Goal: Transaction & Acquisition: Purchase product/service

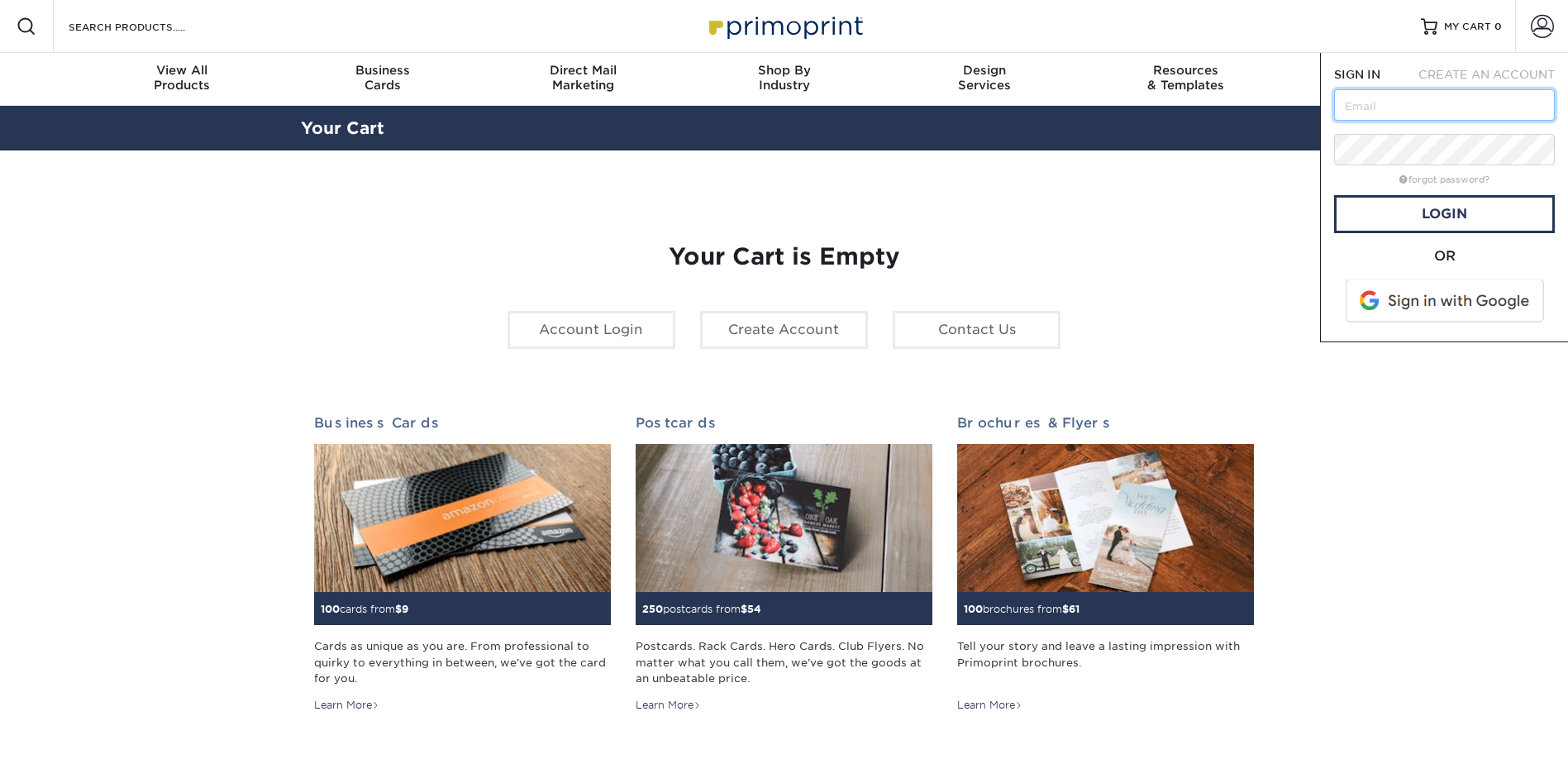
type input "[EMAIL_ADDRESS][DOMAIN_NAME]"
click at [1364, 219] on link "Login" at bounding box center [1445, 214] width 221 height 38
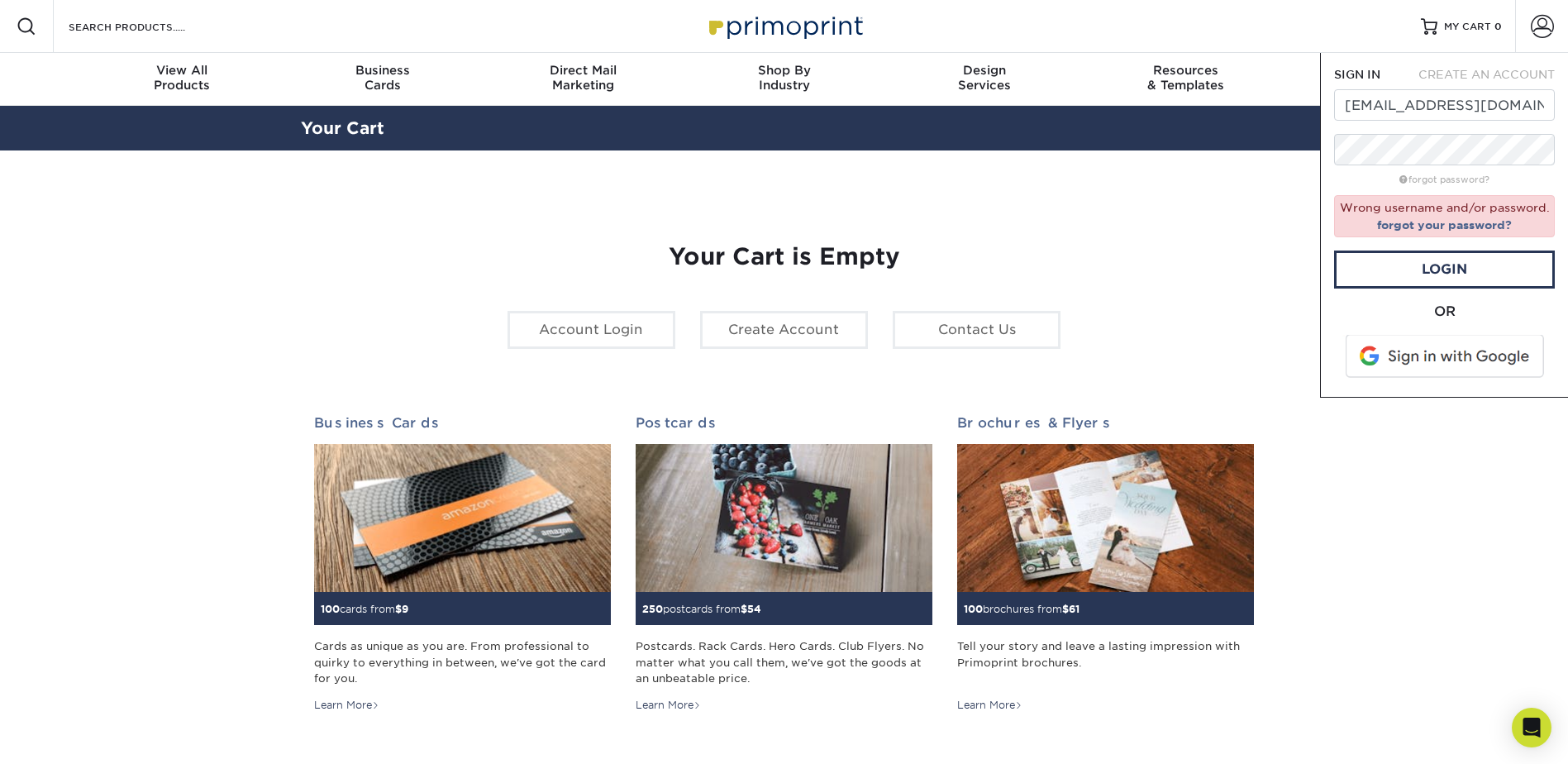
click at [1435, 362] on span at bounding box center [1446, 356] width 211 height 43
click at [1460, 224] on link "forgot your password?" at bounding box center [1444, 224] width 134 height 13
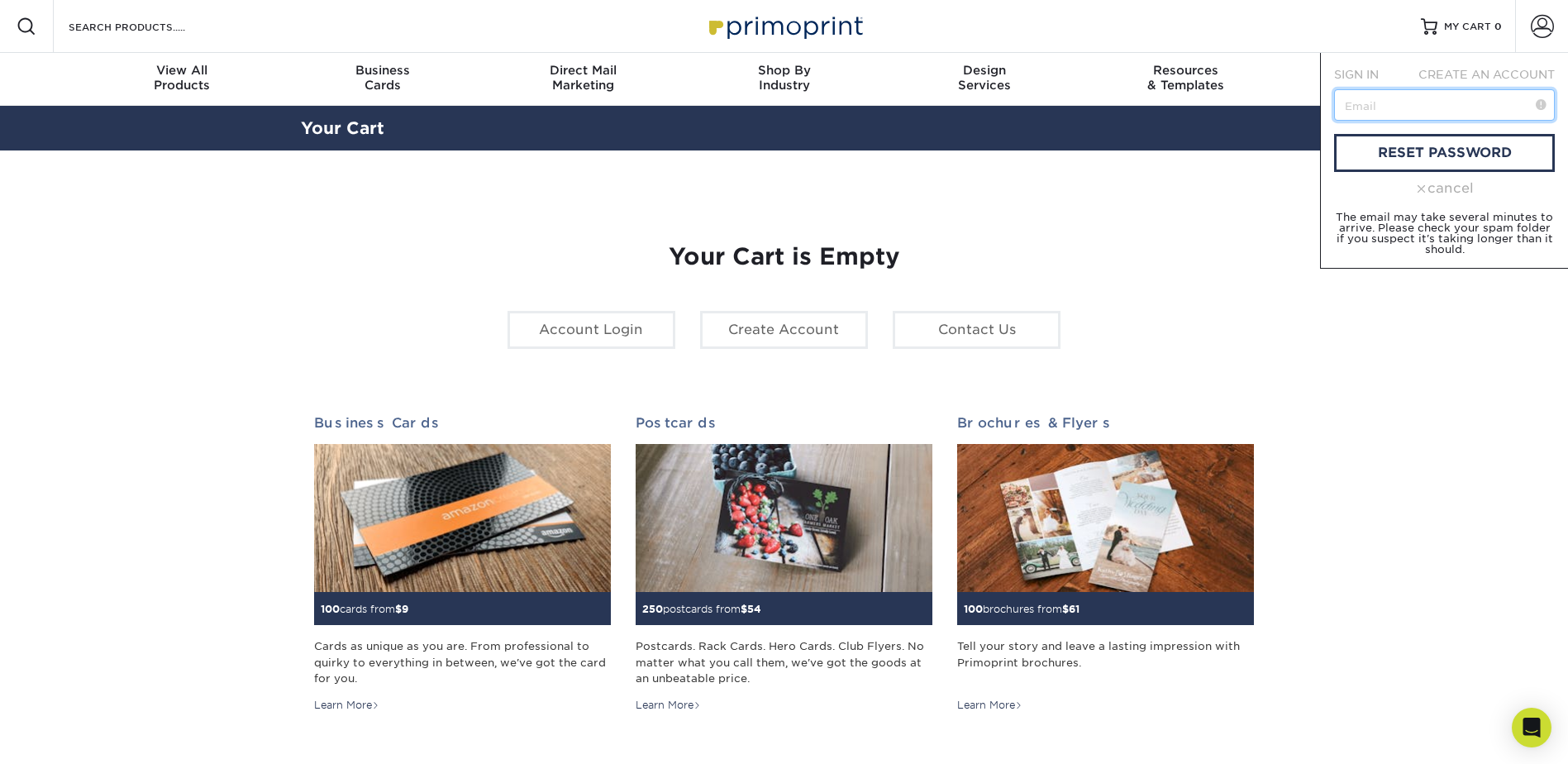
click at [1420, 105] on input "text" at bounding box center [1445, 106] width 221 height 32
type input "[EMAIL_ADDRESS][DOMAIN_NAME]"
click at [1381, 155] on link "reset password" at bounding box center [1445, 152] width 221 height 38
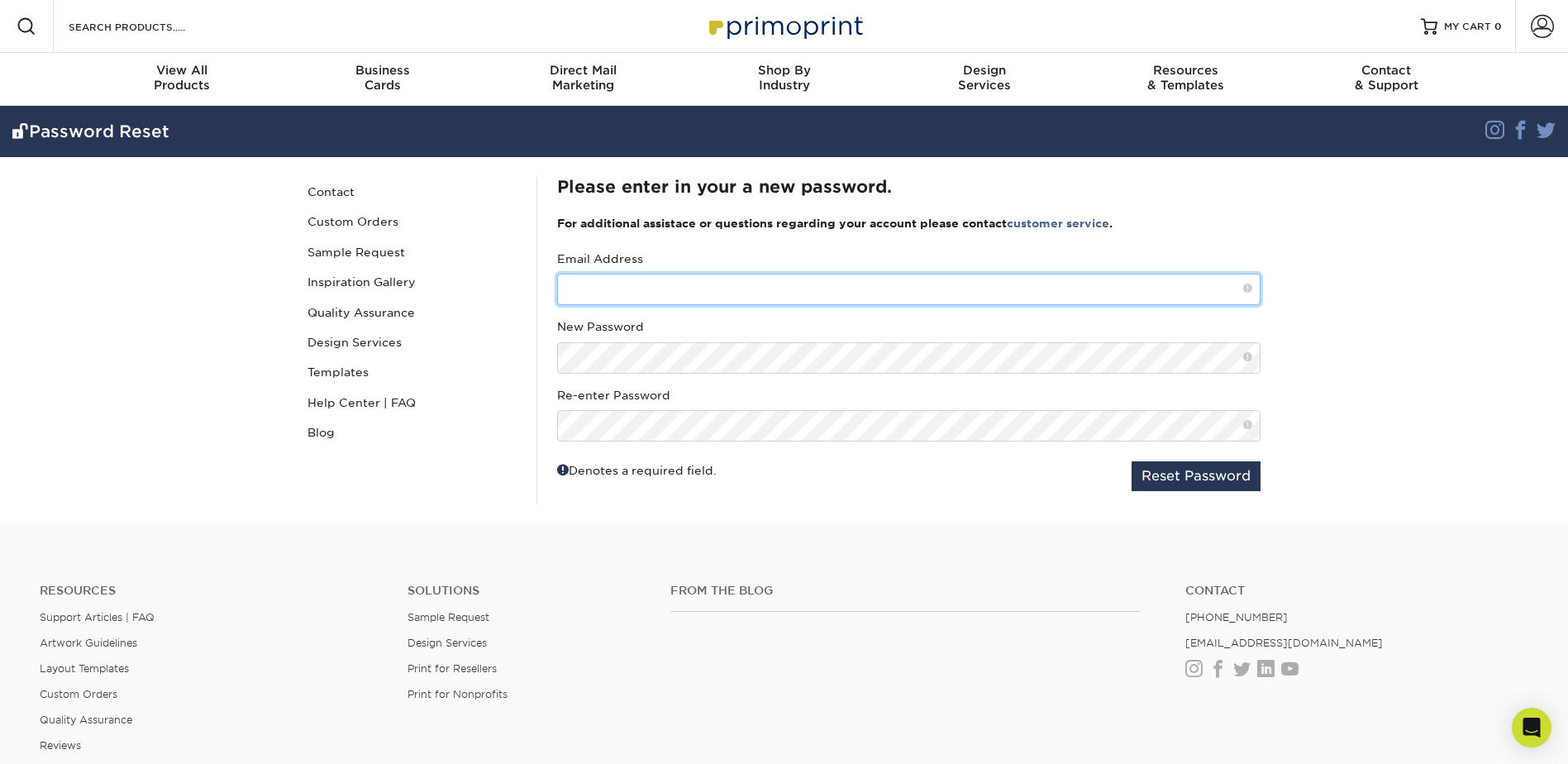
click at [657, 290] on input "text" at bounding box center [908, 290] width 703 height 32
type input "[EMAIL_ADDRESS][DOMAIN_NAME]"
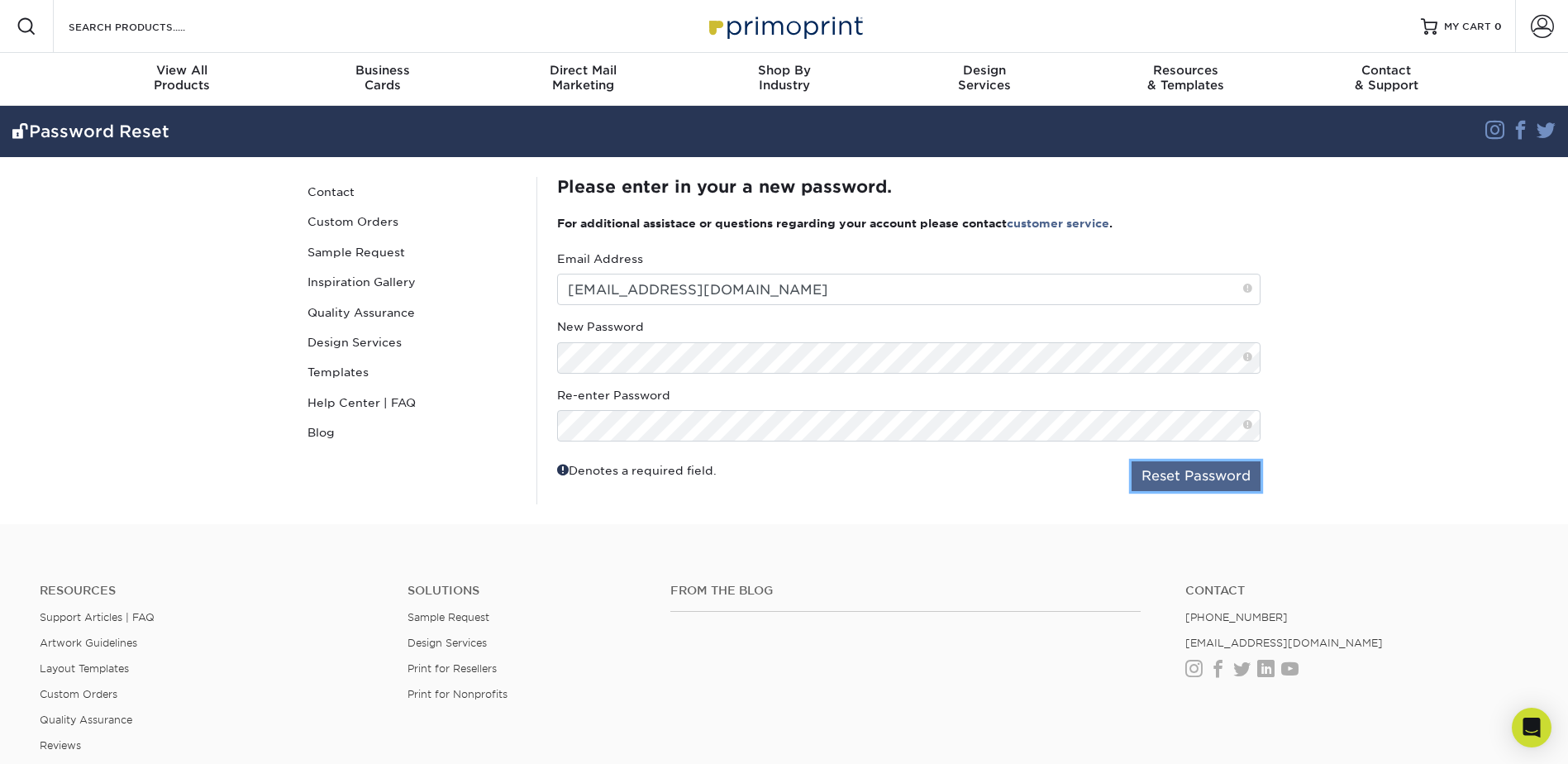
click at [1207, 482] on button "Reset Password" at bounding box center [1195, 476] width 128 height 30
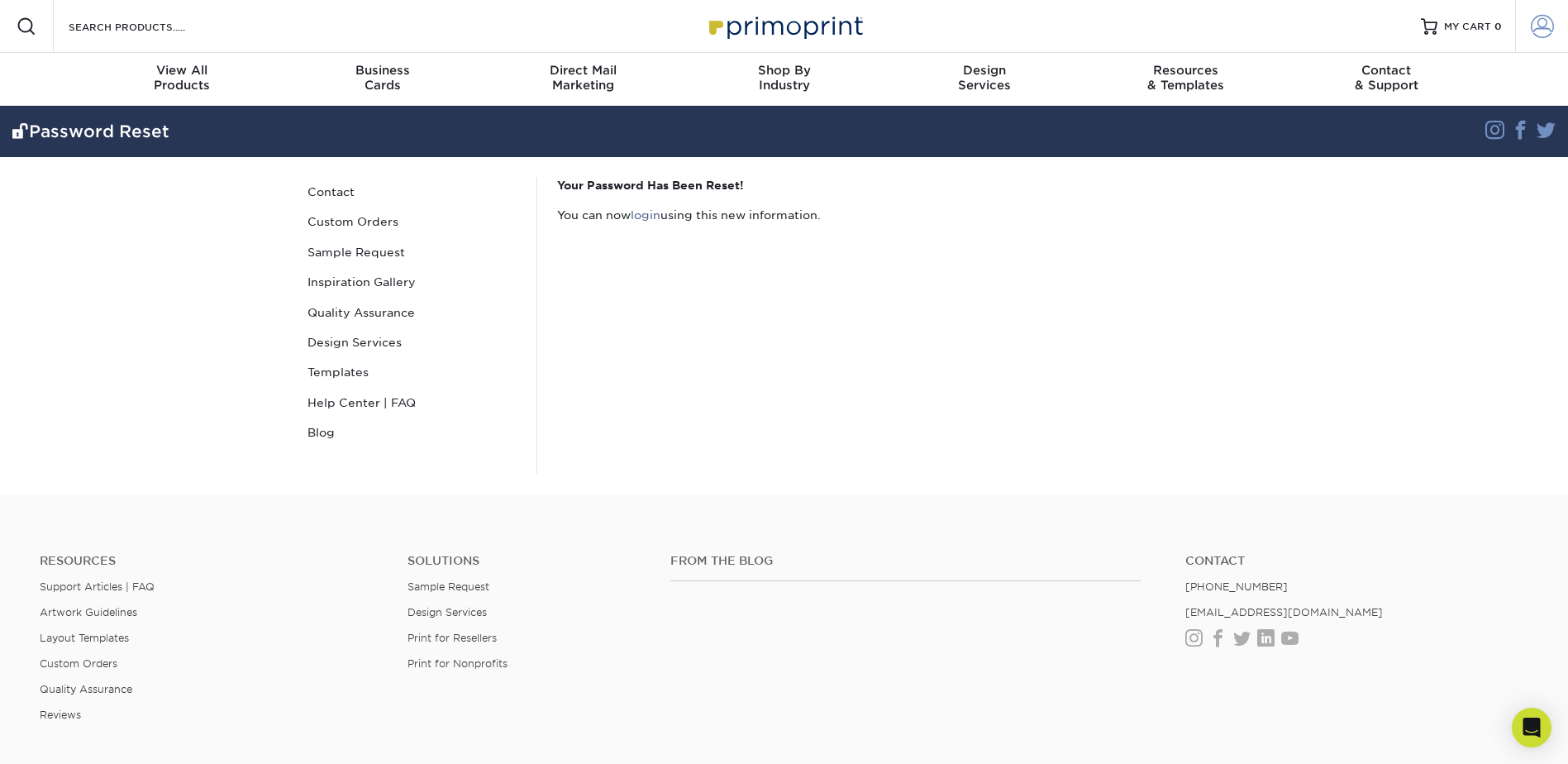
type input "[EMAIL_ADDRESS][DOMAIN_NAME]"
click at [1552, 37] on span at bounding box center [1541, 26] width 23 height 23
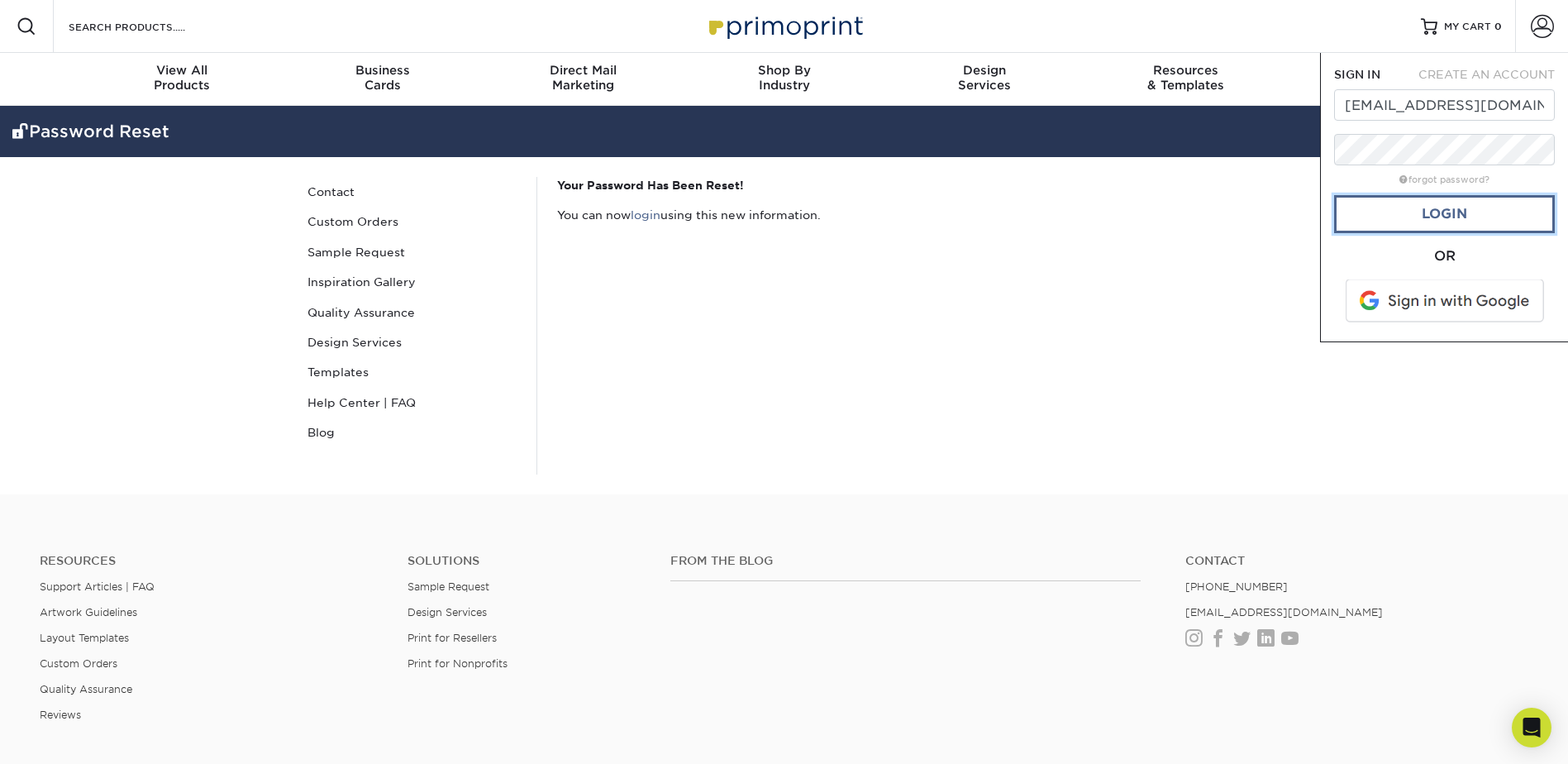
click at [1515, 211] on link "Login" at bounding box center [1445, 214] width 221 height 38
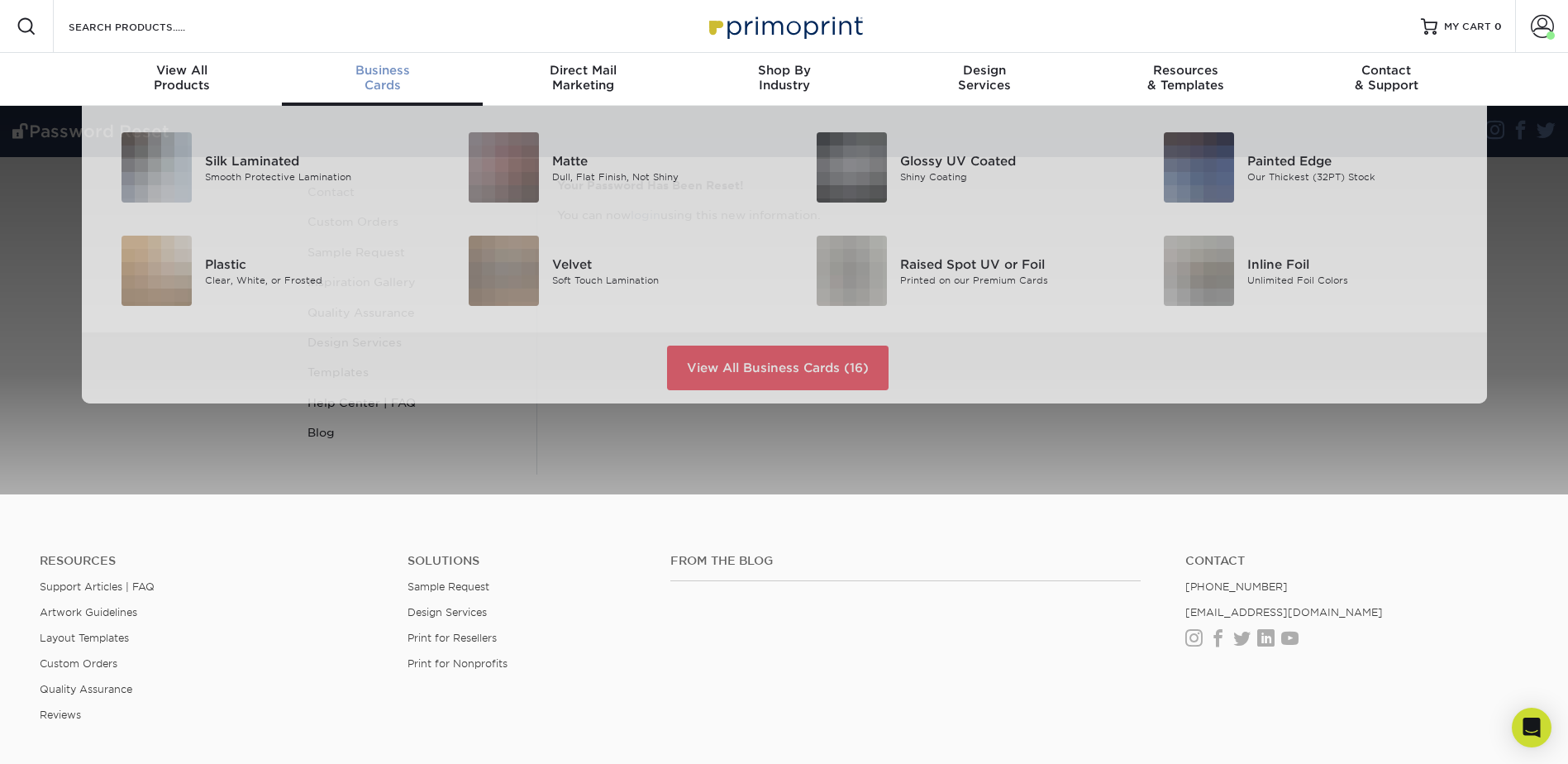
click at [373, 77] on span "Business" at bounding box center [382, 70] width 201 height 15
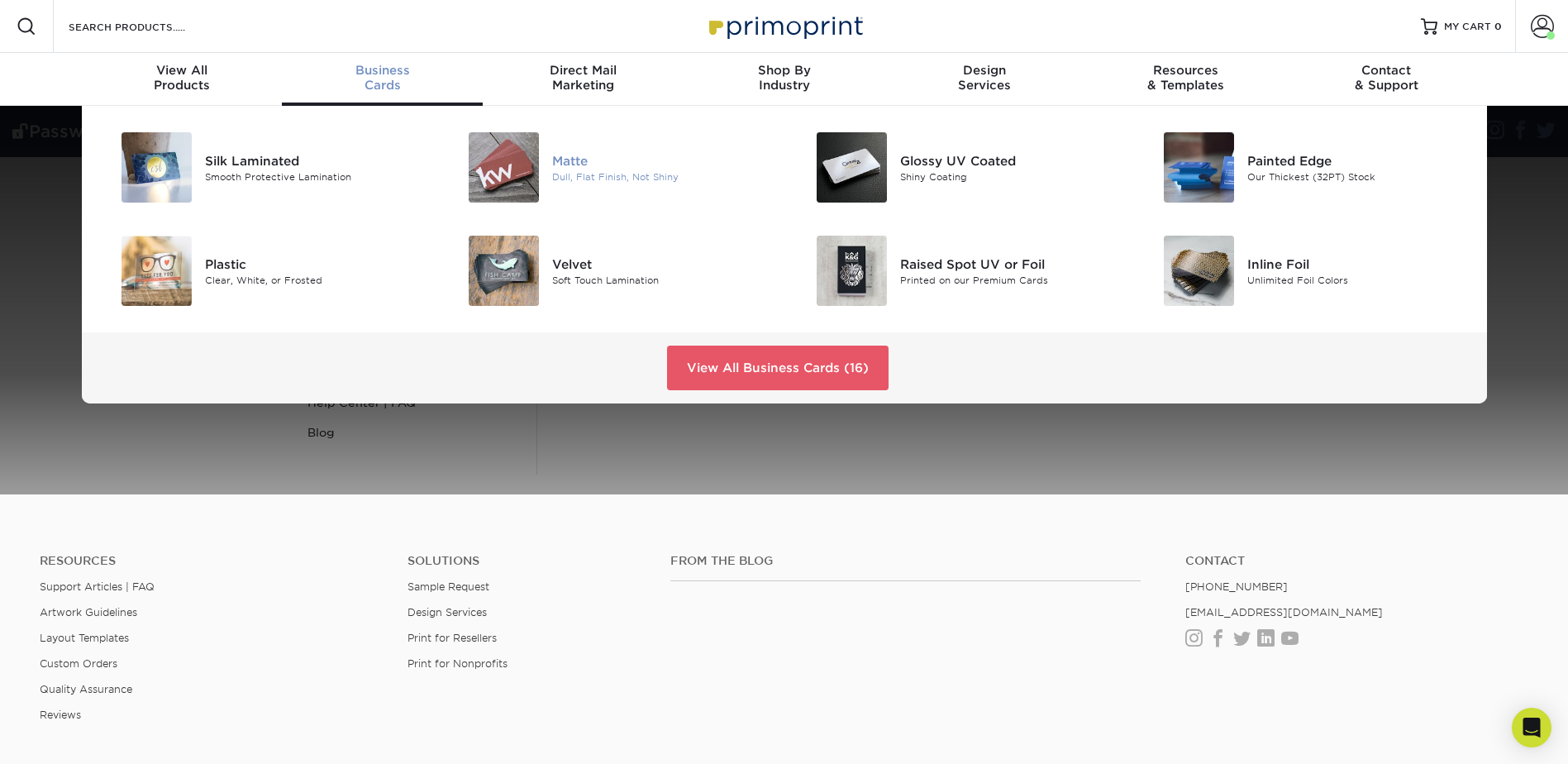
click at [505, 176] on img at bounding box center [504, 167] width 71 height 71
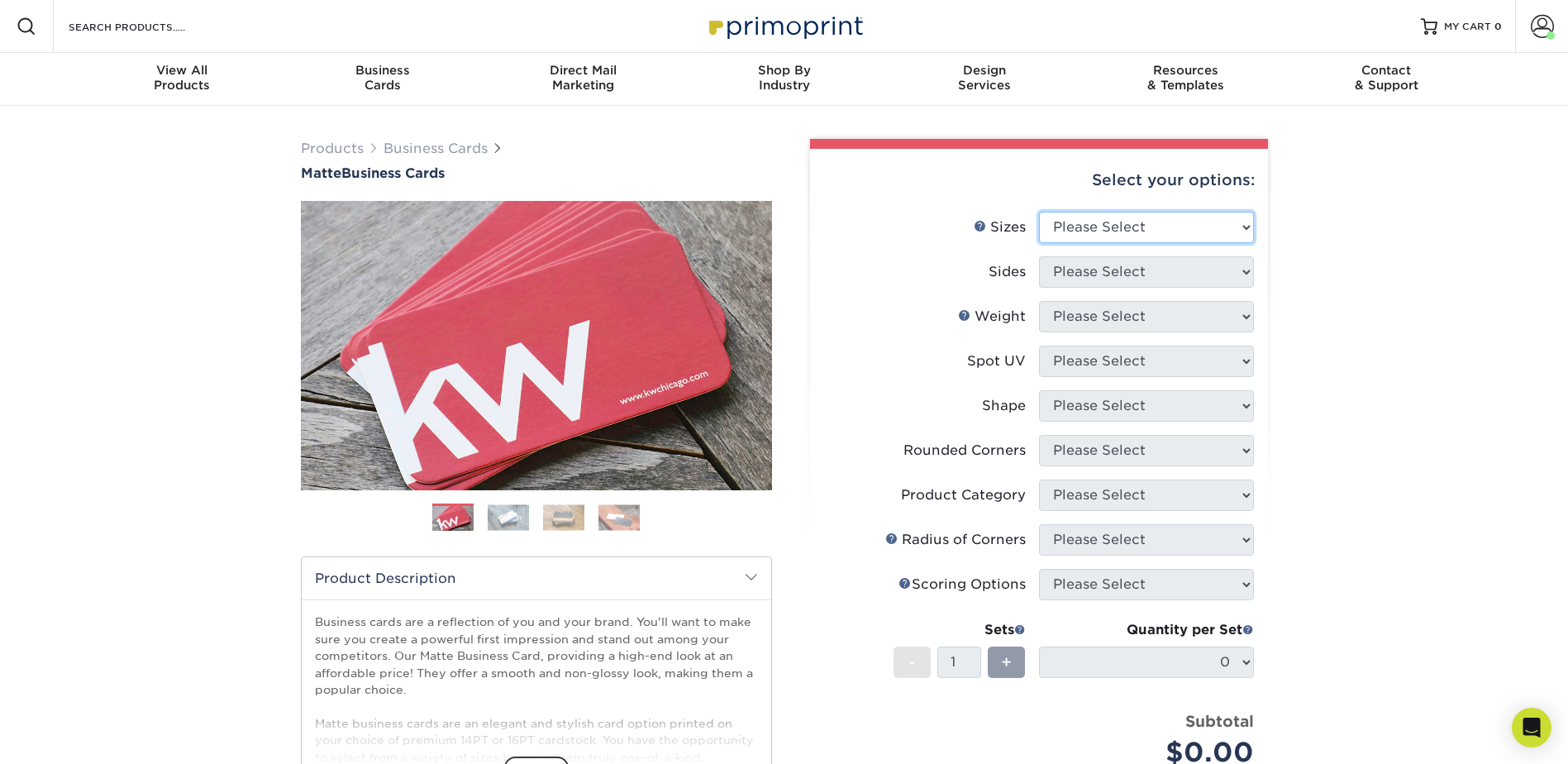
click at [1106, 225] on select "Please Select 1.5" x 3.5" - Mini 1.75" x 3.5" - Mini 2" x 2" - Square 2" x 3" -…" at bounding box center [1146, 227] width 215 height 32
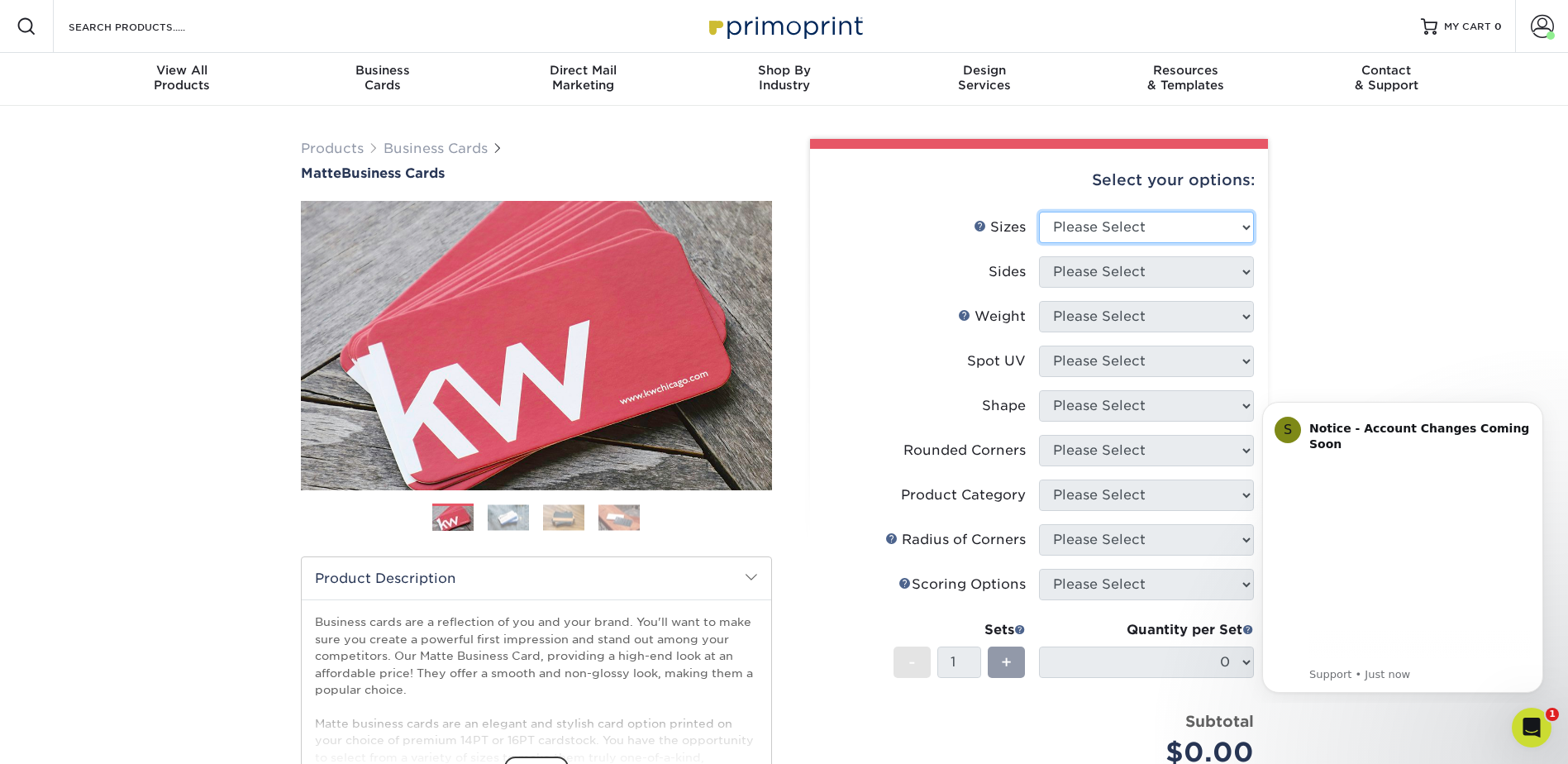
select select "2.00x3.50"
click at [1038, 211] on select "Please Select 1.5" x 3.5" - Mini 1.75" x 3.5" - Mini 2" x 2" - Square 2" x 3" -…" at bounding box center [1146, 227] width 215 height 32
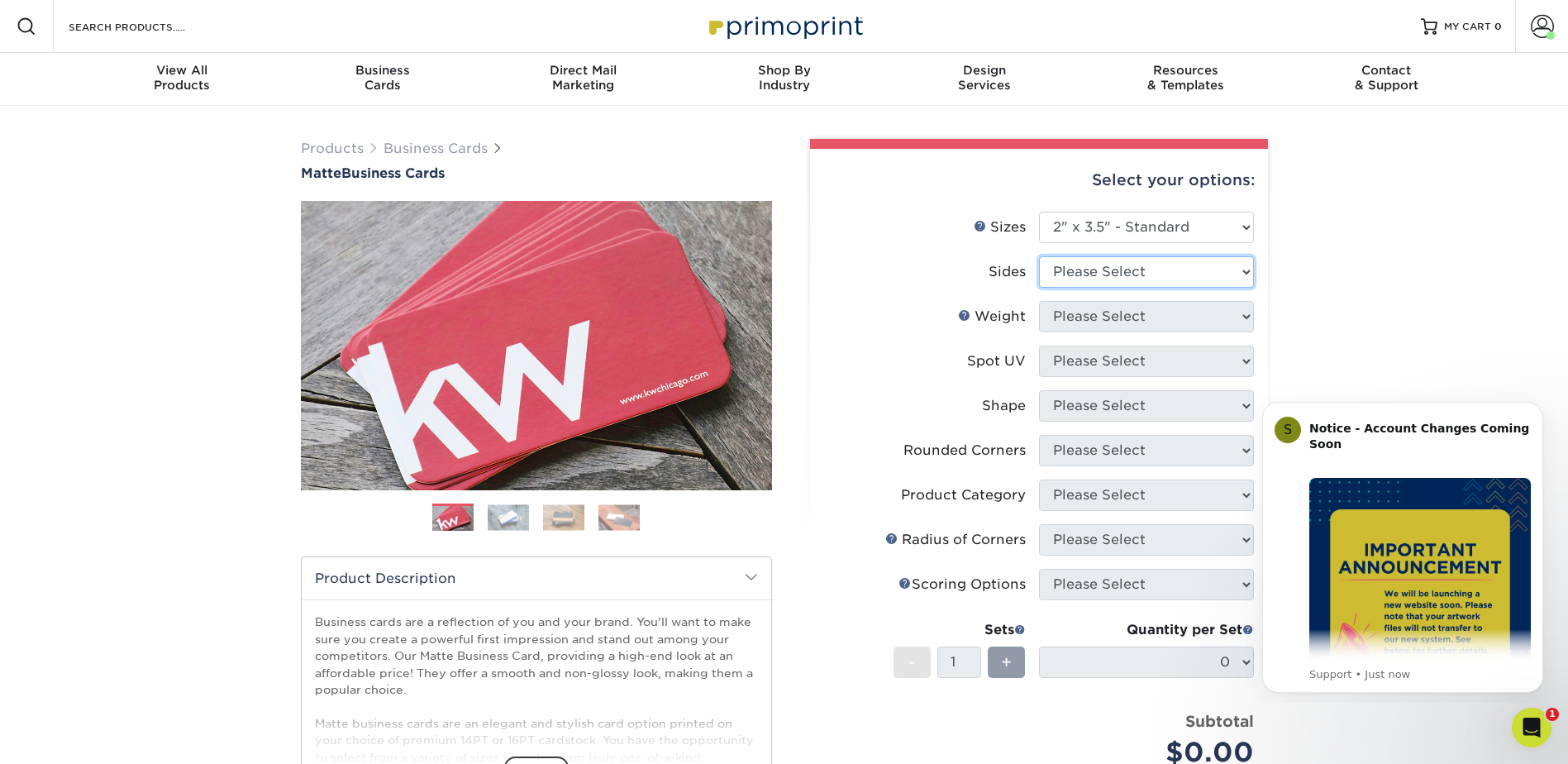
click at [1171, 266] on select "Please Select Print Both Sides Print Front Only" at bounding box center [1146, 272] width 215 height 32
select select "13abbda7-1d64-4f25-8bb2-c179b224825d"
click at [1038, 256] on select "Please Select Print Both Sides Print Front Only" at bounding box center [1146, 272] width 215 height 32
click at [1164, 317] on select "Please Select 16PT 14PT" at bounding box center [1146, 317] width 215 height 32
select select "14PT"
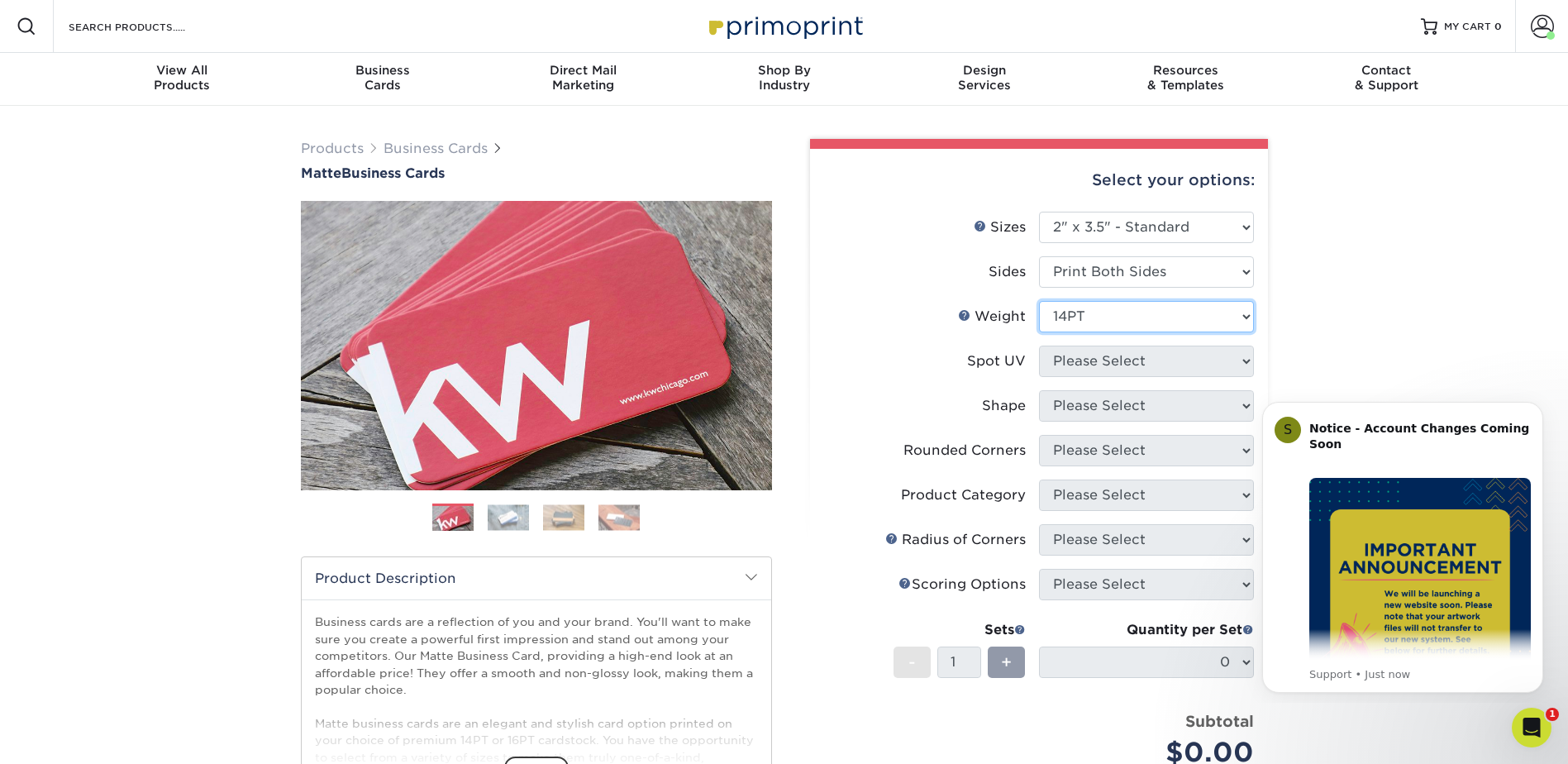
click at [1038, 301] on select "Please Select 16PT 14PT" at bounding box center [1146, 317] width 215 height 32
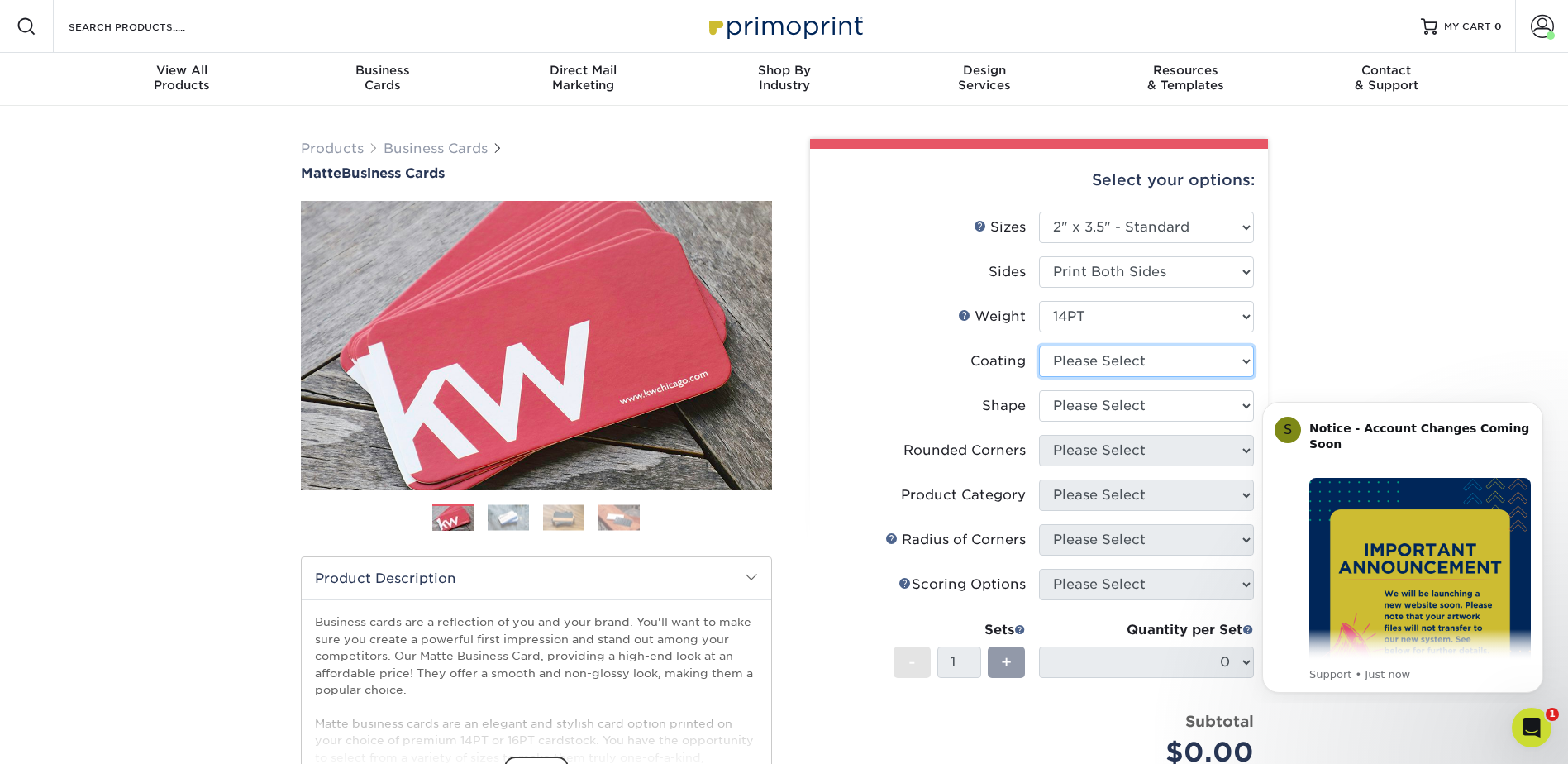
click at [1159, 365] on select at bounding box center [1146, 362] width 215 height 32
select select "121bb7b5-3b4d-429f-bd8d-bbf80e953313"
click at [1038, 346] on select at bounding box center [1146, 362] width 215 height 32
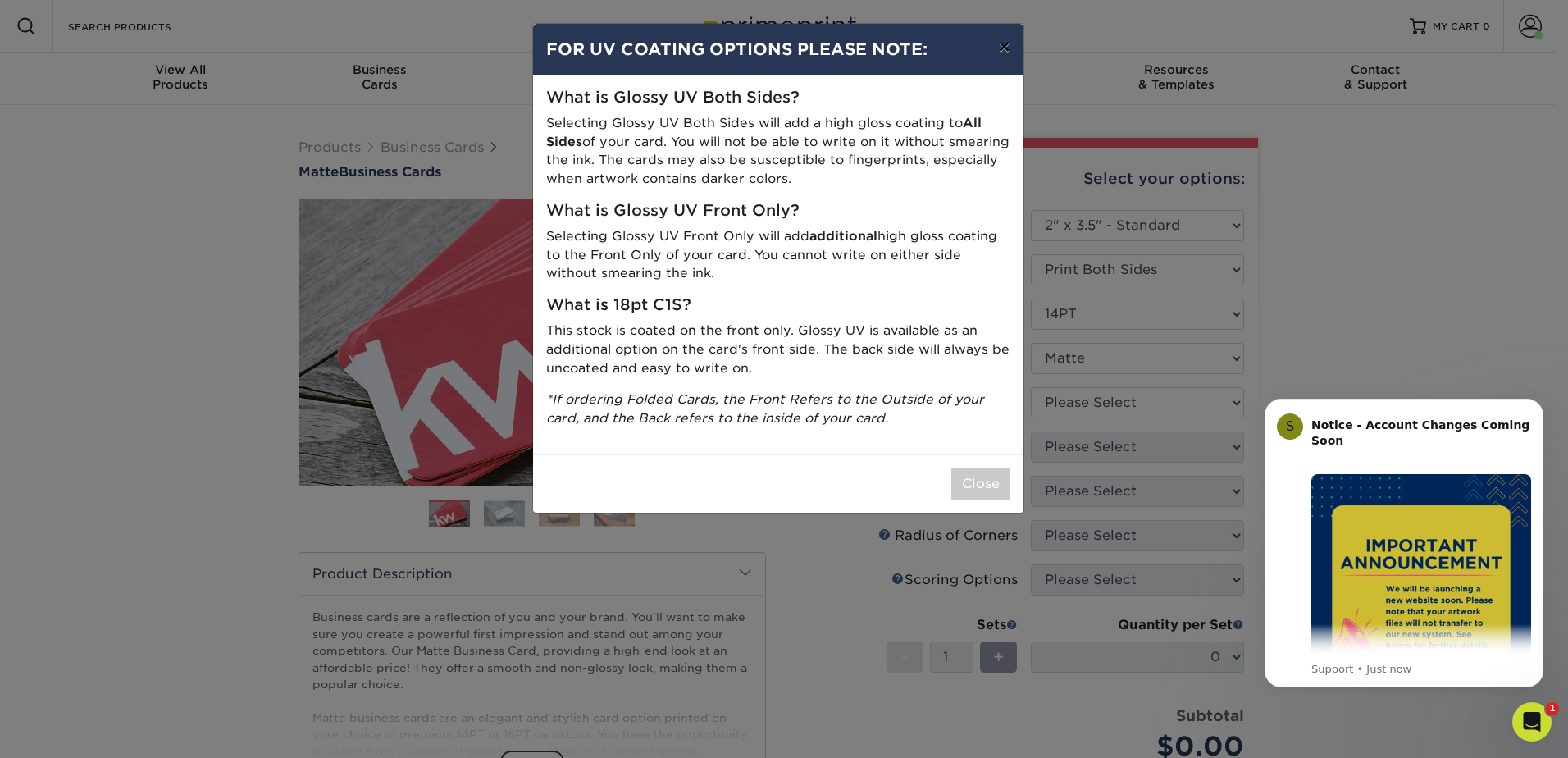
click at [1003, 50] on button "×" at bounding box center [1004, 46] width 38 height 45
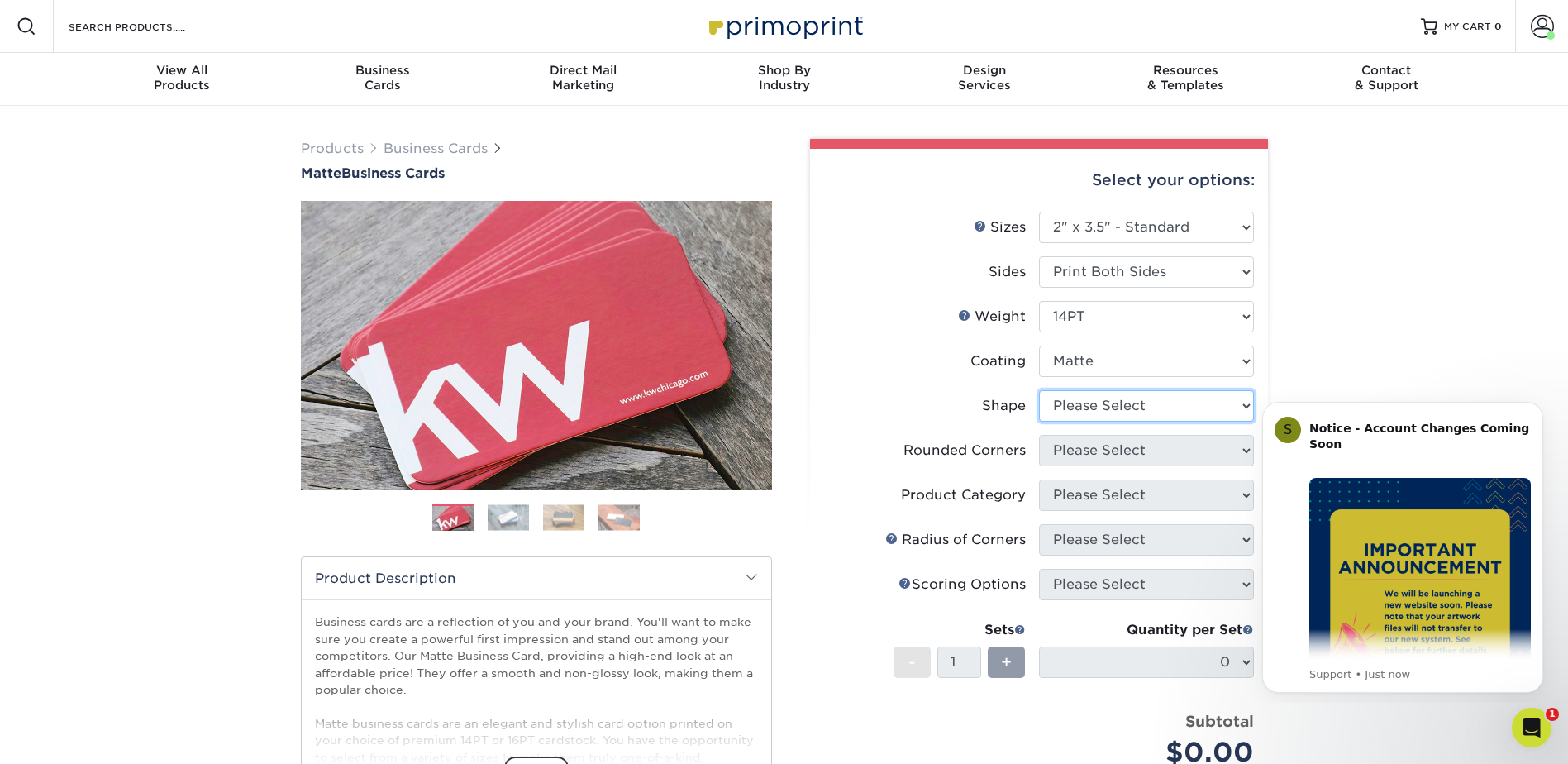
click at [1164, 394] on select "Please Select Standard" at bounding box center [1146, 406] width 215 height 32
select select "standard"
click at [1038, 390] on select "Please Select Standard" at bounding box center [1146, 406] width 215 height 32
click at [1153, 454] on select "Please Select Yes - Round 2 Corners Yes - Round 4 Corners No" at bounding box center [1146, 451] width 215 height 32
select select "7672df9e-0e0a-464d-8e1f-920c575e4da3"
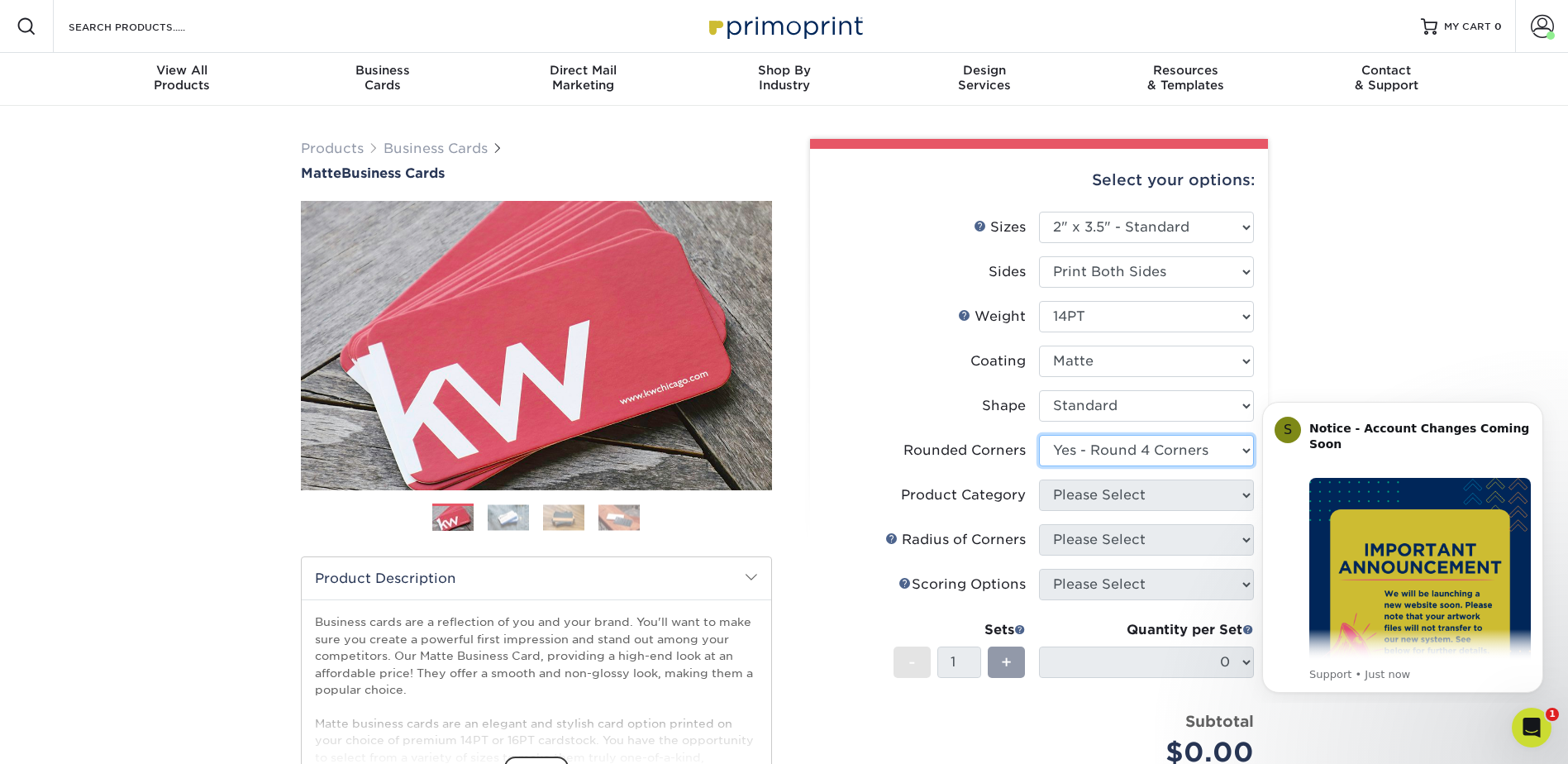
click at [1038, 435] on select "Please Select Yes - Round 2 Corners Yes - Round 4 Corners No" at bounding box center [1146, 451] width 215 height 32
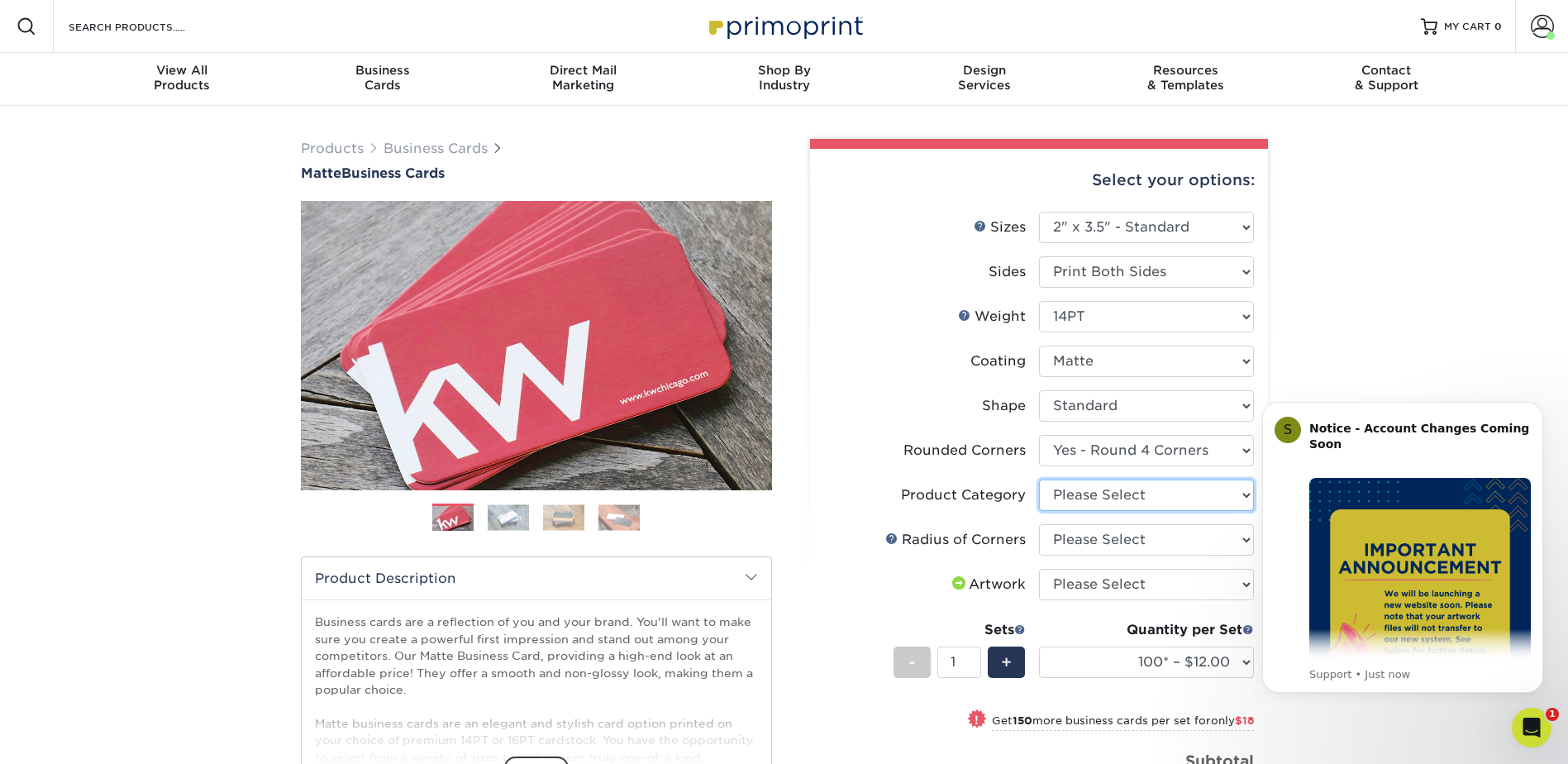
click at [1174, 505] on select "Please Select Business Cards" at bounding box center [1146, 495] width 215 height 32
select select "3b5148f1-0588-4f88-a218-97bcfdce65c1"
click at [1038, 479] on select "Please Select Business Cards" at bounding box center [1146, 495] width 215 height 32
click at [1174, 537] on select "Please Select Rounded 1/8" Rounded 1/4"" at bounding box center [1146, 540] width 215 height 32
select select "589680c7-ee9a-431b-9d12-d7aeb1386a97"
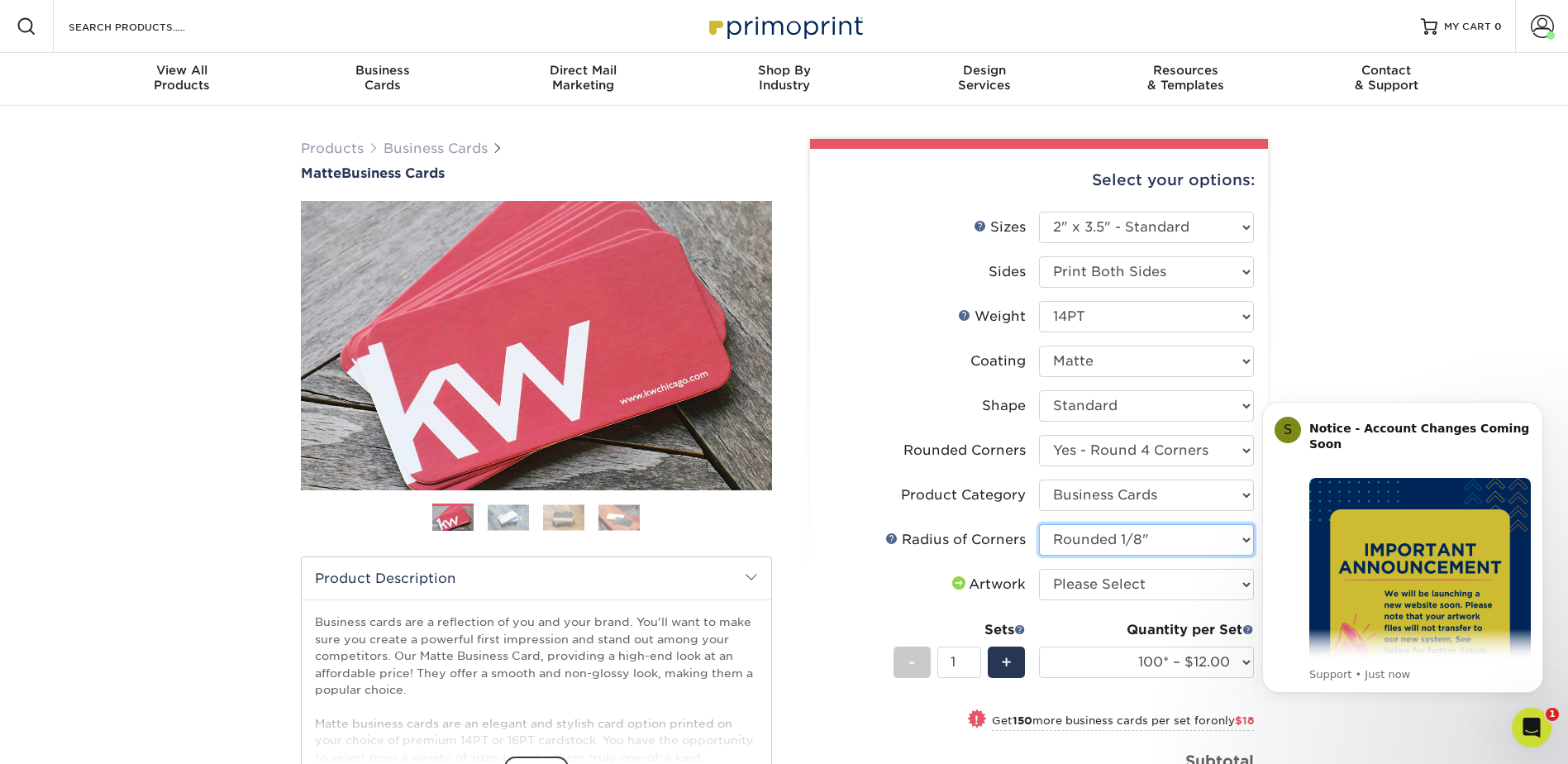
click at [1038, 524] on select "Please Select Rounded 1/8" Rounded 1/4"" at bounding box center [1146, 540] width 215 height 32
click at [1156, 586] on select "Please Select I will upload files I need a design - $100" at bounding box center [1146, 585] width 215 height 32
select select "upload"
click at [1038, 569] on select "Please Select I will upload files I need a design - $100" at bounding box center [1146, 585] width 215 height 32
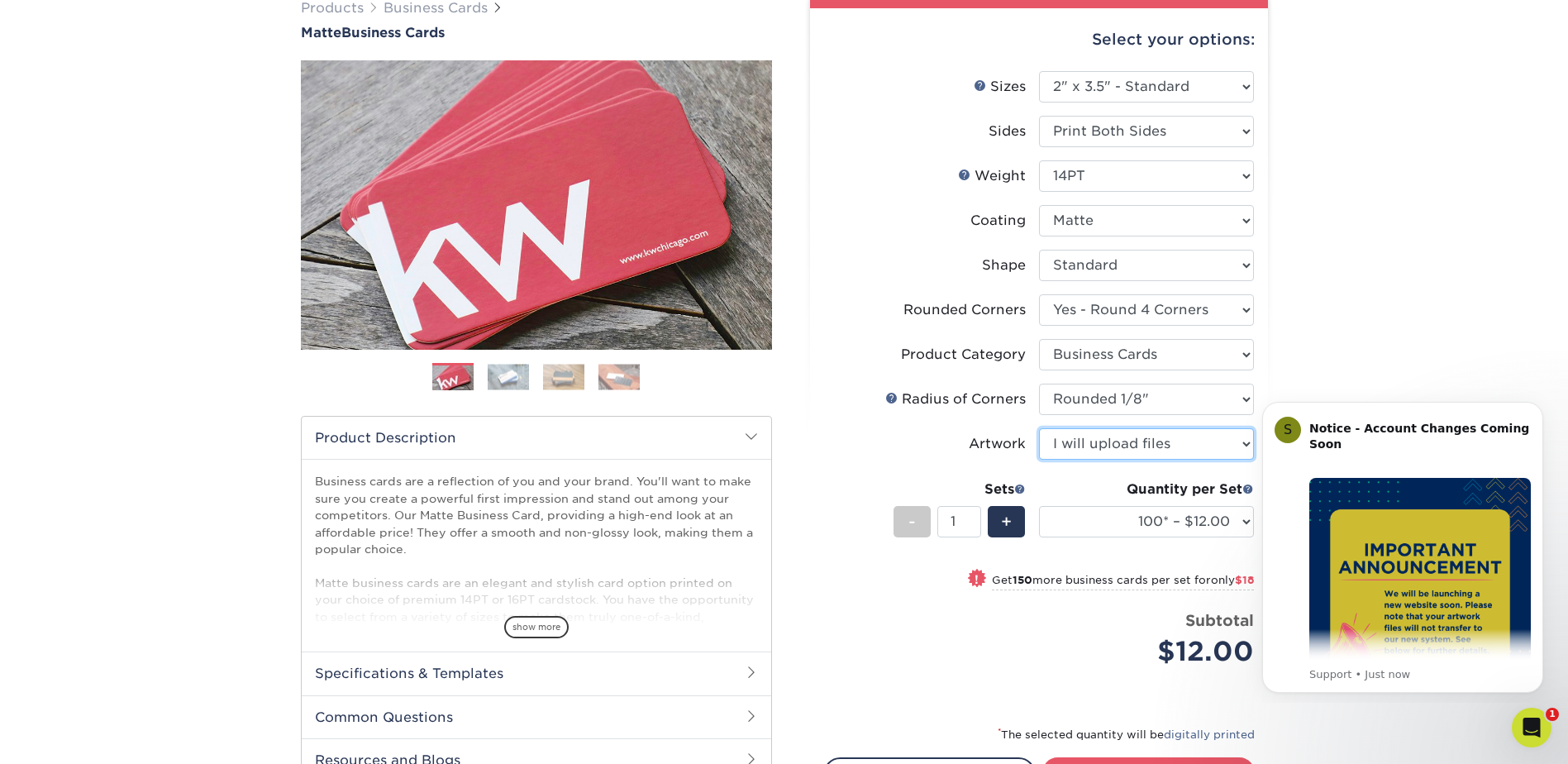
scroll to position [165, 0]
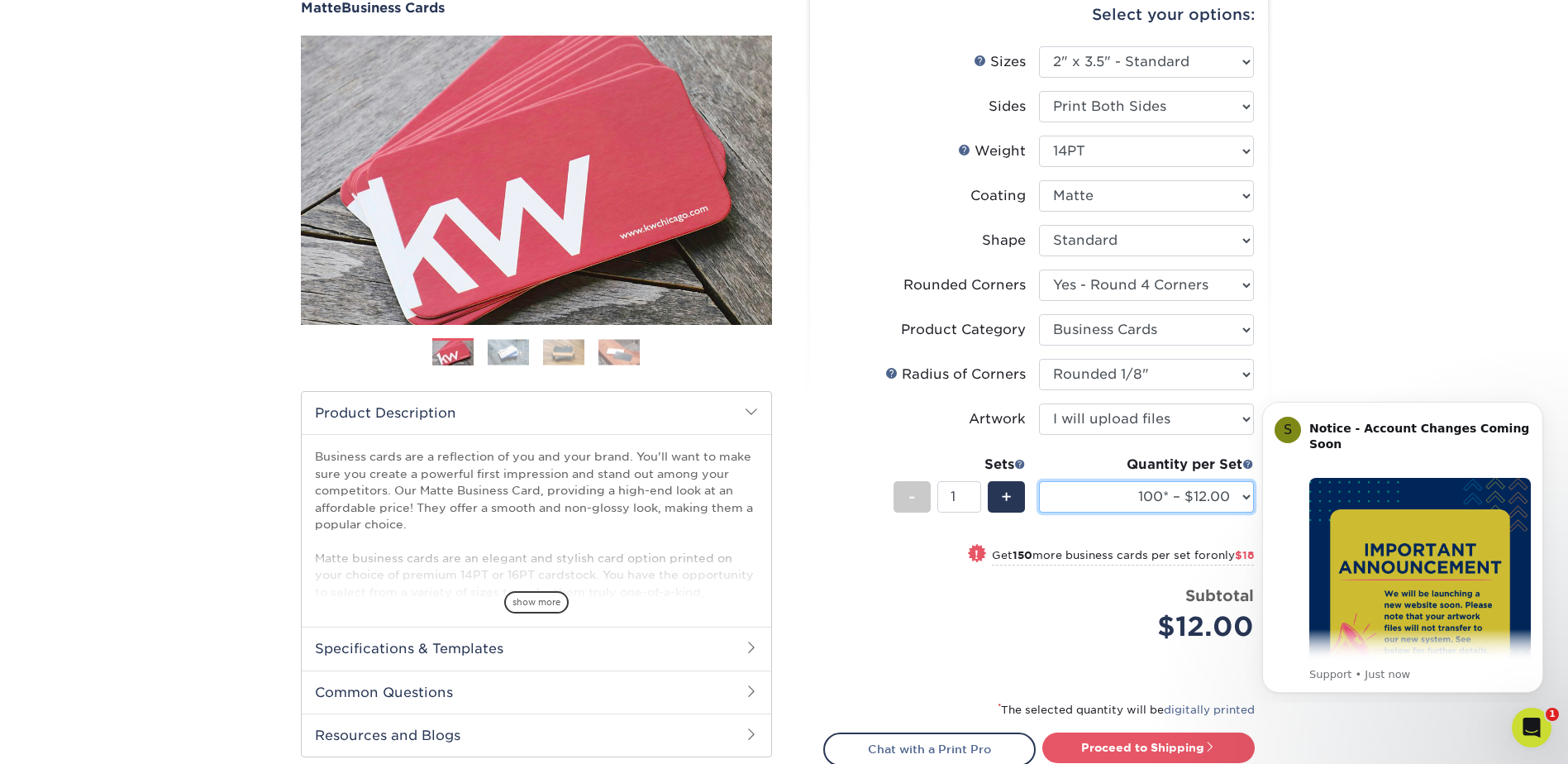
click at [1149, 503] on select "100* – $12.00 250* – $30.00 500 – $60.00 1000 – $74.00 2500 – $136.00 5000 – $2…" at bounding box center [1146, 497] width 215 height 32
select select "250* – $30.00"
click at [1038, 481] on select "100* – $12.00 250* – $30.00 500 – $60.00 1000 – $74.00 2500 – $136.00 5000 – $2…" at bounding box center [1146, 497] width 215 height 32
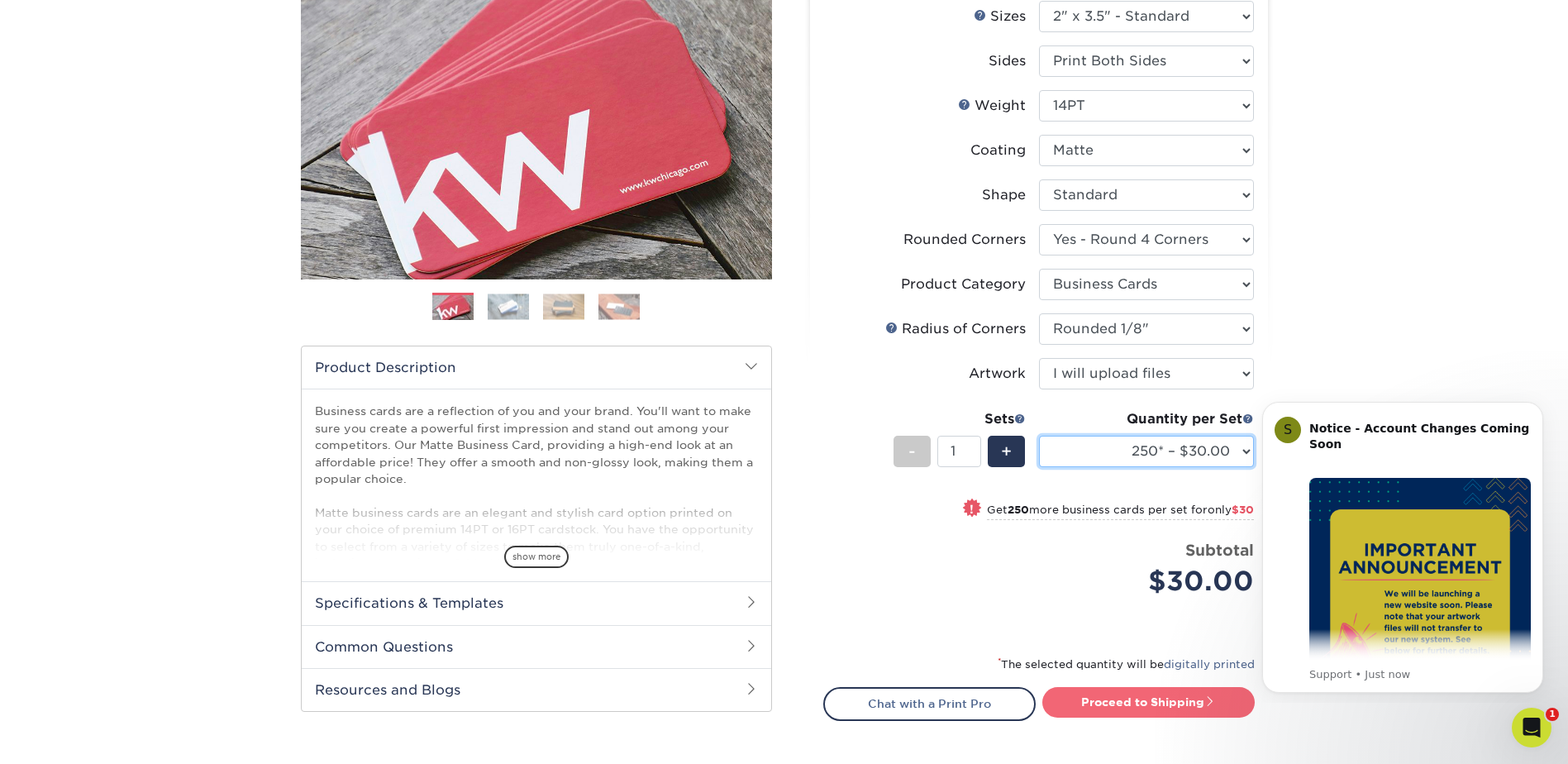
scroll to position [331, 0]
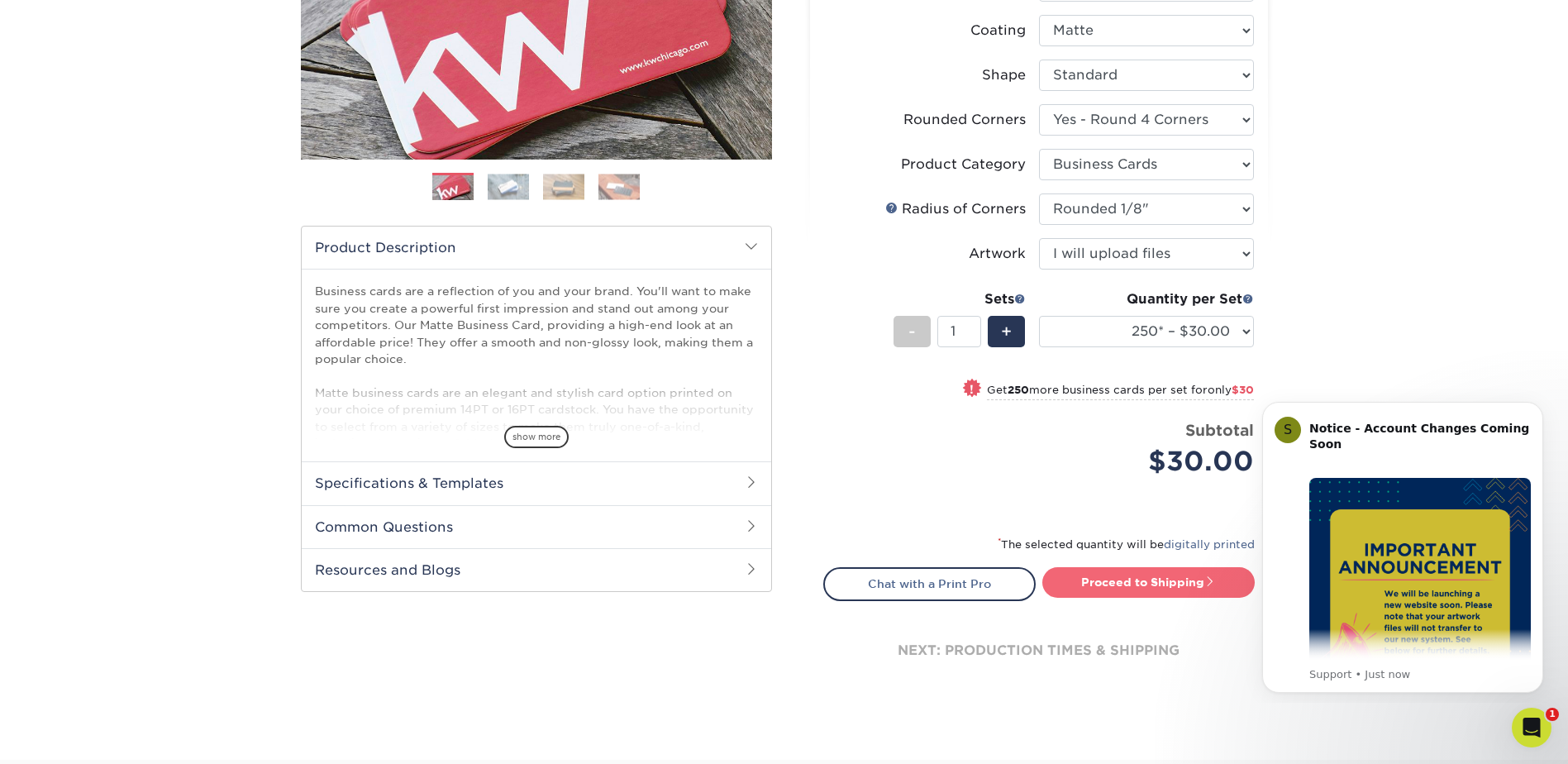
click at [1124, 586] on link "Proceed to Shipping" at bounding box center [1148, 582] width 212 height 30
type input "Set 1"
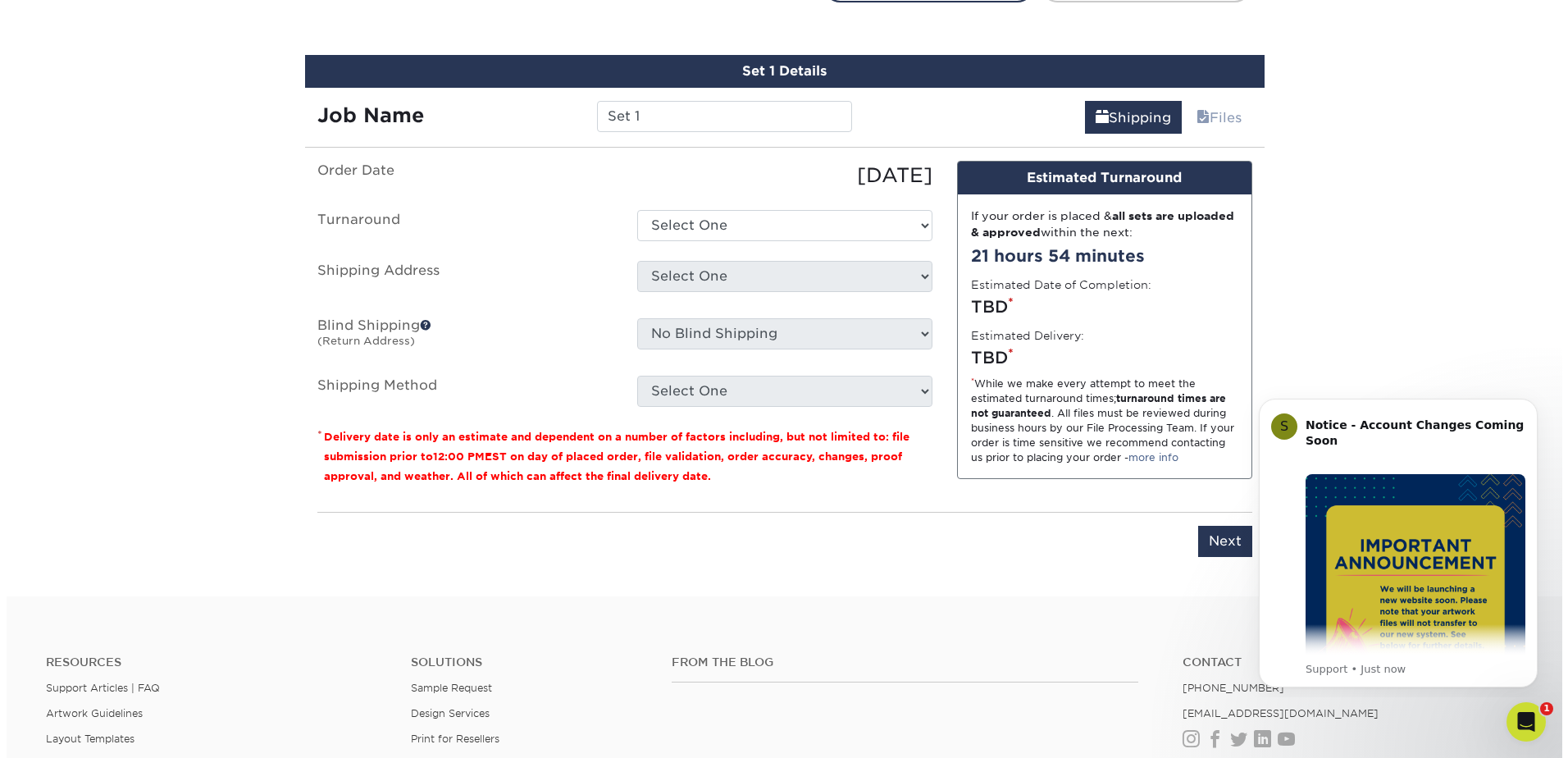
scroll to position [936, 0]
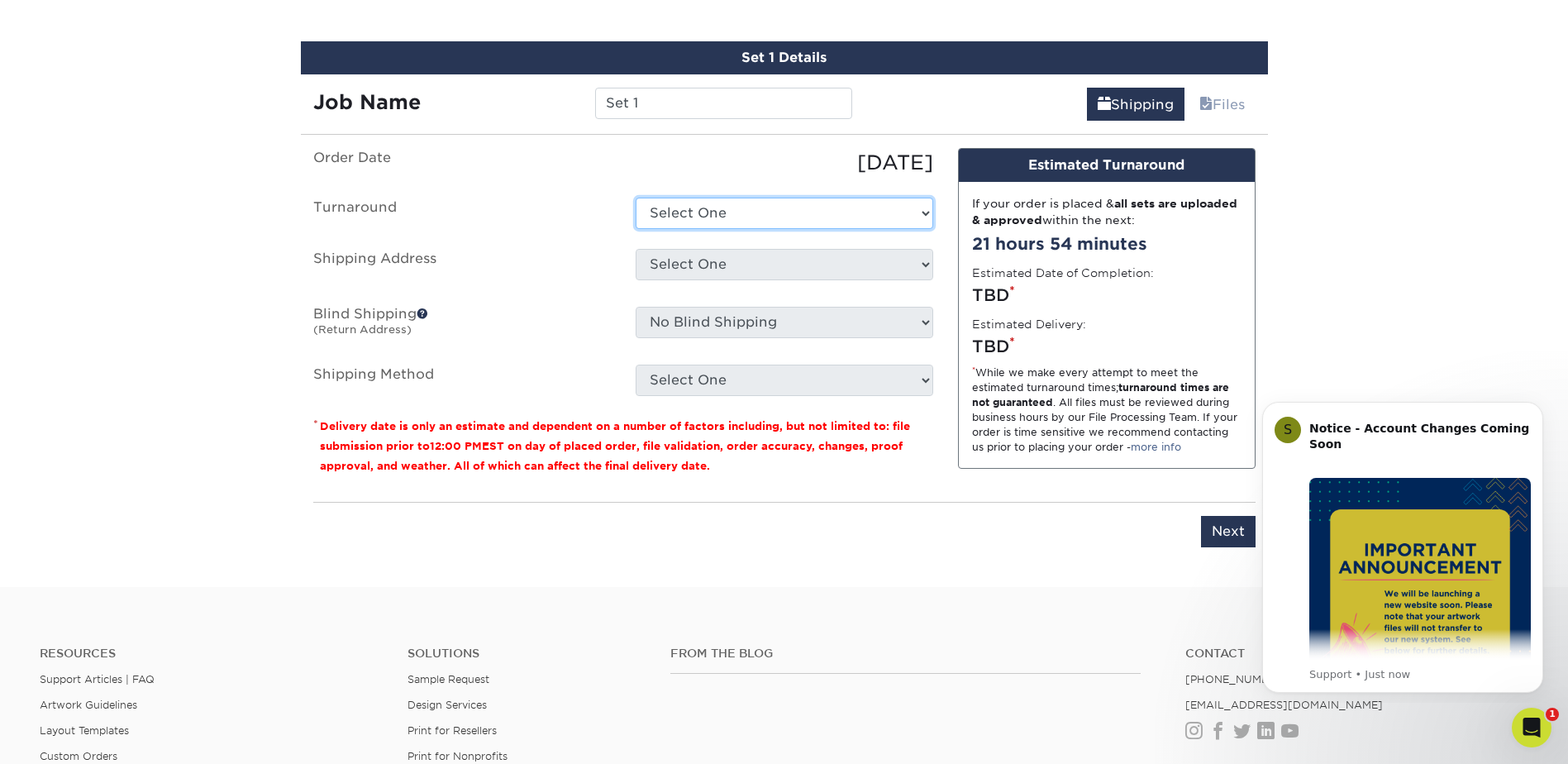
click at [762, 216] on select "Select One 2-4 Business Days 2 Day Next Business Day" at bounding box center [784, 213] width 298 height 32
select select "15a61688-234b-40be-8ec7-8bbd06ed7eec"
click at [635, 197] on select "Select One 2-4 Business Days 2 Day Next Business Day" at bounding box center [784, 213] width 298 height 32
click at [761, 259] on select "Select One + Add New Address" at bounding box center [784, 265] width 298 height 32
select select "newaddress"
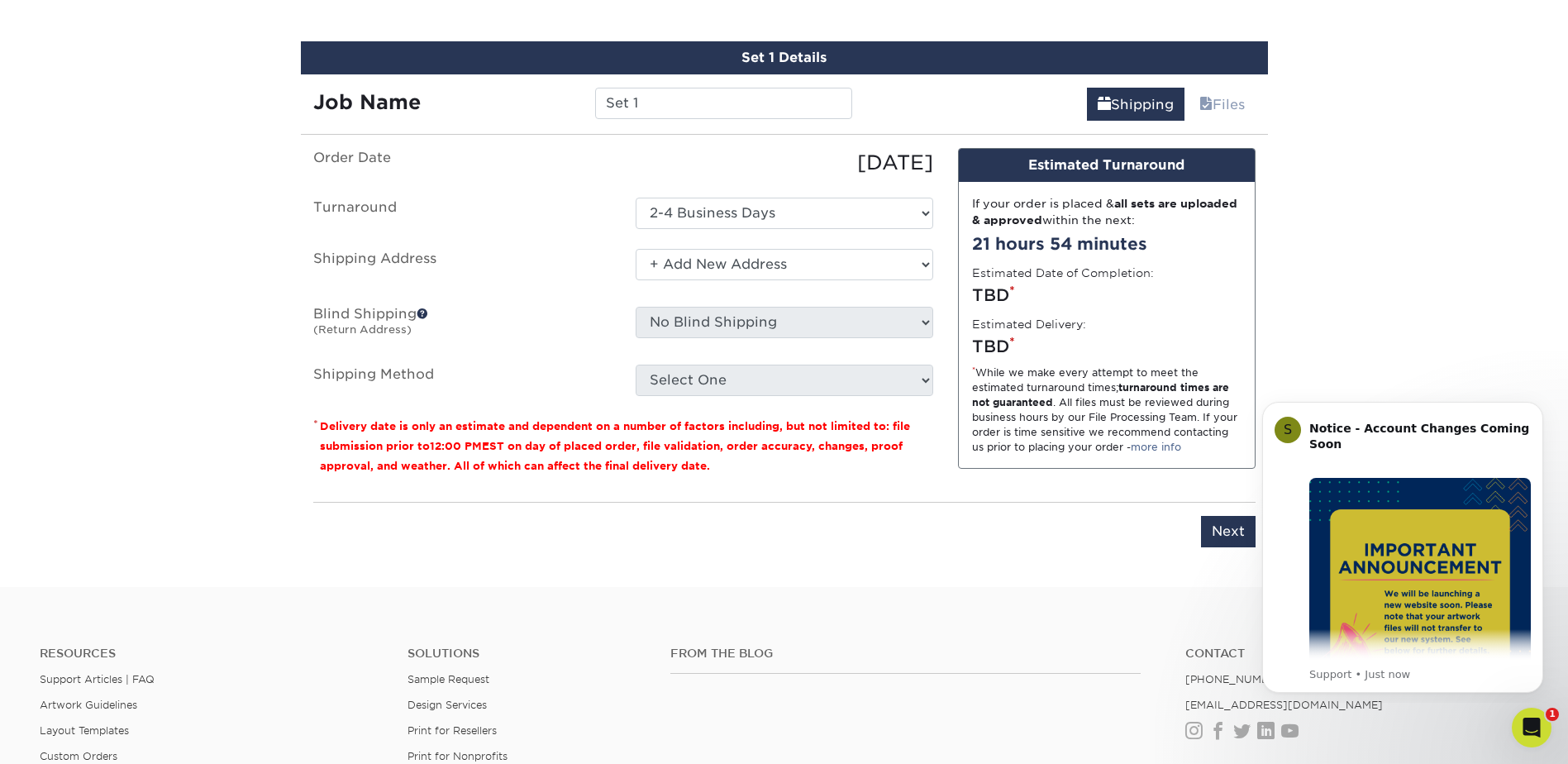
click at [635, 249] on select "Select One + Add New Address" at bounding box center [784, 265] width 298 height 32
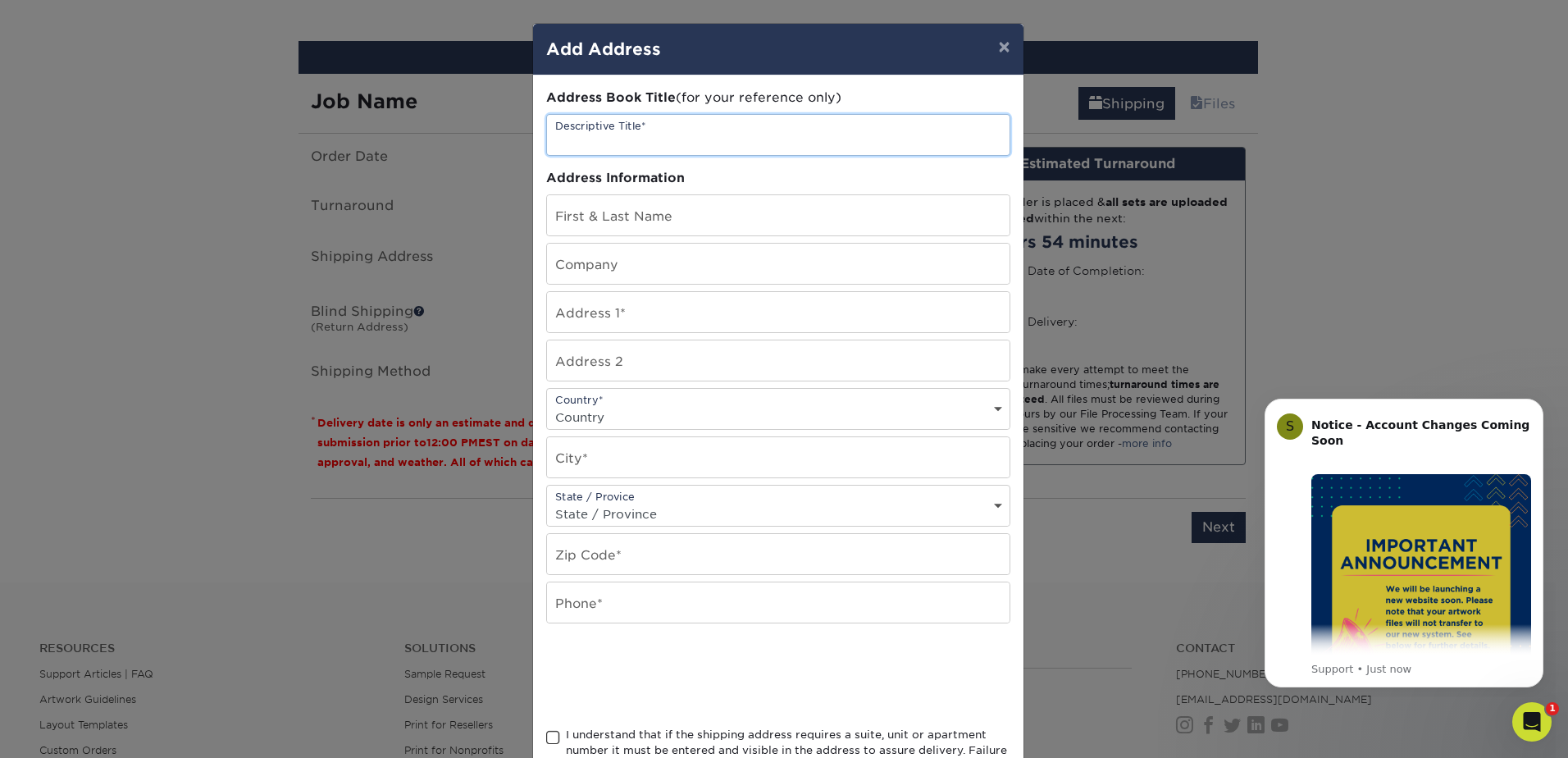
click at [737, 139] on input "text" at bounding box center [779, 134] width 462 height 41
type input "storage"
type input "[PERSON_NAME]"
type input "Dueling F Ranch"
type input "24180 San Juan Drive"
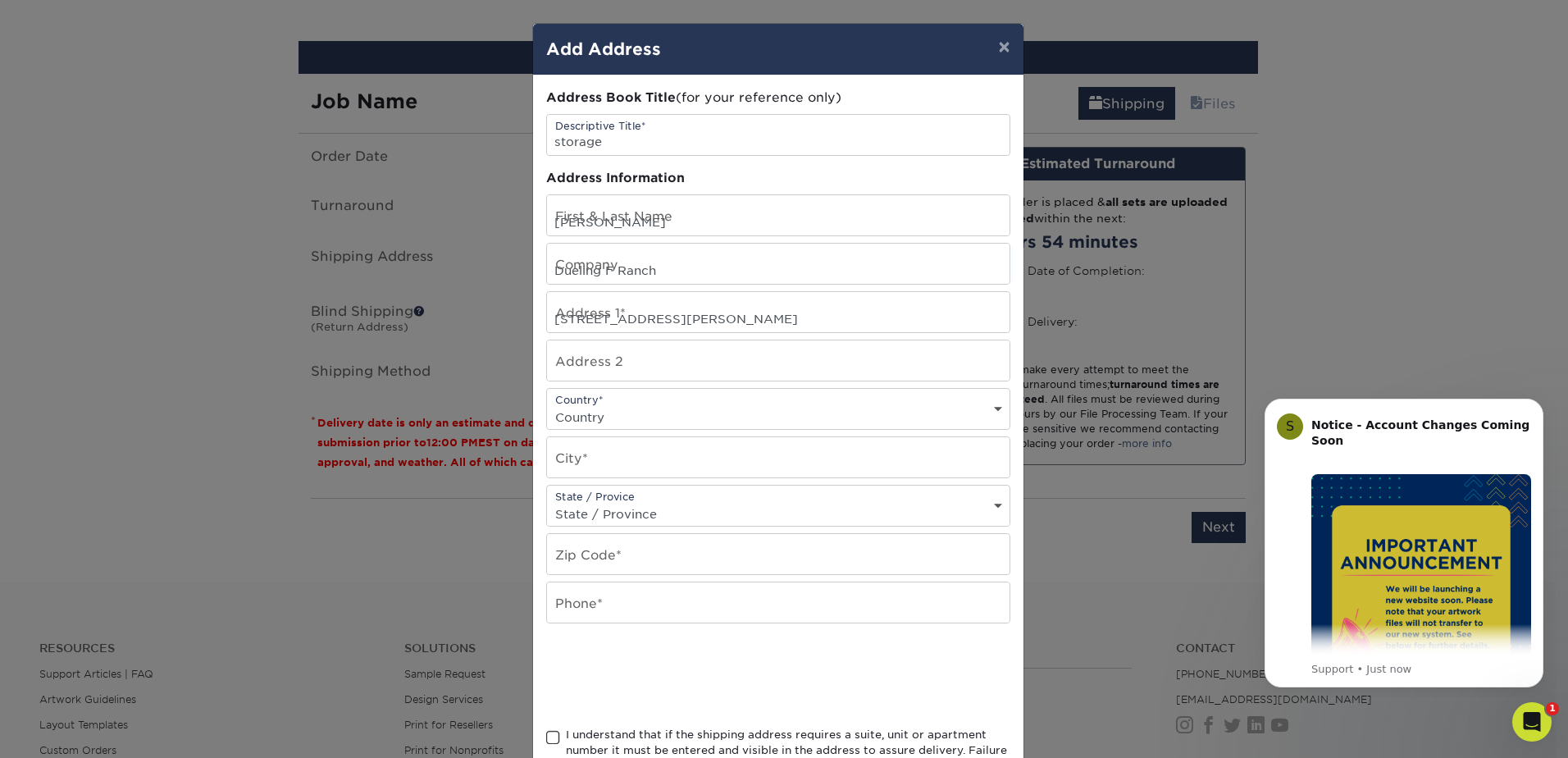
select select "US"
type input "Tehachapi"
select select "CA"
type input "93561"
type input "6612685616"
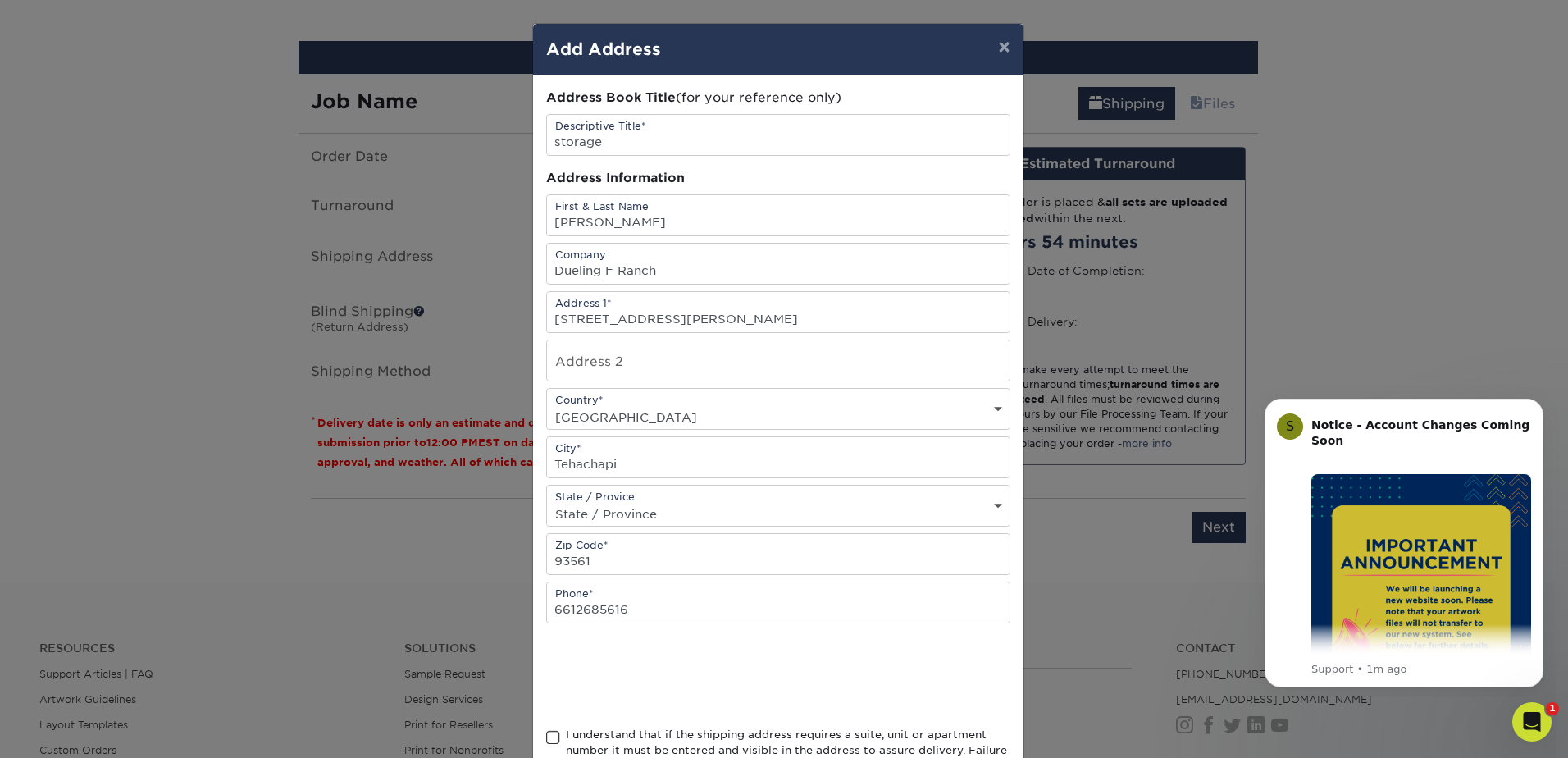
scroll to position [133, 0]
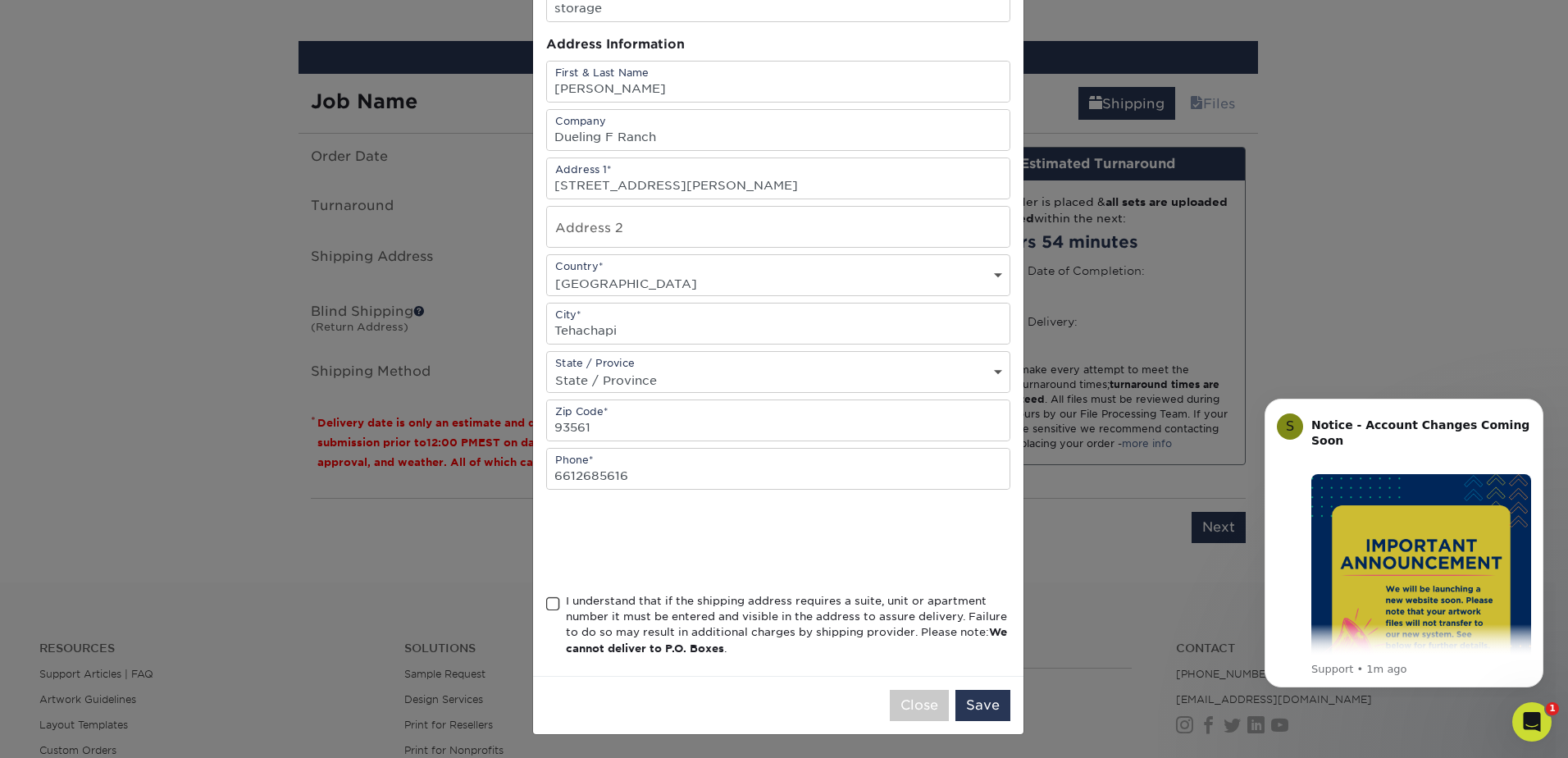
click at [552, 606] on span at bounding box center [553, 604] width 14 height 16
click at [0, 0] on input "I understand that if the shipping address requires a suite, unit or apartment n…" at bounding box center [0, 0] width 0 height 0
click at [981, 715] on button "Save" at bounding box center [983, 706] width 55 height 32
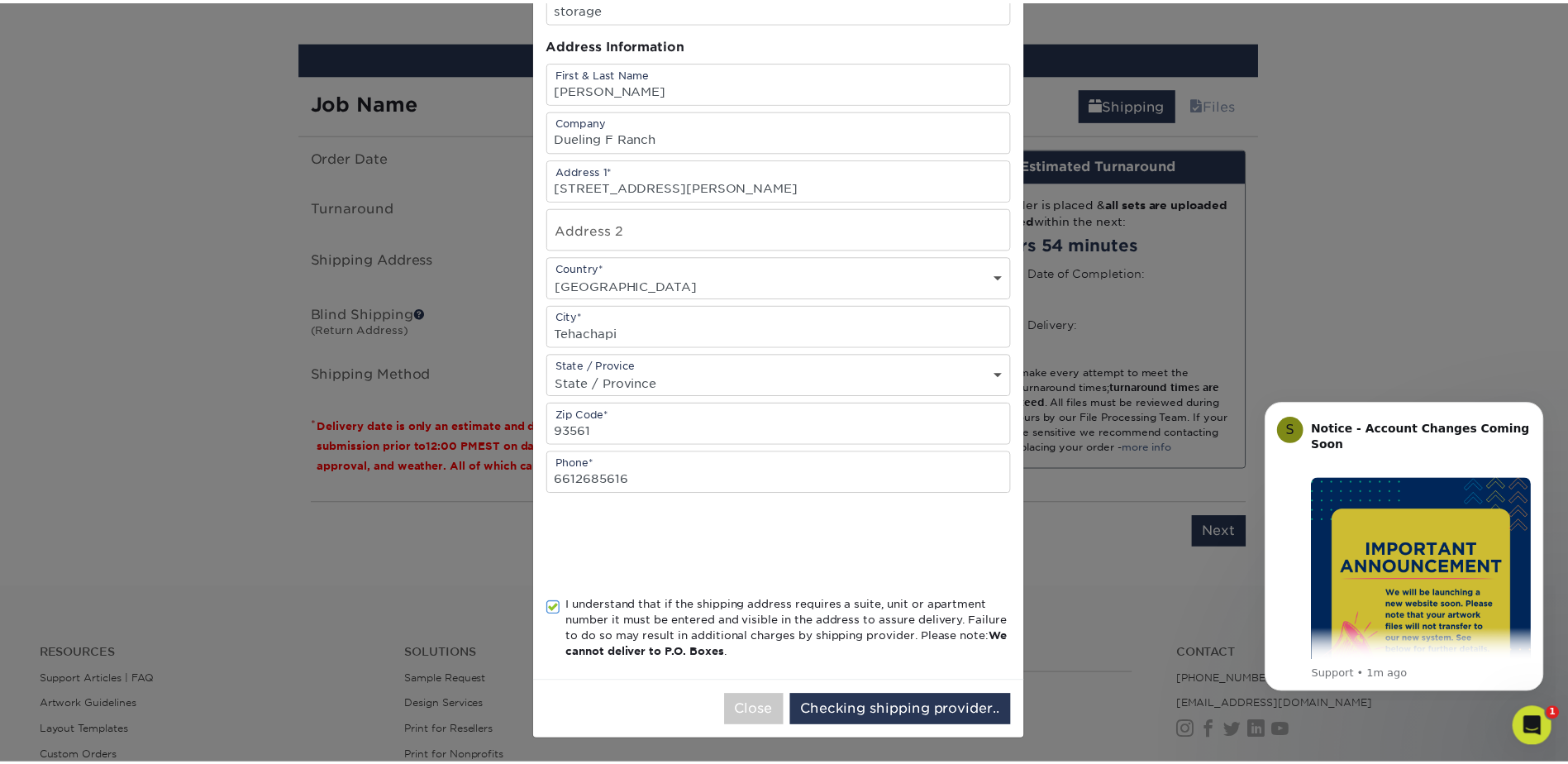
scroll to position [0, 0]
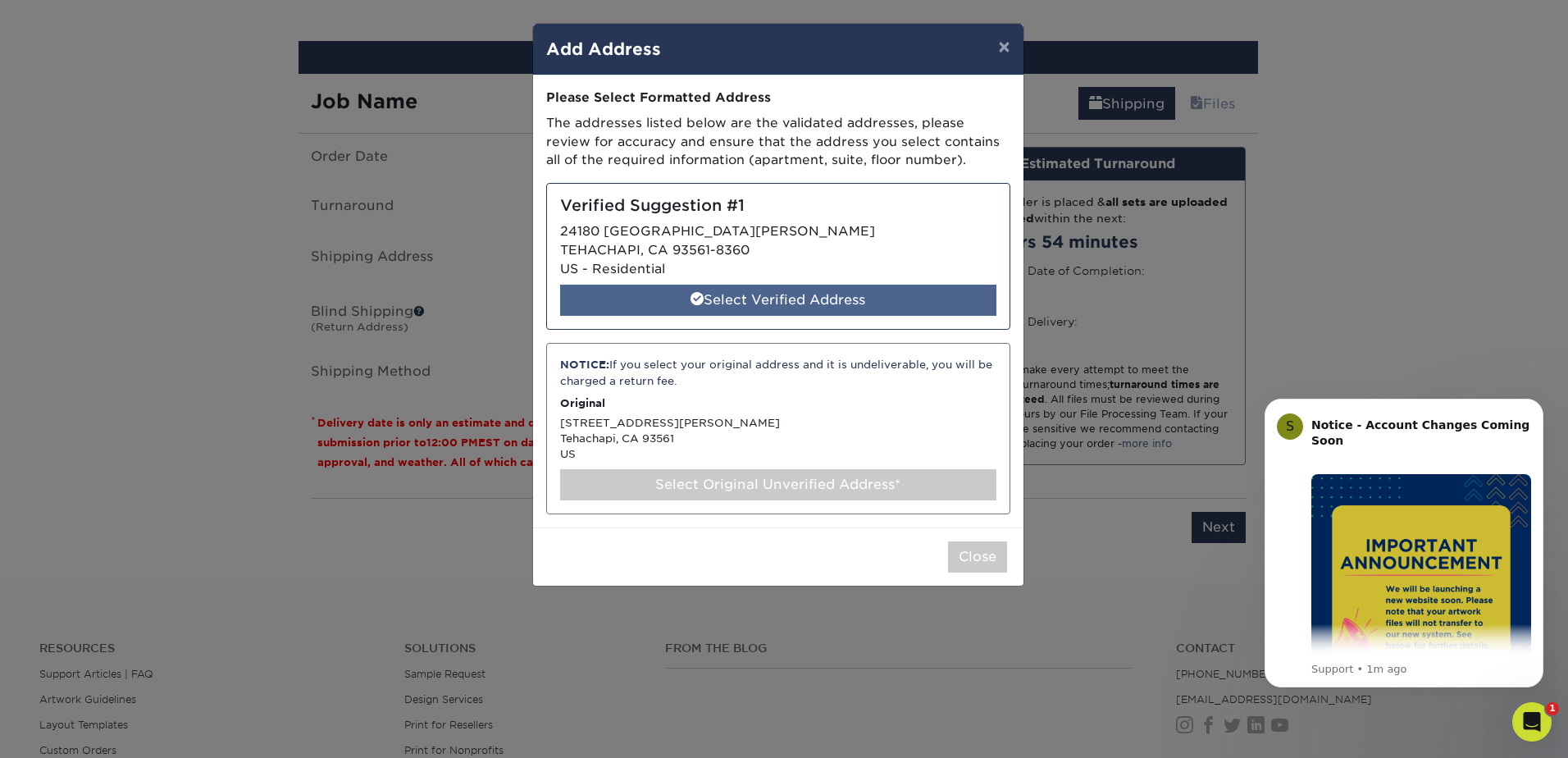
click at [760, 295] on div "Select Verified Address" at bounding box center [779, 300] width 437 height 32
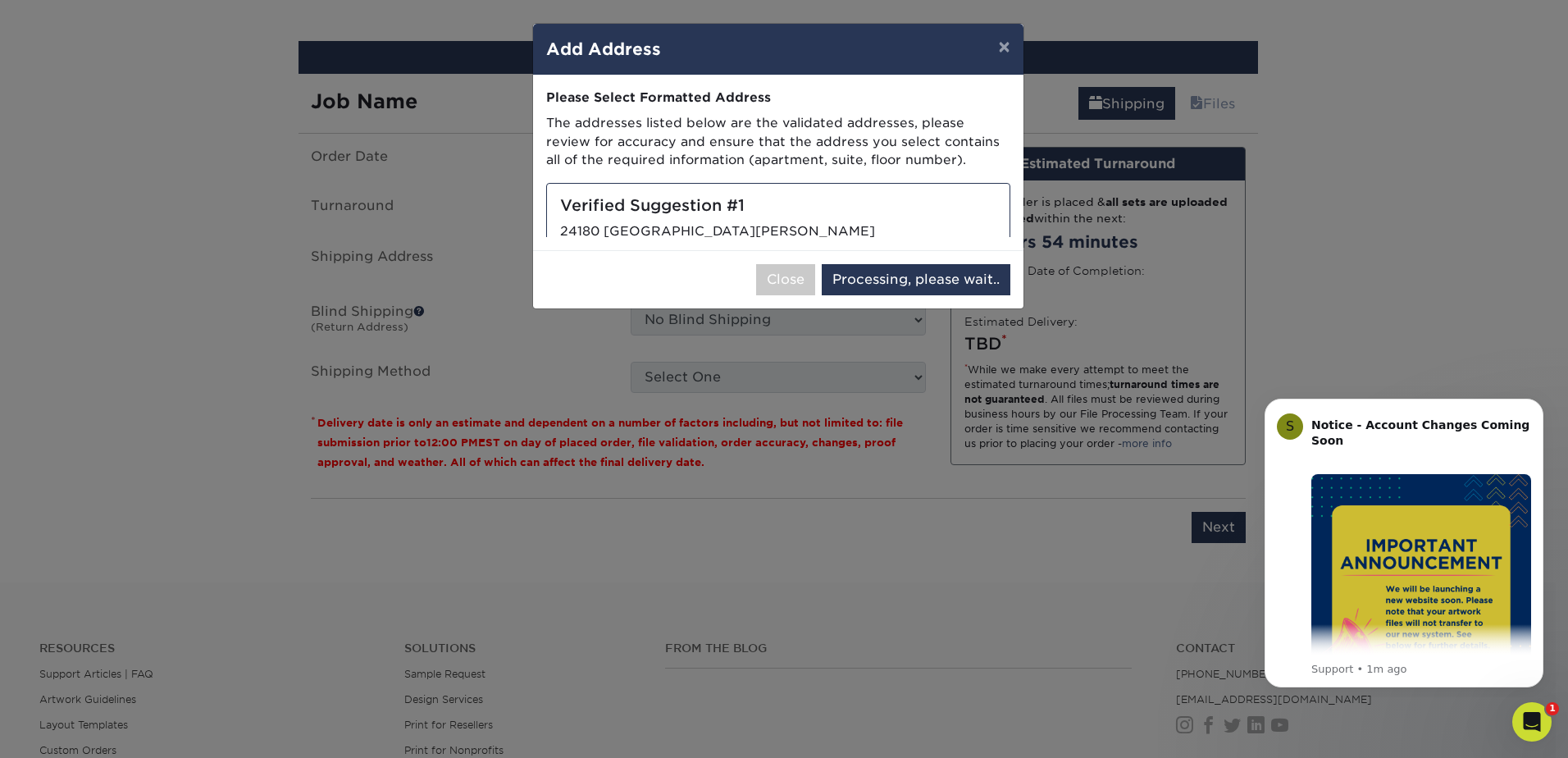
select select "286402"
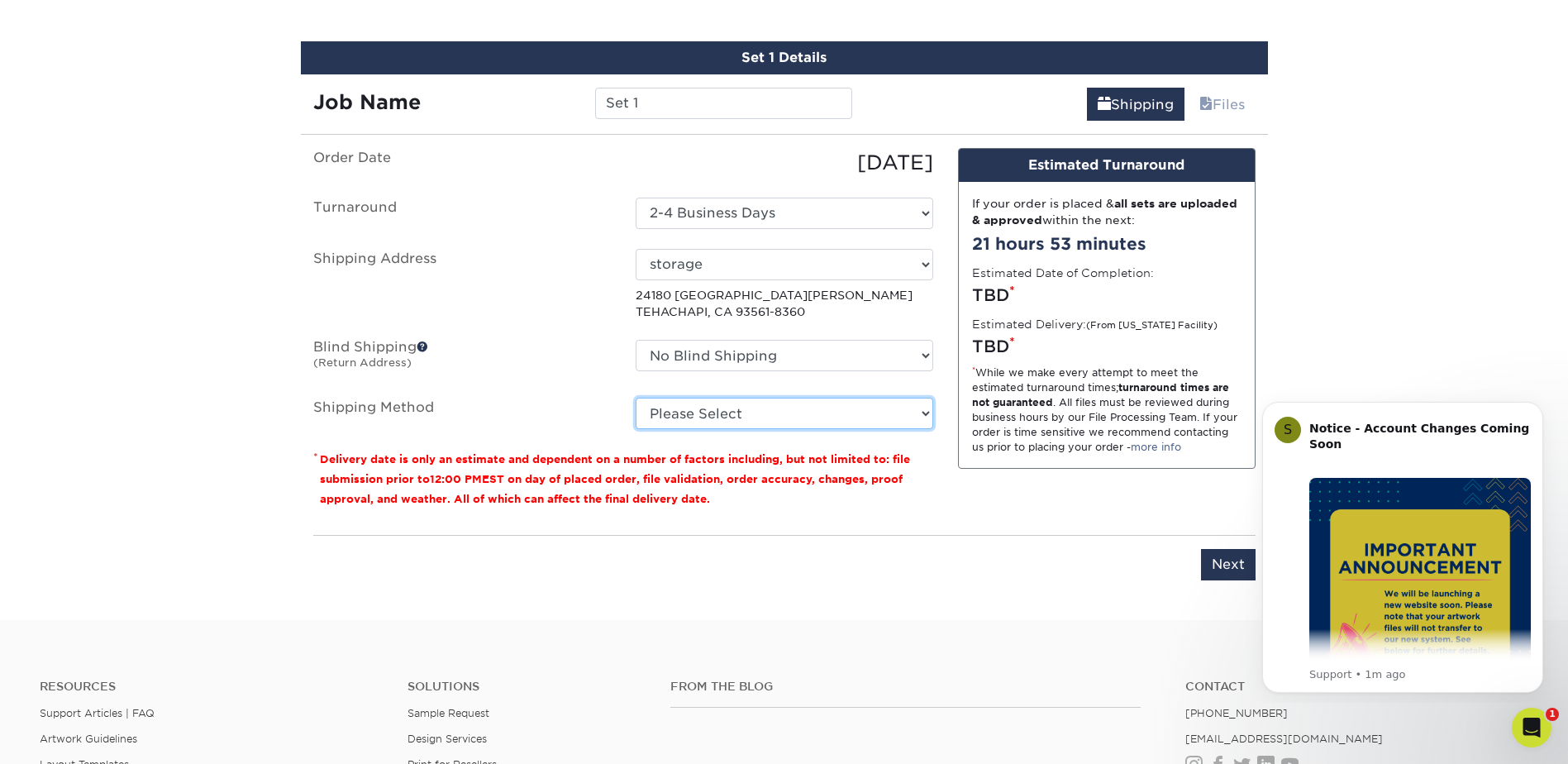
click at [885, 416] on select "Please Select Ground Shipping (+$7.84) 3 Day Shipping Service (+$26.66) 2 Day A…" at bounding box center [784, 413] width 298 height 32
select select "03"
click at [635, 397] on select "Please Select Ground Shipping (+$7.84) 3 Day Shipping Service (+$26.66) 2 Day A…" at bounding box center [784, 413] width 298 height 32
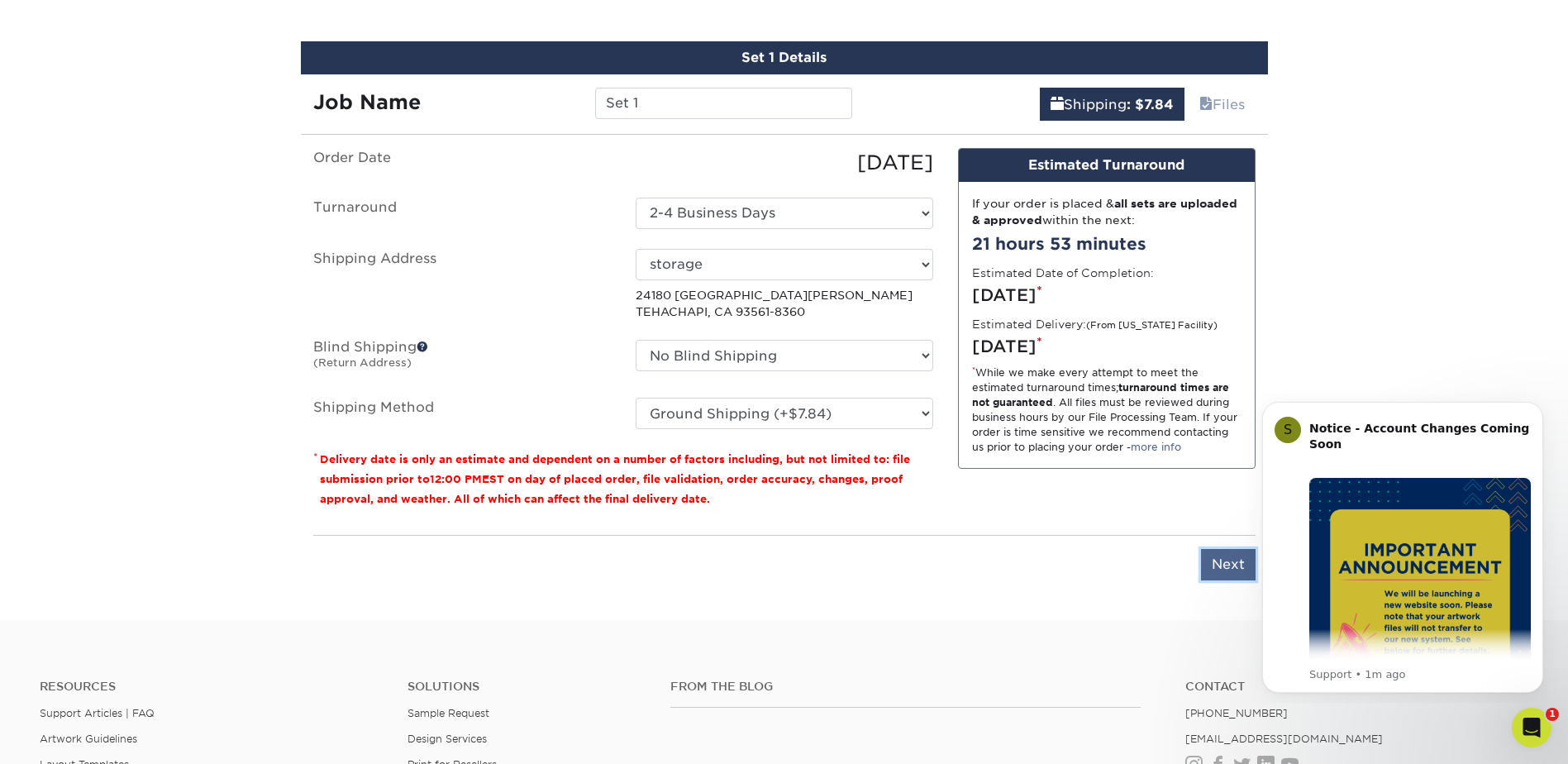
click at [1228, 567] on input "Next" at bounding box center [1228, 565] width 55 height 32
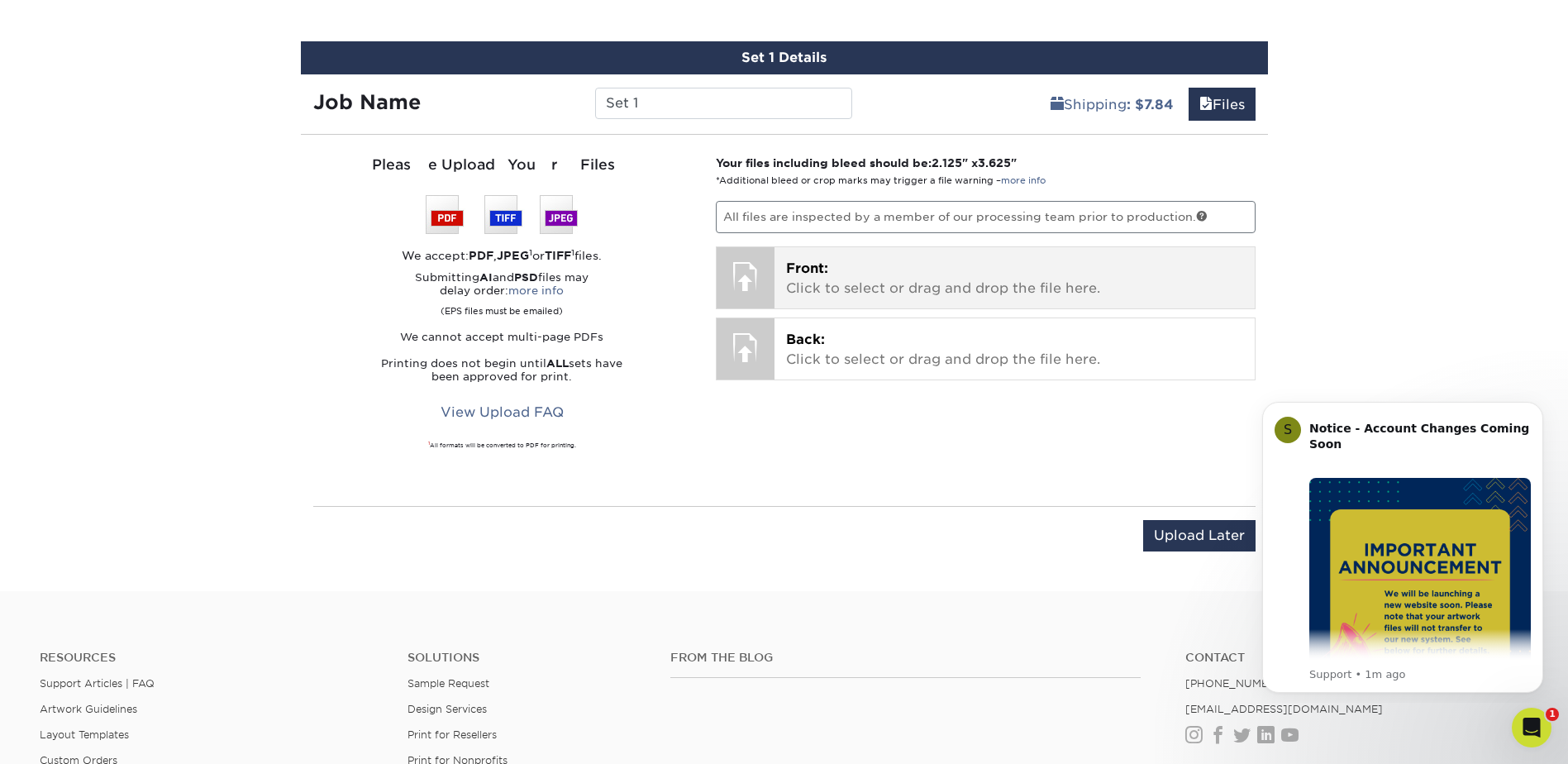
click at [730, 283] on div at bounding box center [746, 276] width 58 height 58
click at [877, 295] on p "Front: Click to select or drag and drop the file here." at bounding box center [1013, 279] width 457 height 40
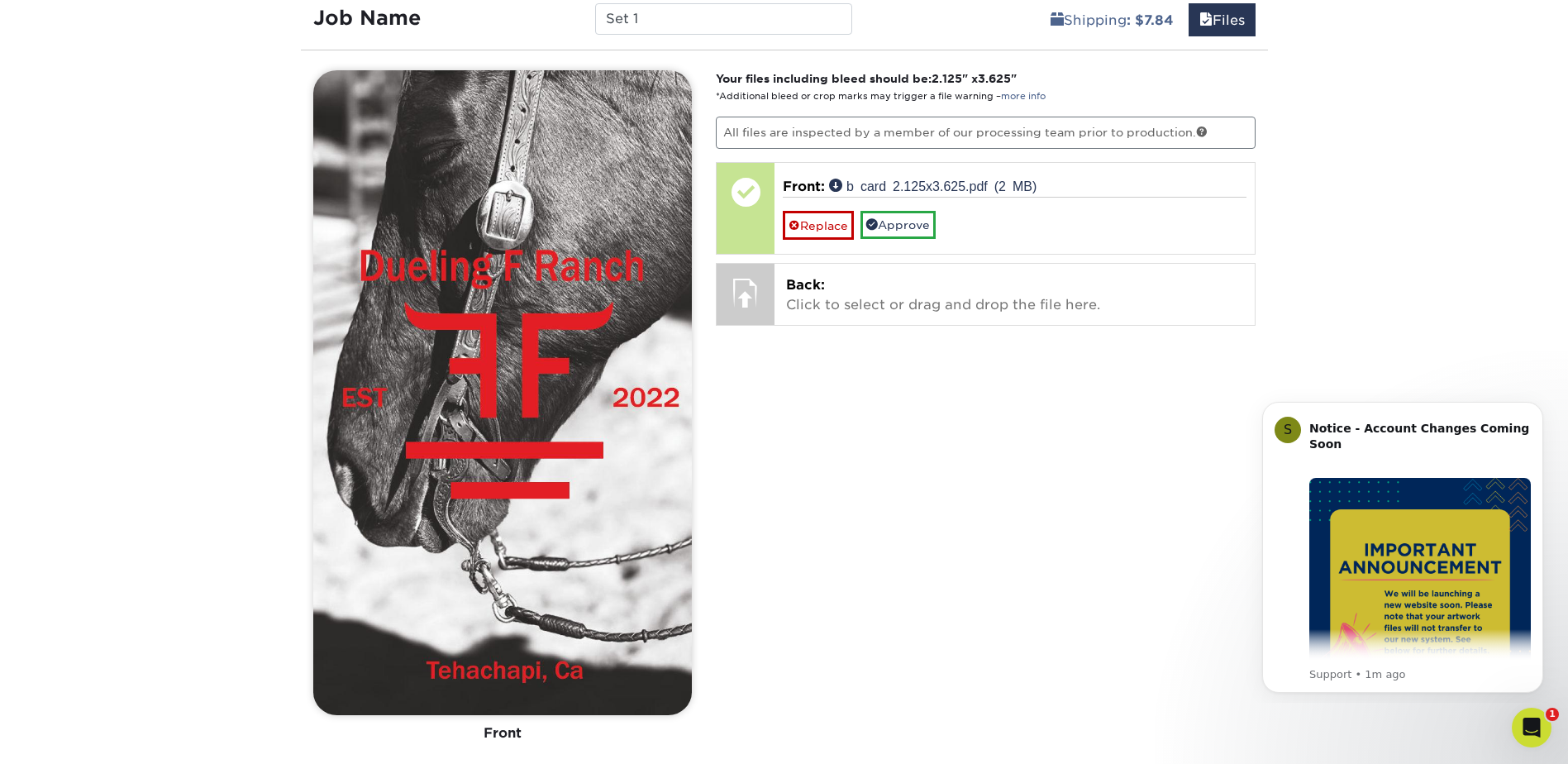
scroll to position [1026, 0]
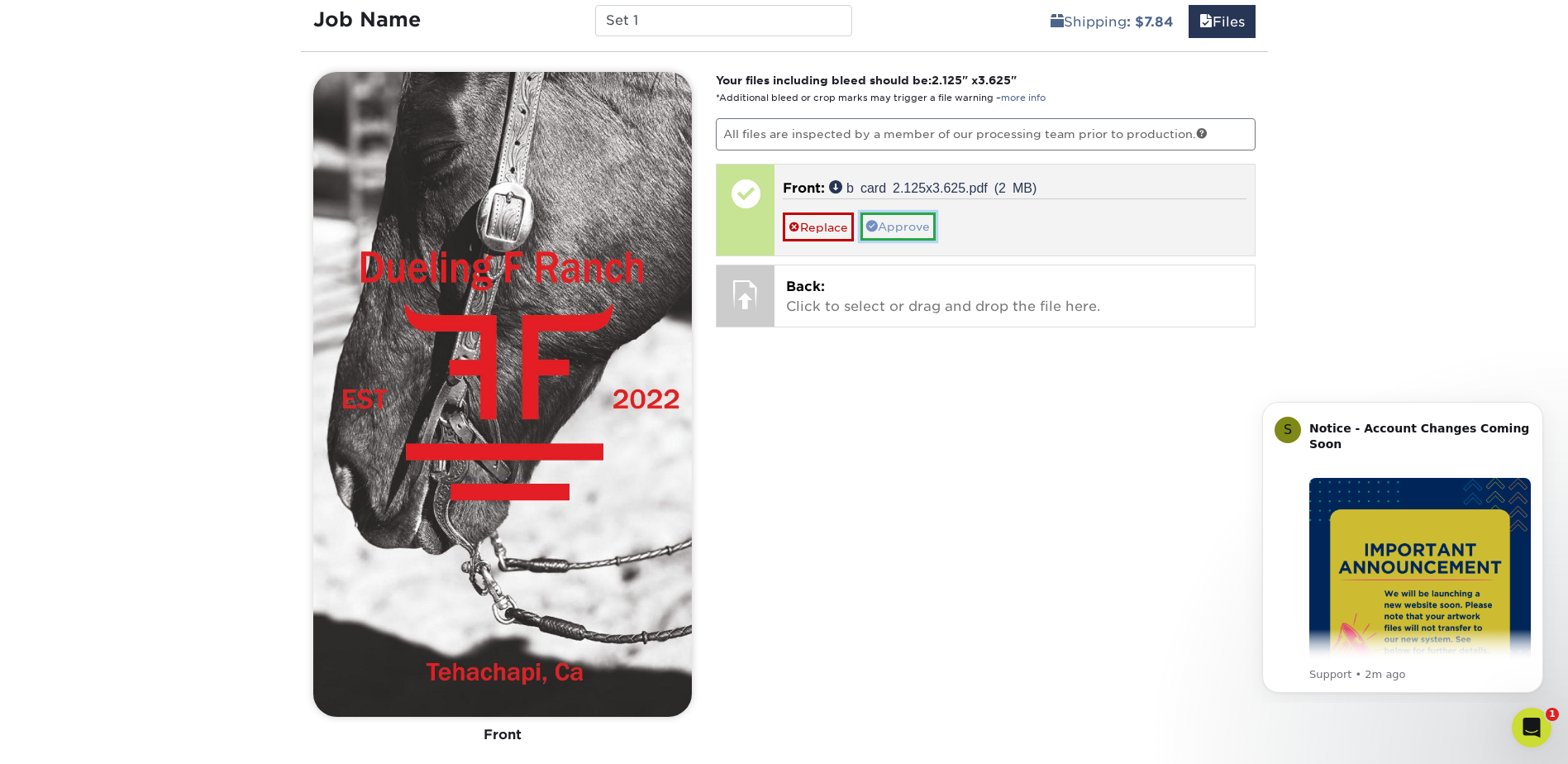
click at [927, 229] on link "Approve" at bounding box center [898, 226] width 76 height 28
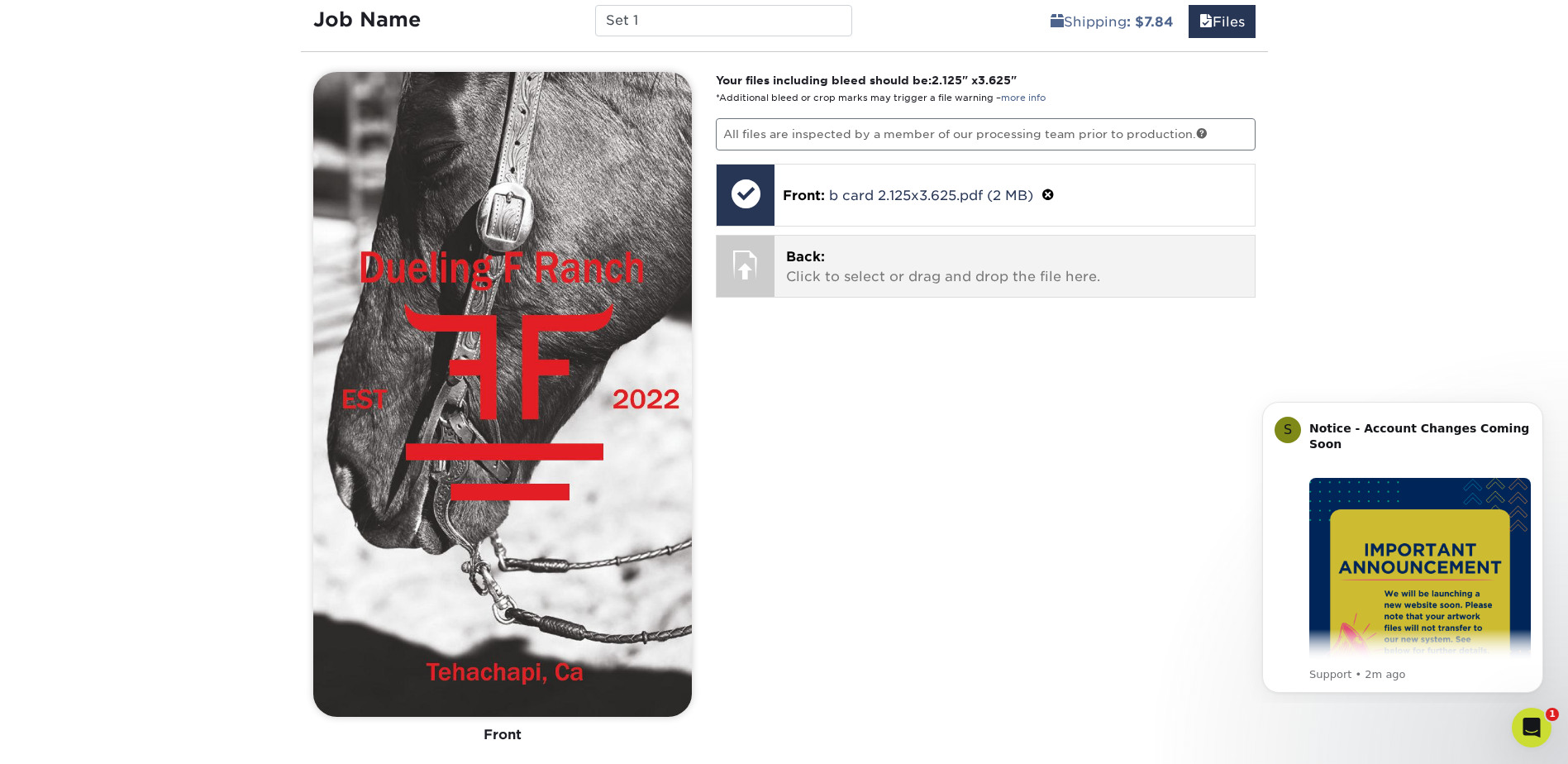
click at [881, 275] on p "Back: Click to select or drag and drop the file here." at bounding box center [1013, 267] width 457 height 40
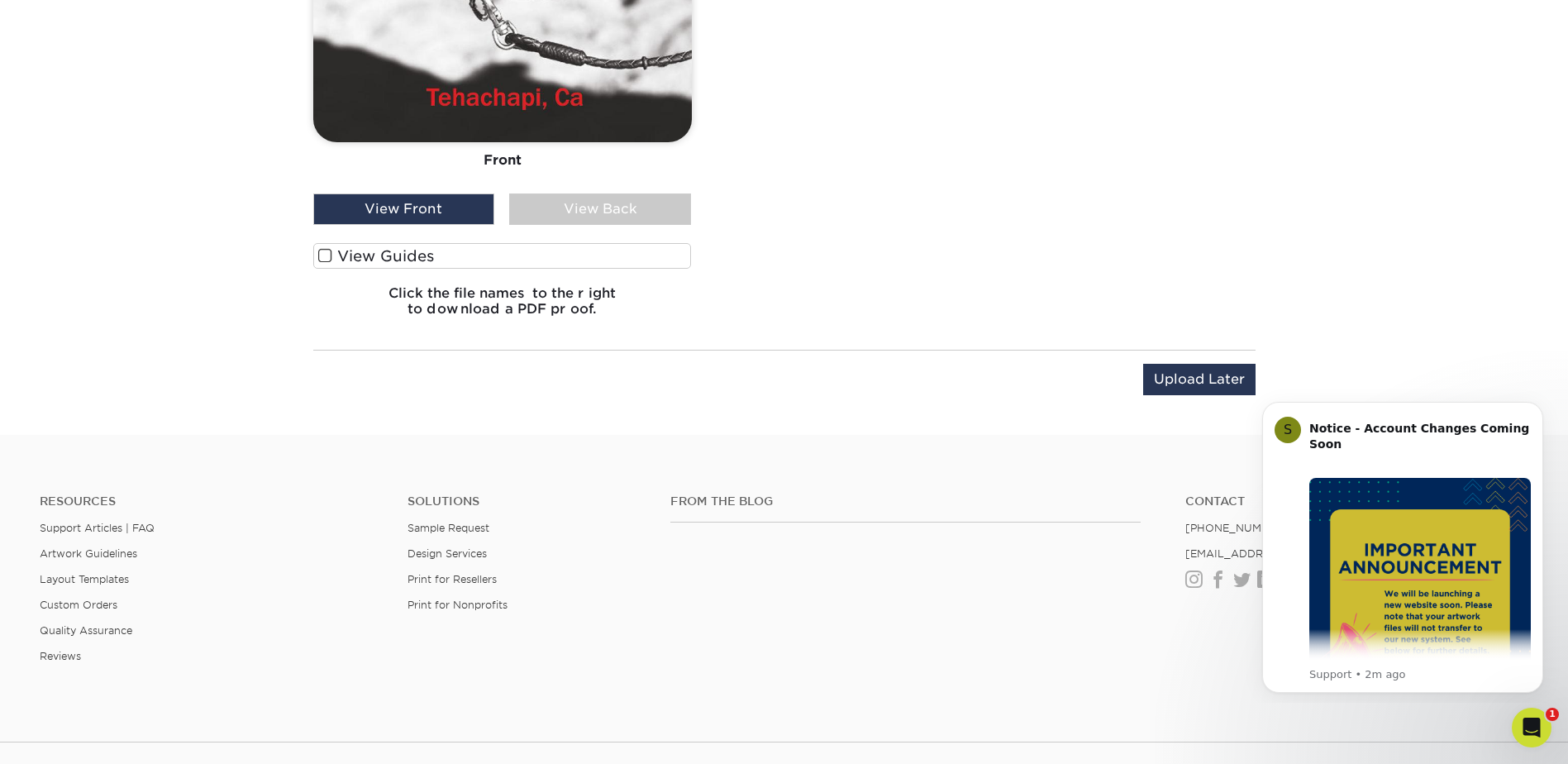
scroll to position [1508, 0]
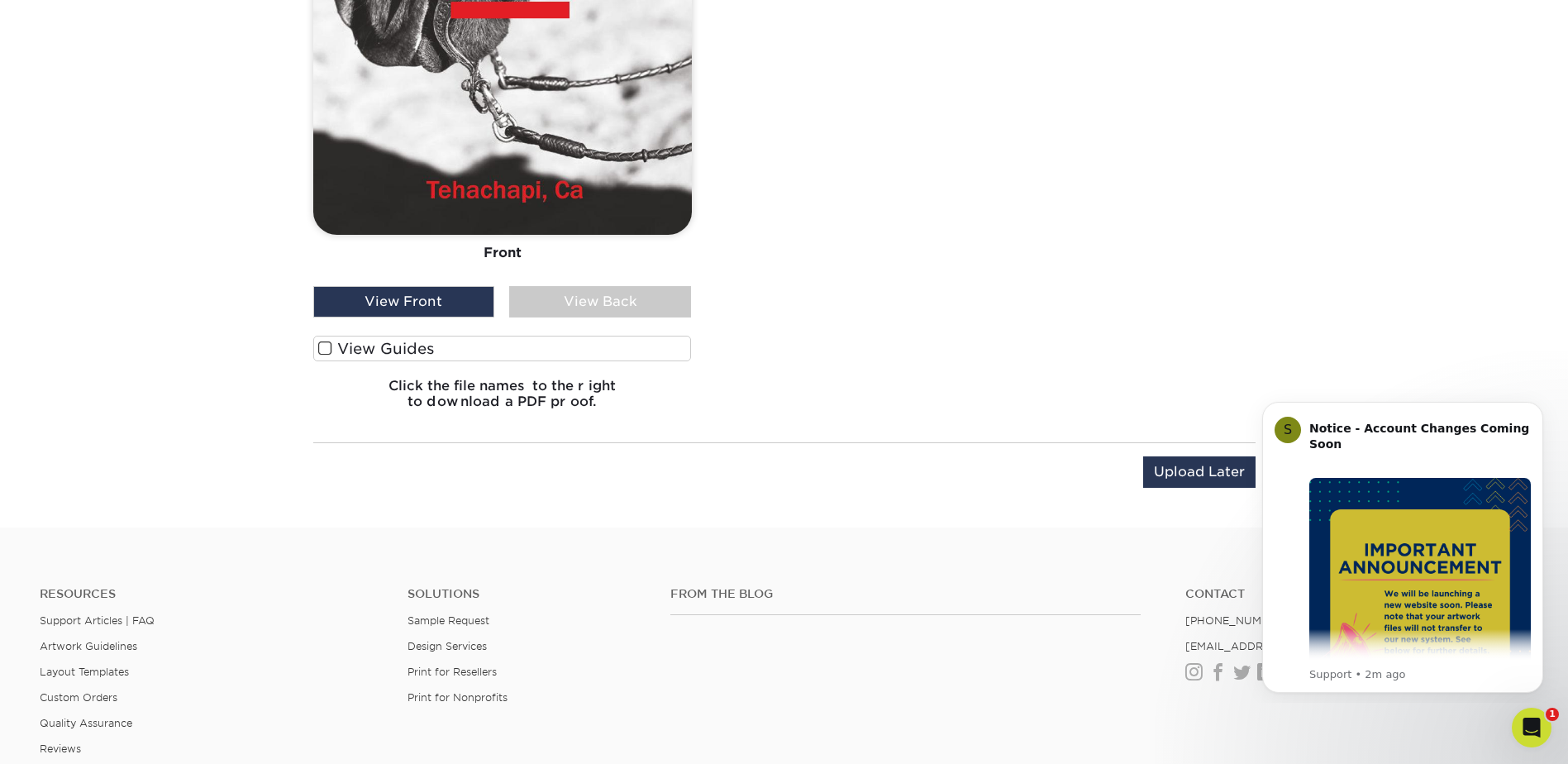
click at [569, 300] on div "View Back" at bounding box center [599, 302] width 182 height 32
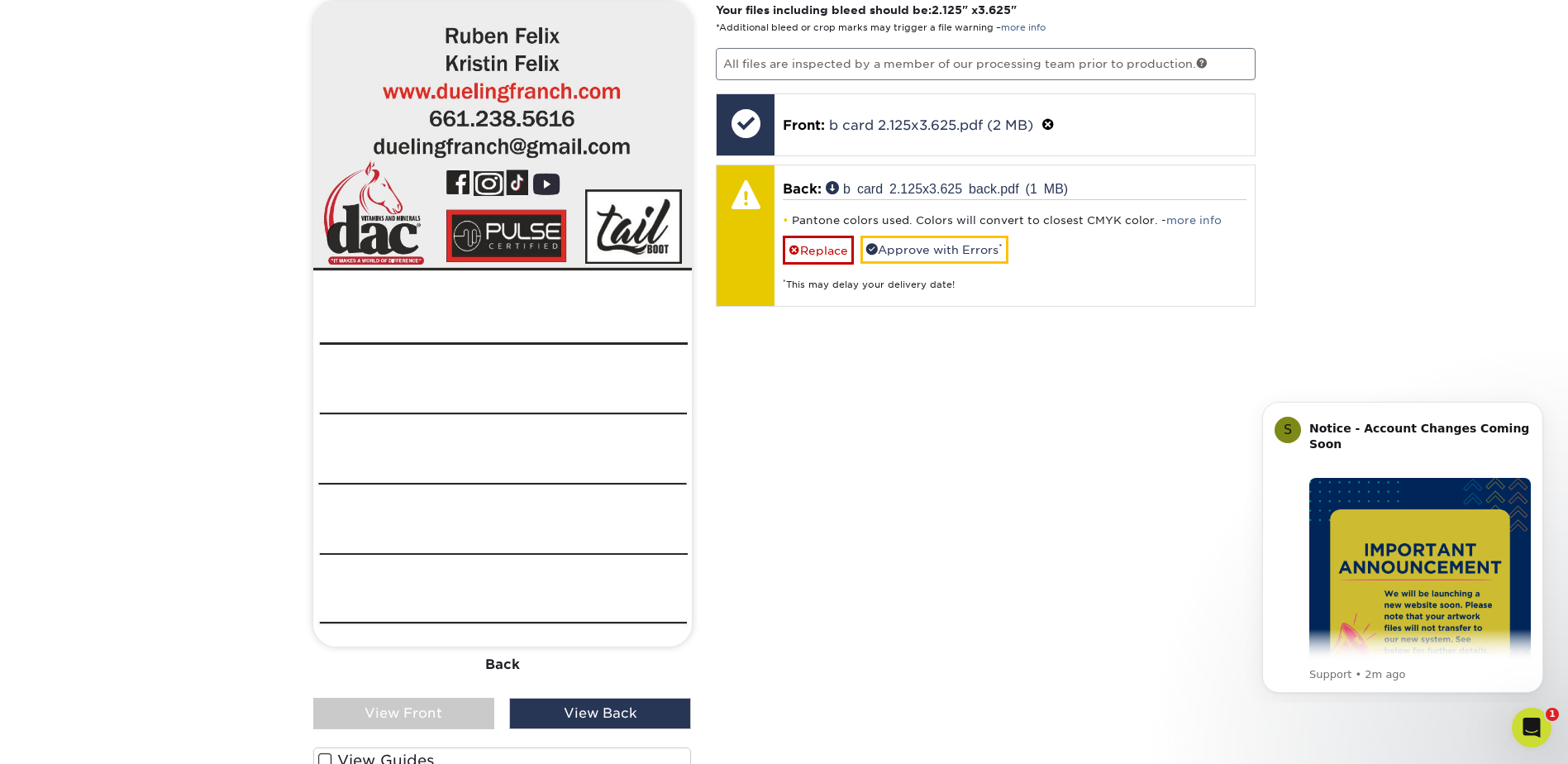
scroll to position [1095, 0]
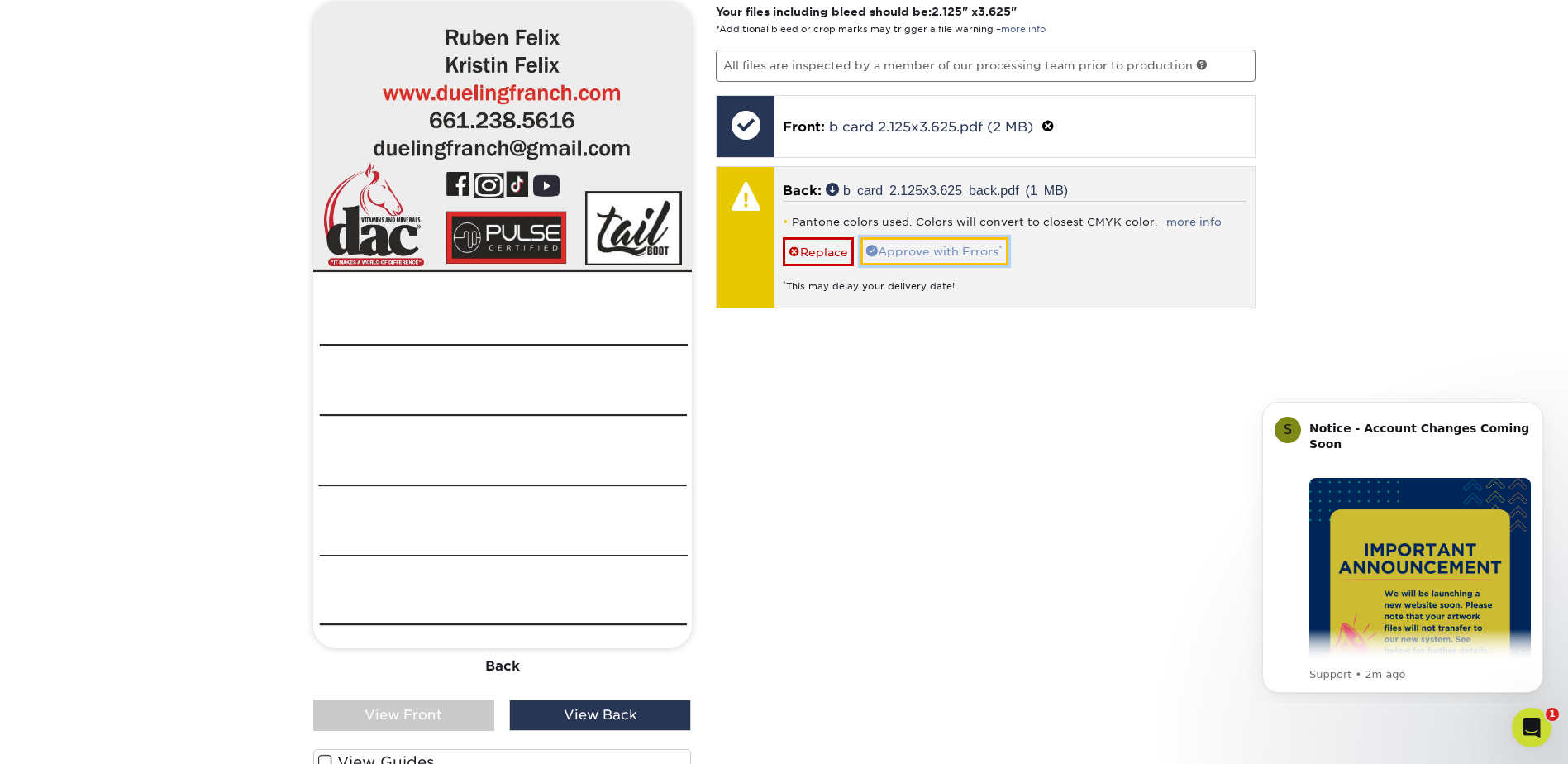
click at [957, 246] on link "Approve with Errors *" at bounding box center [934, 251] width 148 height 28
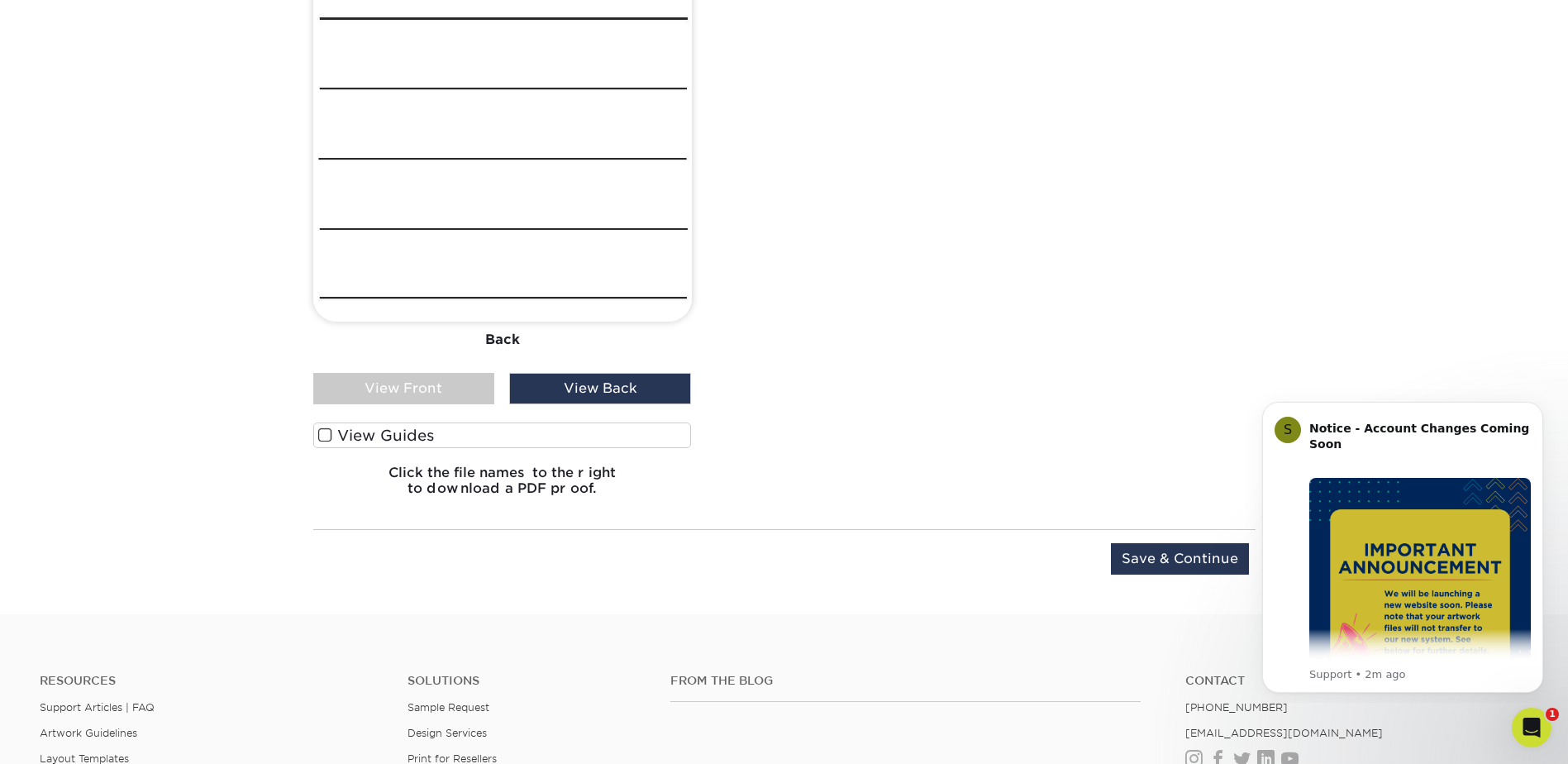
scroll to position [1425, 0]
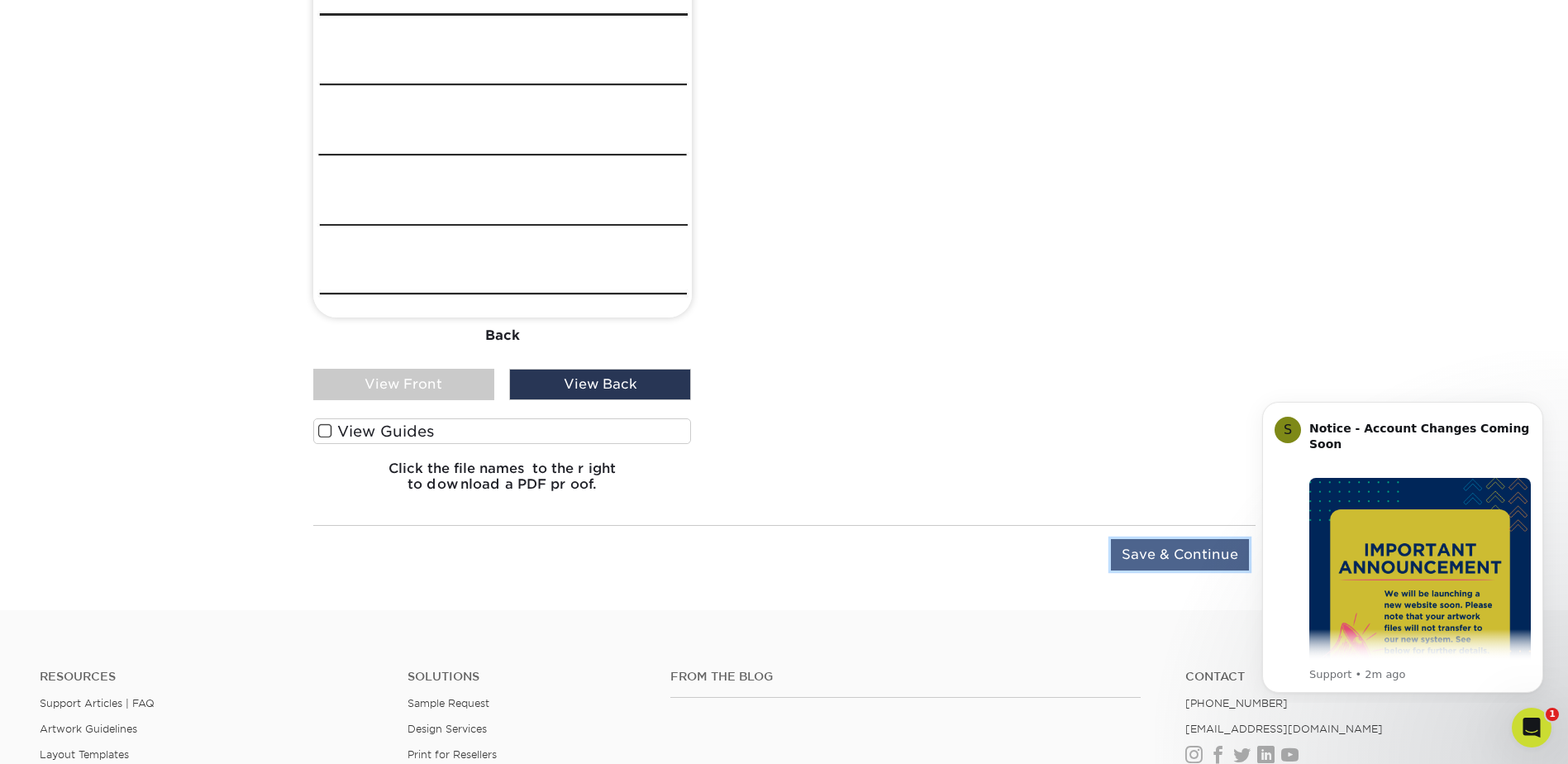
click at [1130, 549] on input "Save & Continue" at bounding box center [1180, 555] width 138 height 32
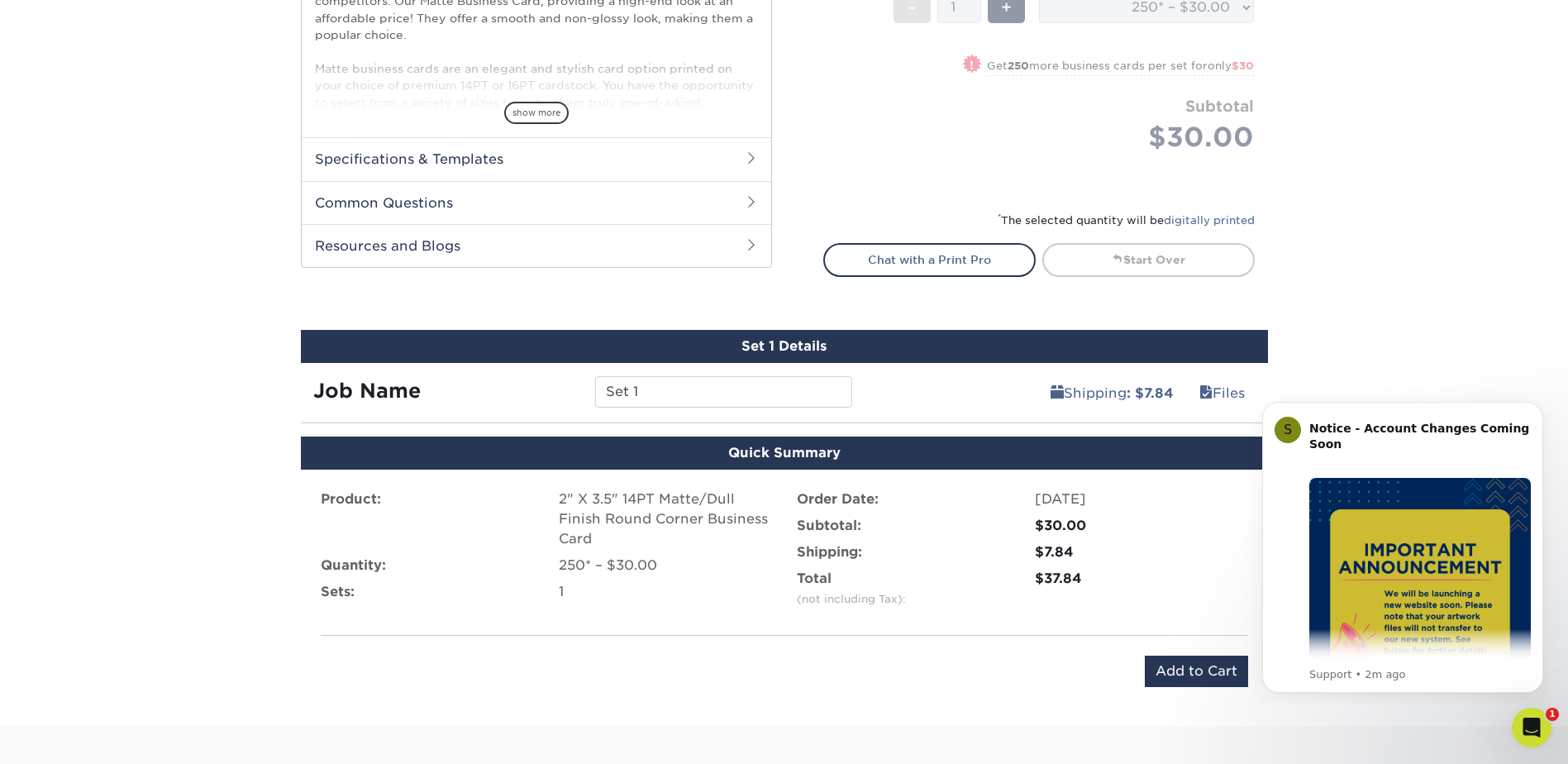
scroll to position [688, 0]
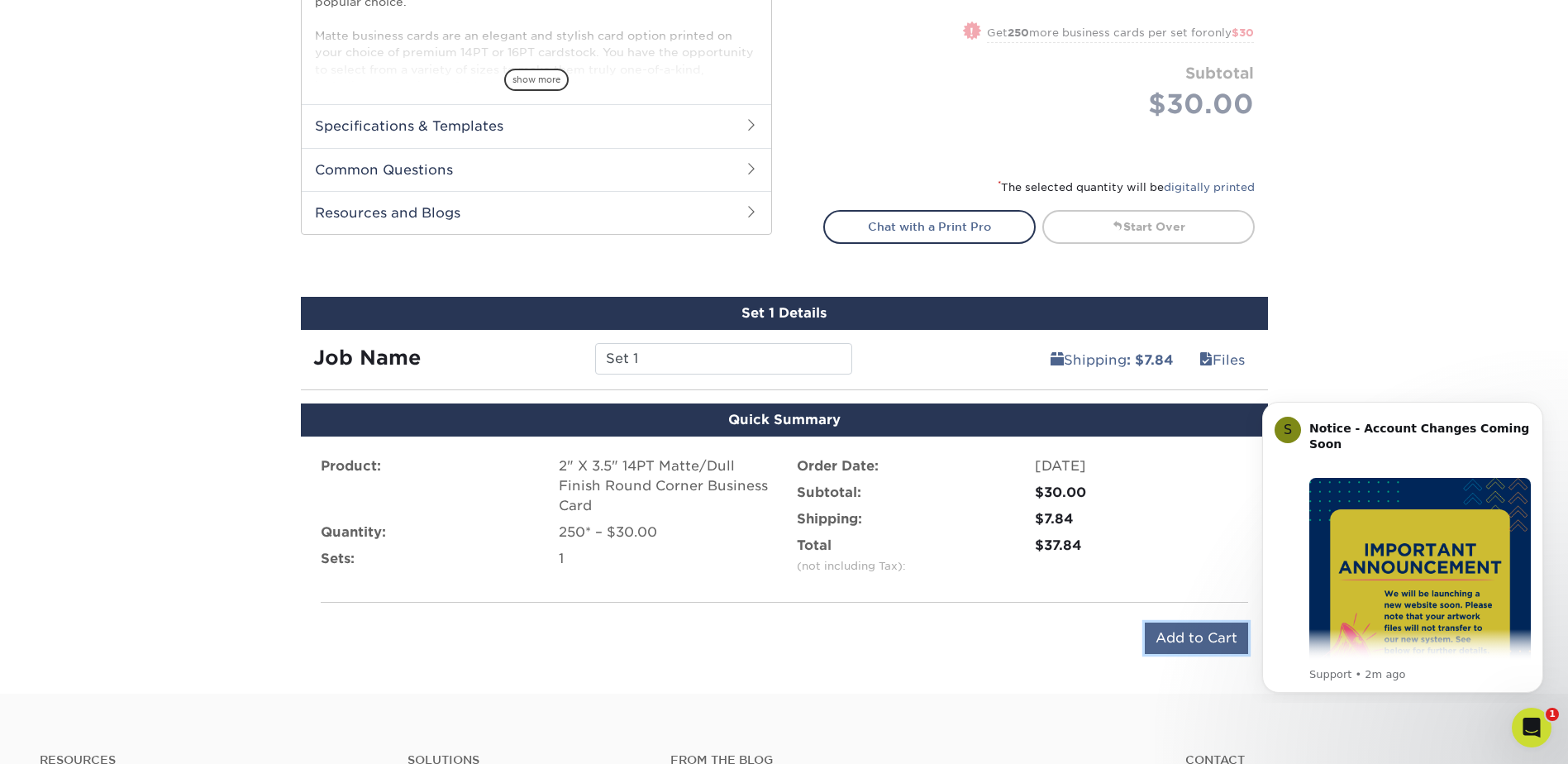
click at [1181, 637] on input "Add to Cart" at bounding box center [1197, 638] width 104 height 32
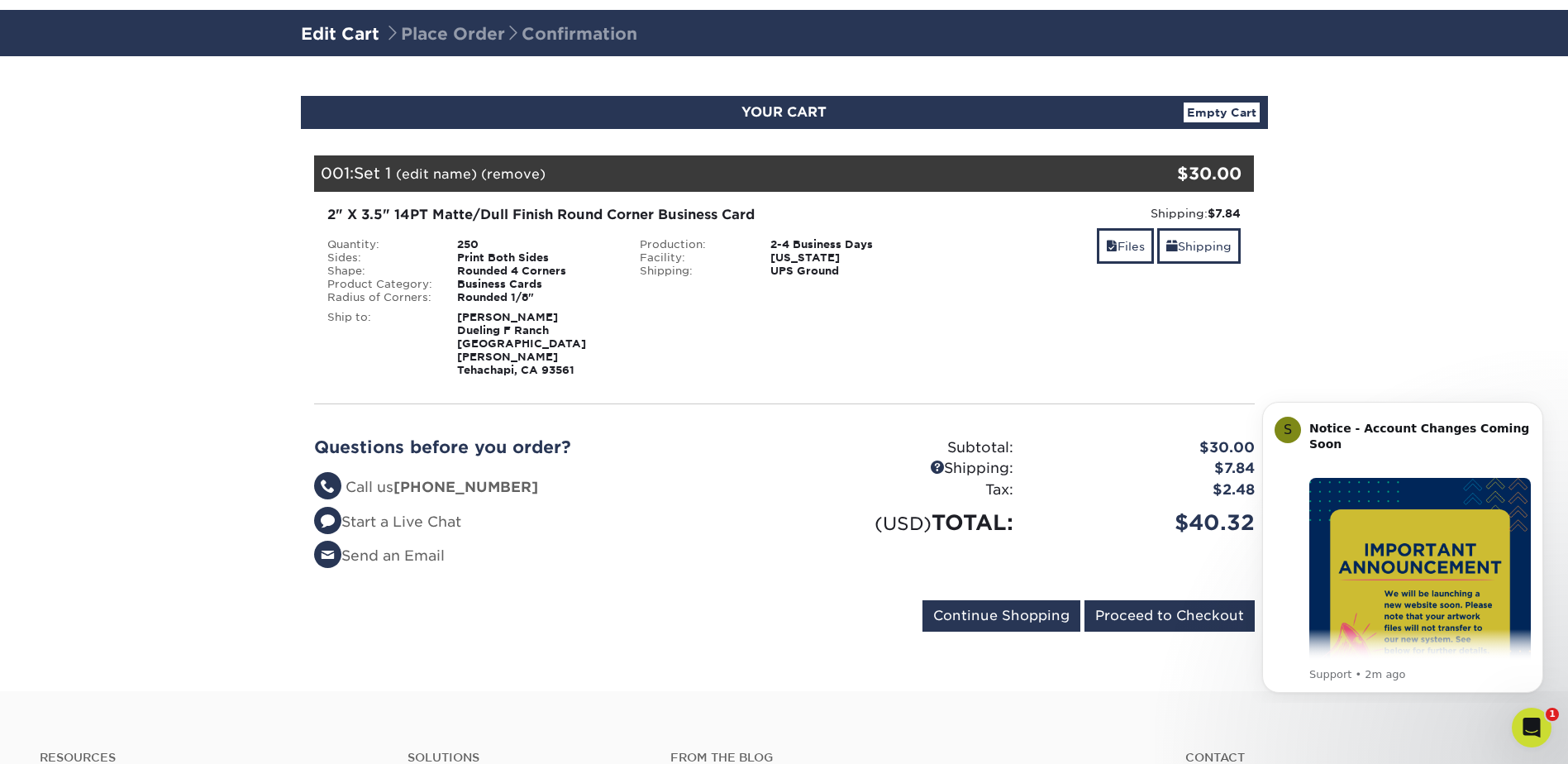
scroll to position [165, 0]
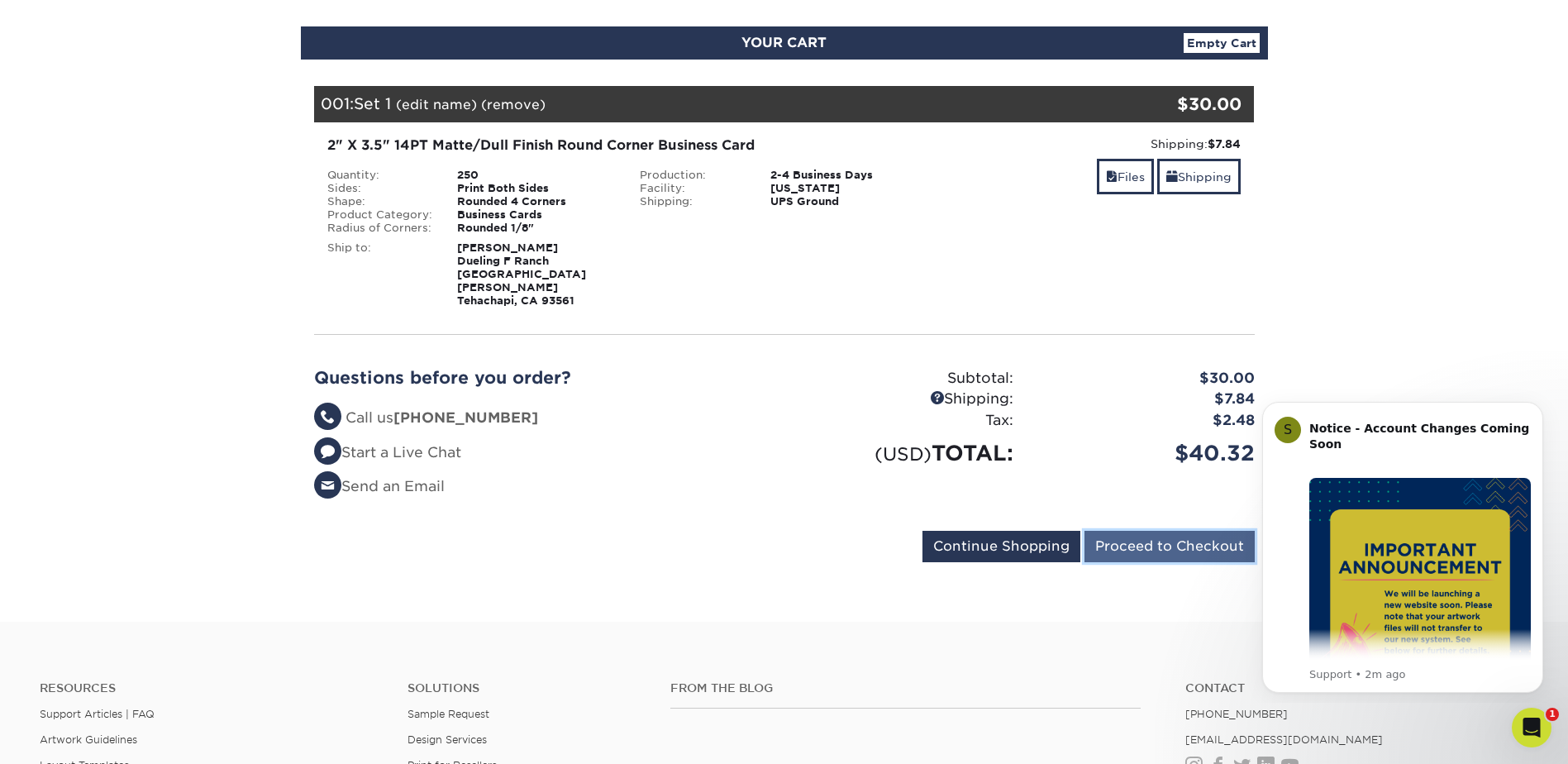
click at [1150, 531] on input "Proceed to Checkout" at bounding box center [1169, 547] width 170 height 32
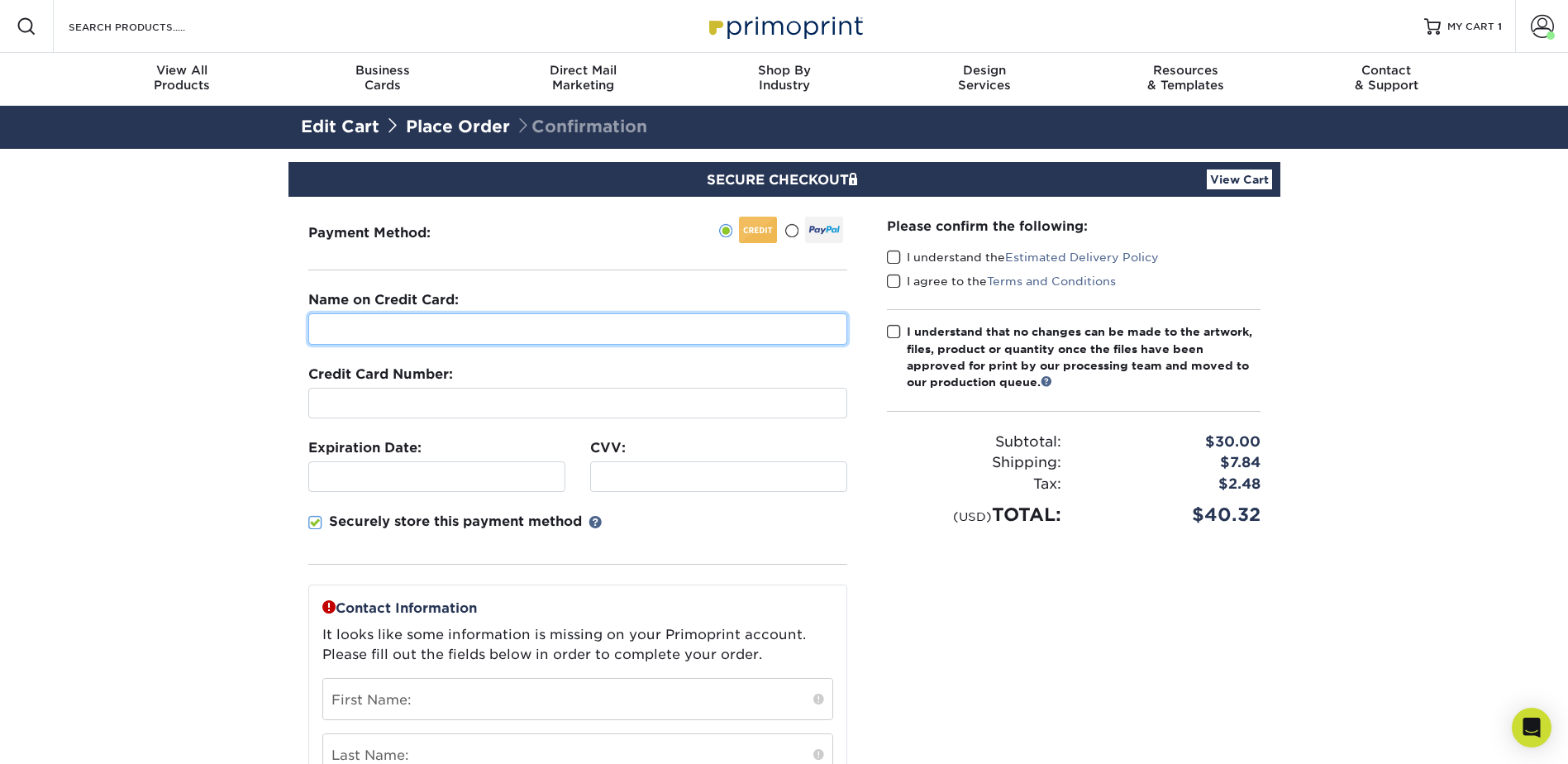
click at [344, 333] on input "text" at bounding box center [577, 330] width 539 height 32
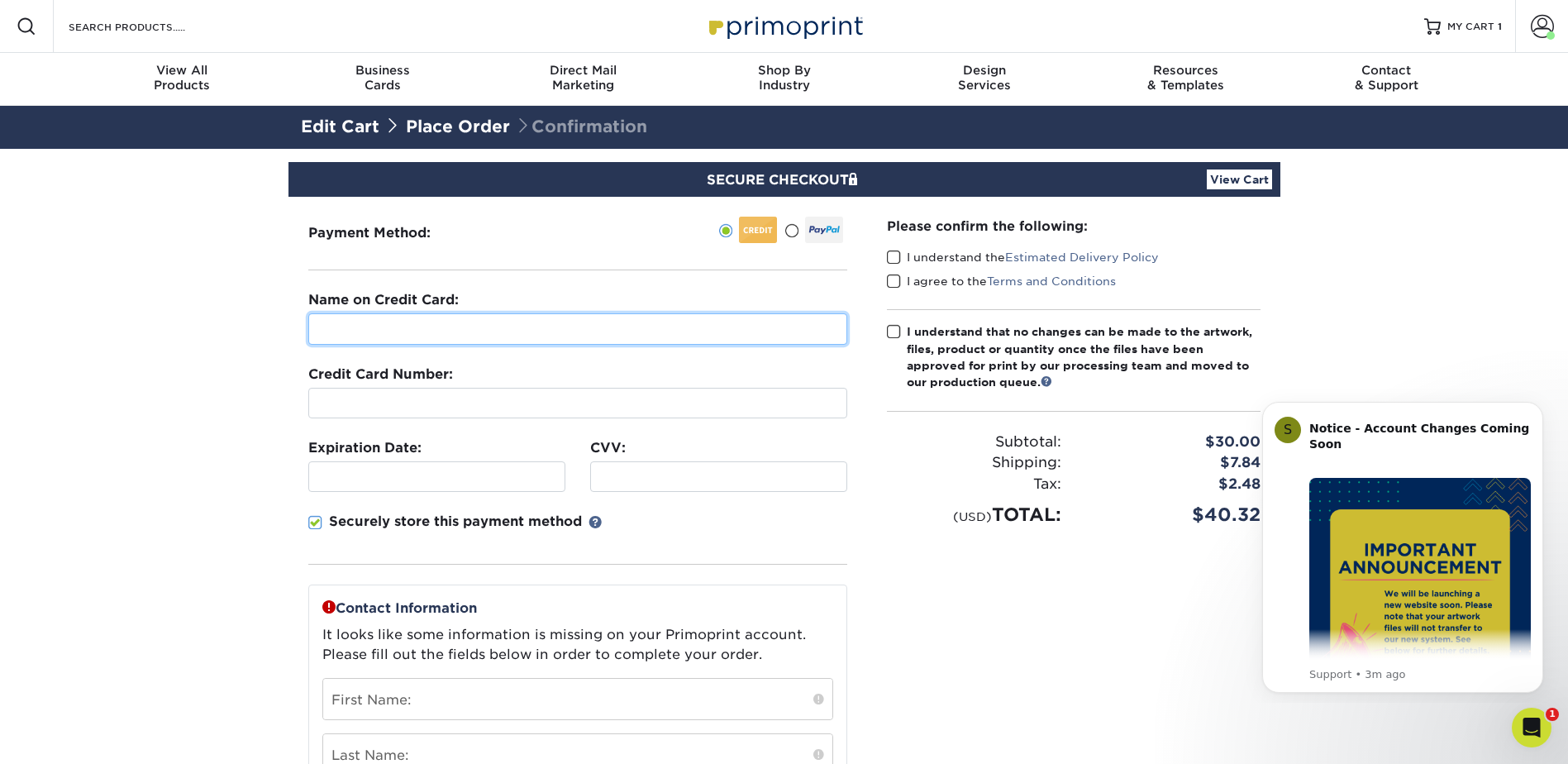
type input "4"
type input "[PERSON_NAME]"
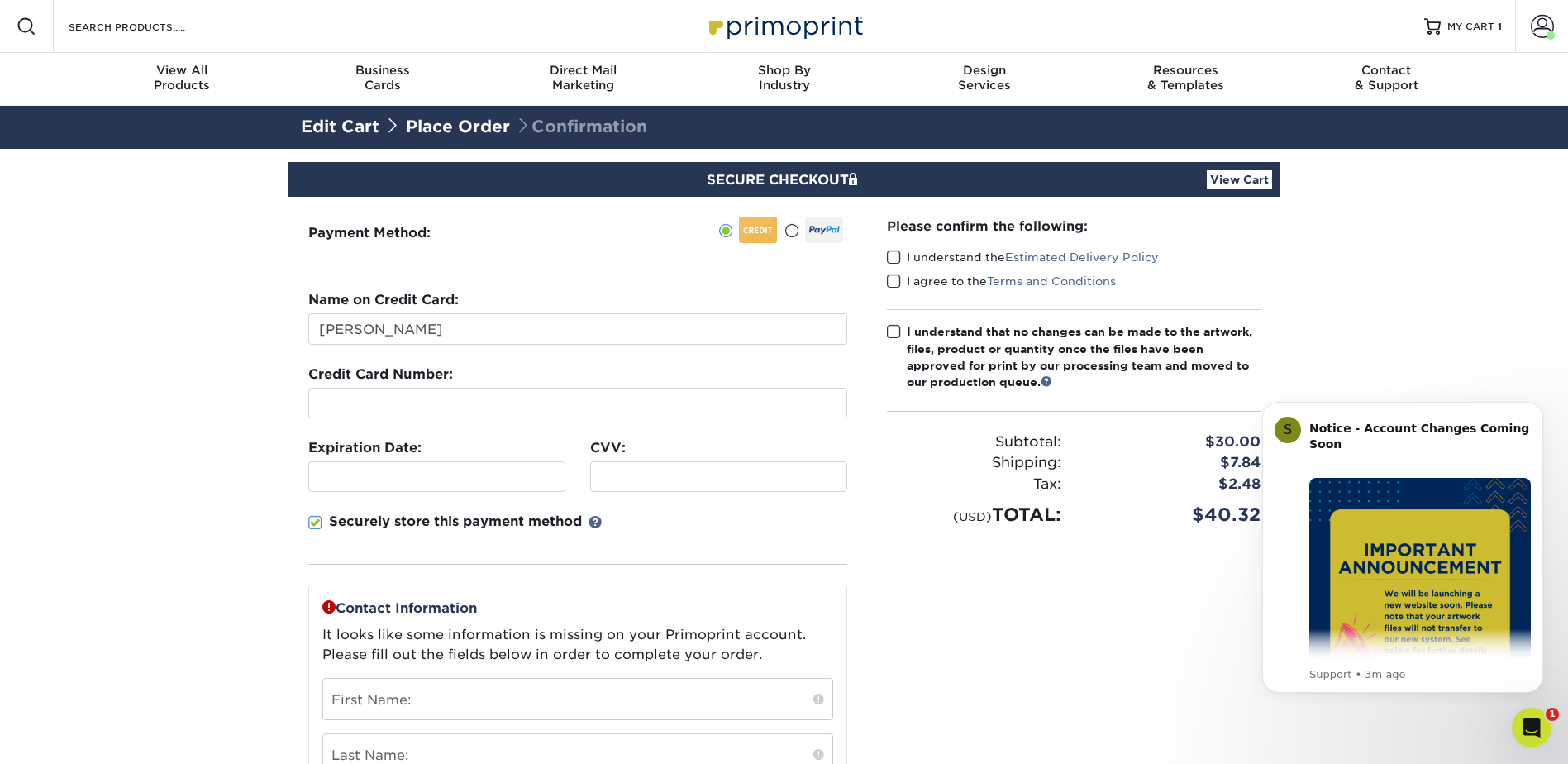
click at [319, 411] on div at bounding box center [577, 402] width 539 height 31
drag, startPoint x: 194, startPoint y: 428, endPoint x: 215, endPoint y: 445, distance: 27.0
click at [194, 428] on section "SECURE CHECKOUT View Cart Payment Method: Name on Credit Card:" at bounding box center [784, 657] width 1568 height 1019
click at [390, 467] on div at bounding box center [437, 476] width 257 height 31
click at [167, 399] on section "SECURE CHECKOUT View Cart Payment Method: Name on Credit Card:" at bounding box center [784, 657] width 1568 height 1019
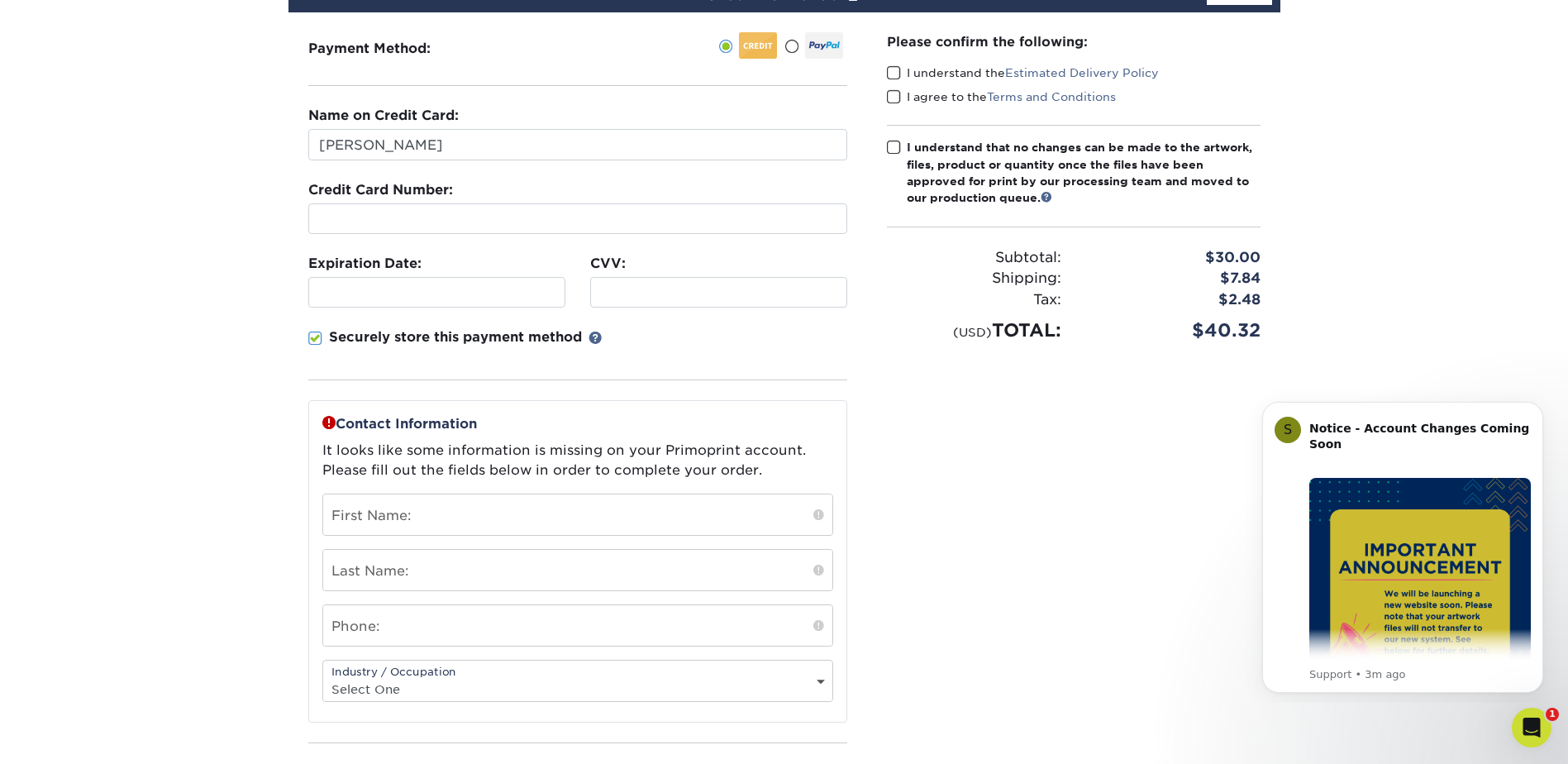
scroll to position [248, 0]
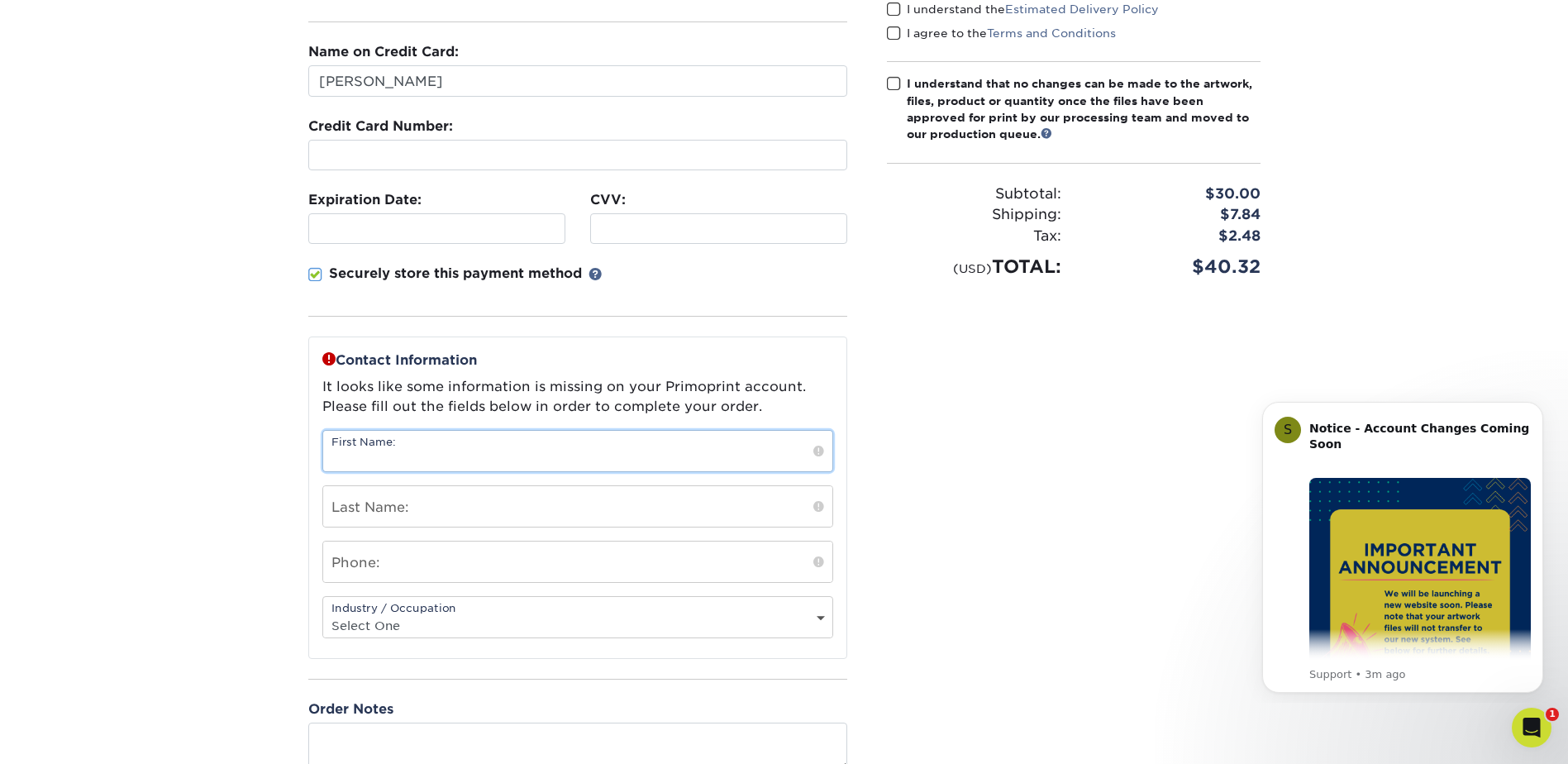
click at [373, 455] on input "text" at bounding box center [577, 450] width 509 height 41
type input "Kristin"
type input "Felix"
click at [425, 577] on input "5593610545" at bounding box center [577, 562] width 509 height 41
type input "5"
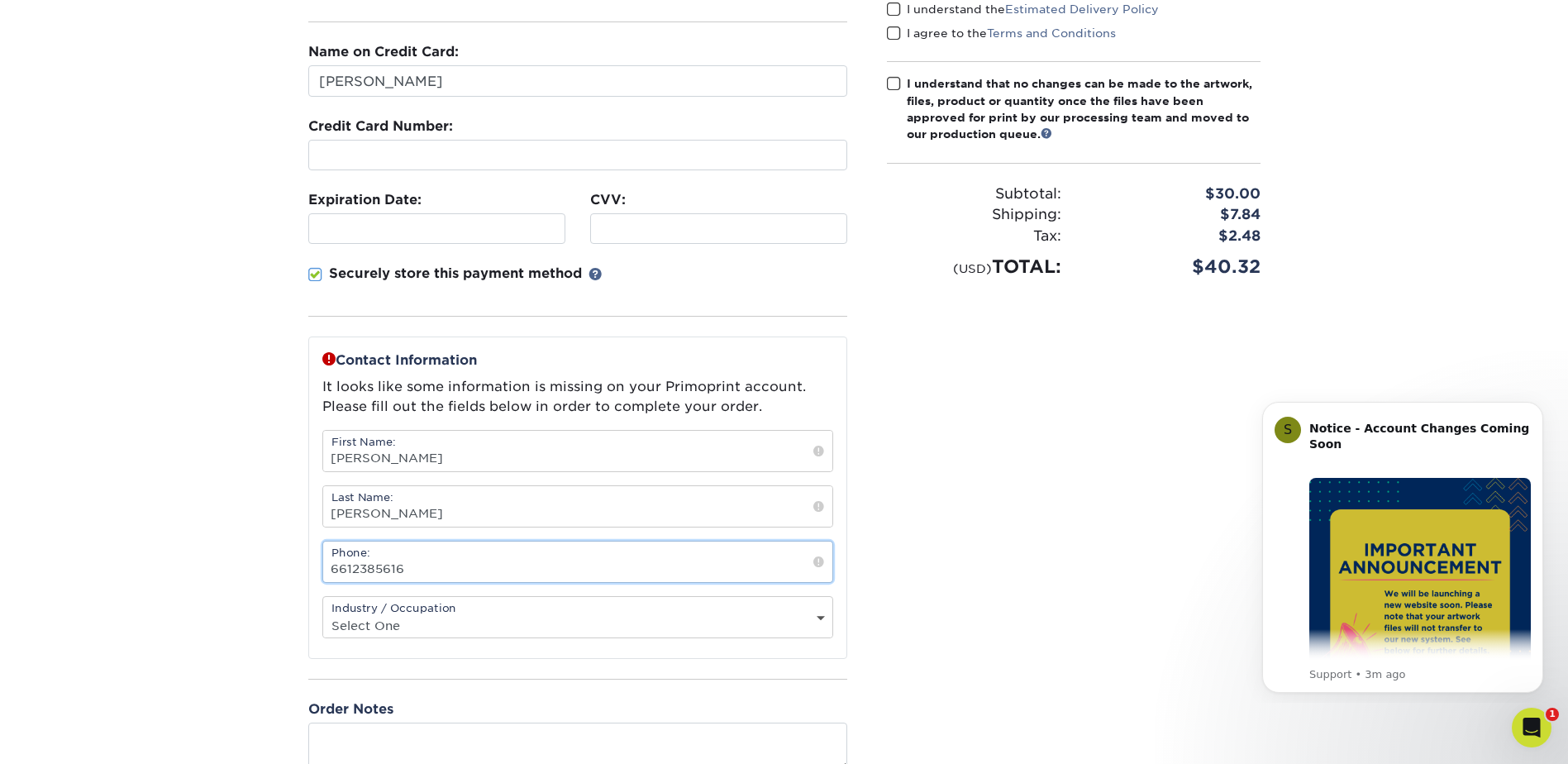
type input "6612385616"
click at [271, 612] on section "SECURE CHECKOUT View Cart Payment Method: Name on Credit Card:" at bounding box center [784, 409] width 1568 height 1019
click at [819, 613] on div "Industry / Occupation Select One Administrative Executive Human Resources Const…" at bounding box center [577, 617] width 511 height 42
click at [818, 616] on select "Select One Administrative Executive Human Resources Construction Education Ente…" at bounding box center [577, 626] width 509 height 24
select select "26"
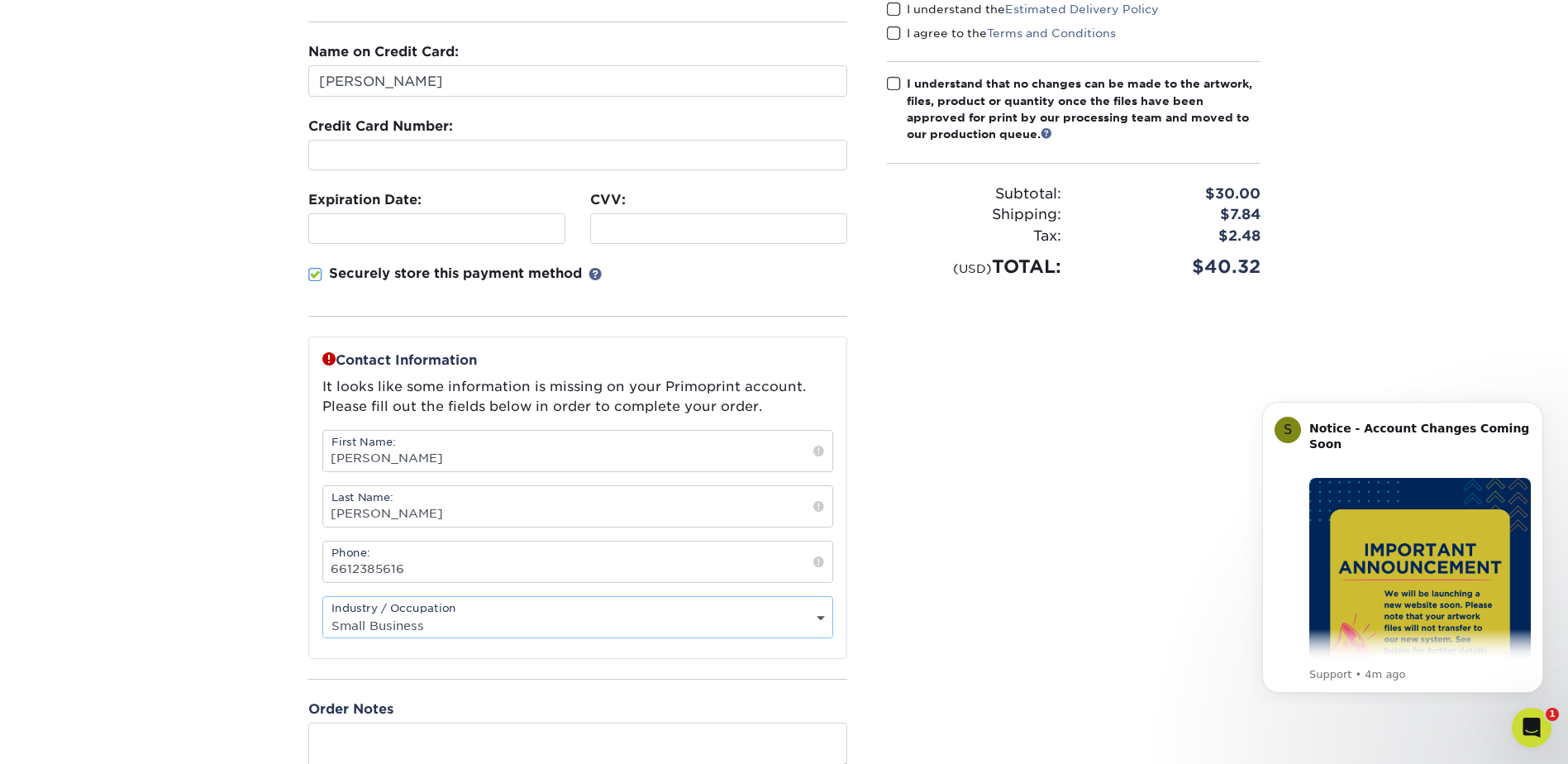
click at [324, 614] on select "Select One Administrative Executive Human Resources Construction Education Ente…" at bounding box center [577, 626] width 509 height 24
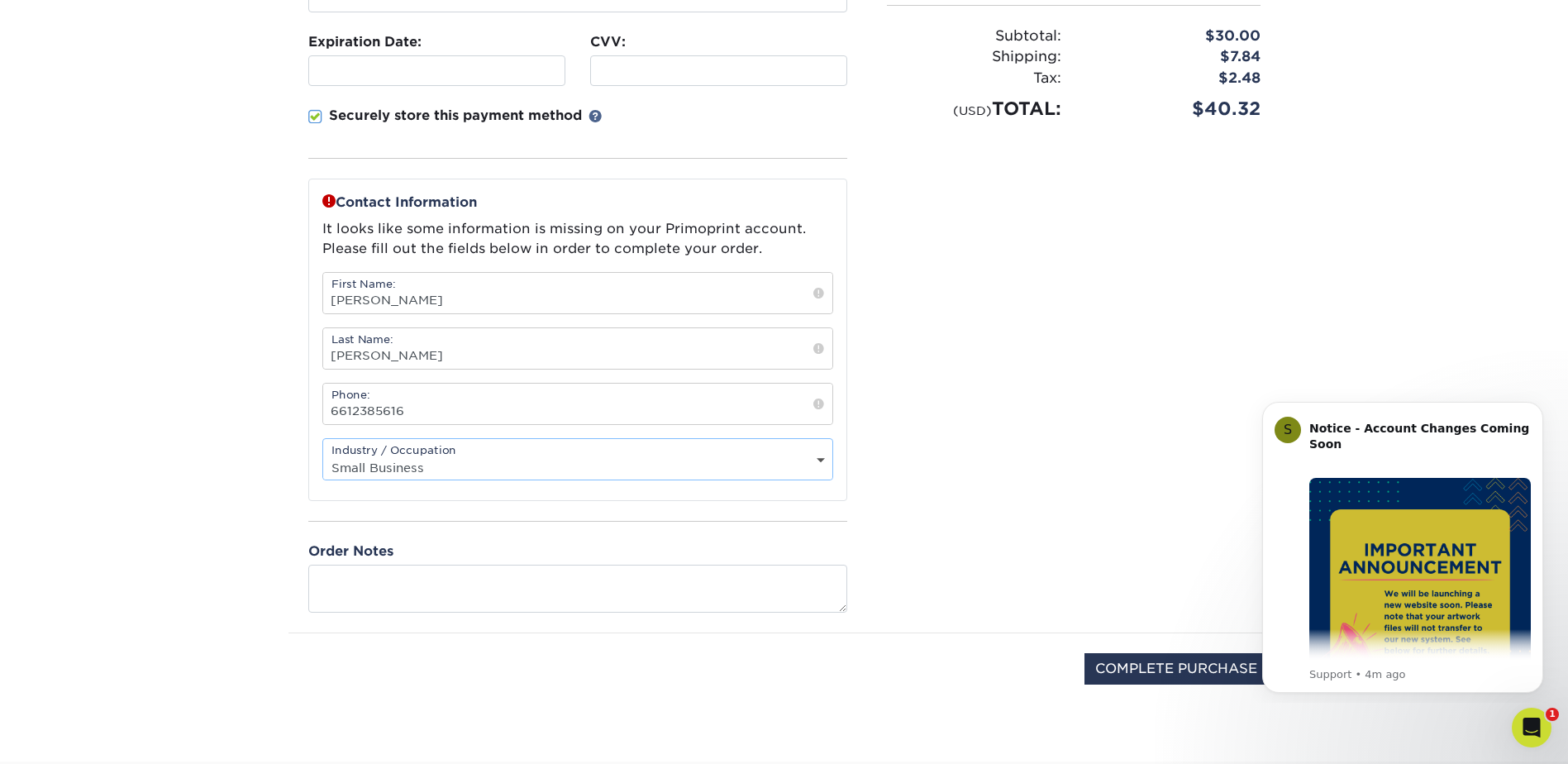
scroll to position [413, 0]
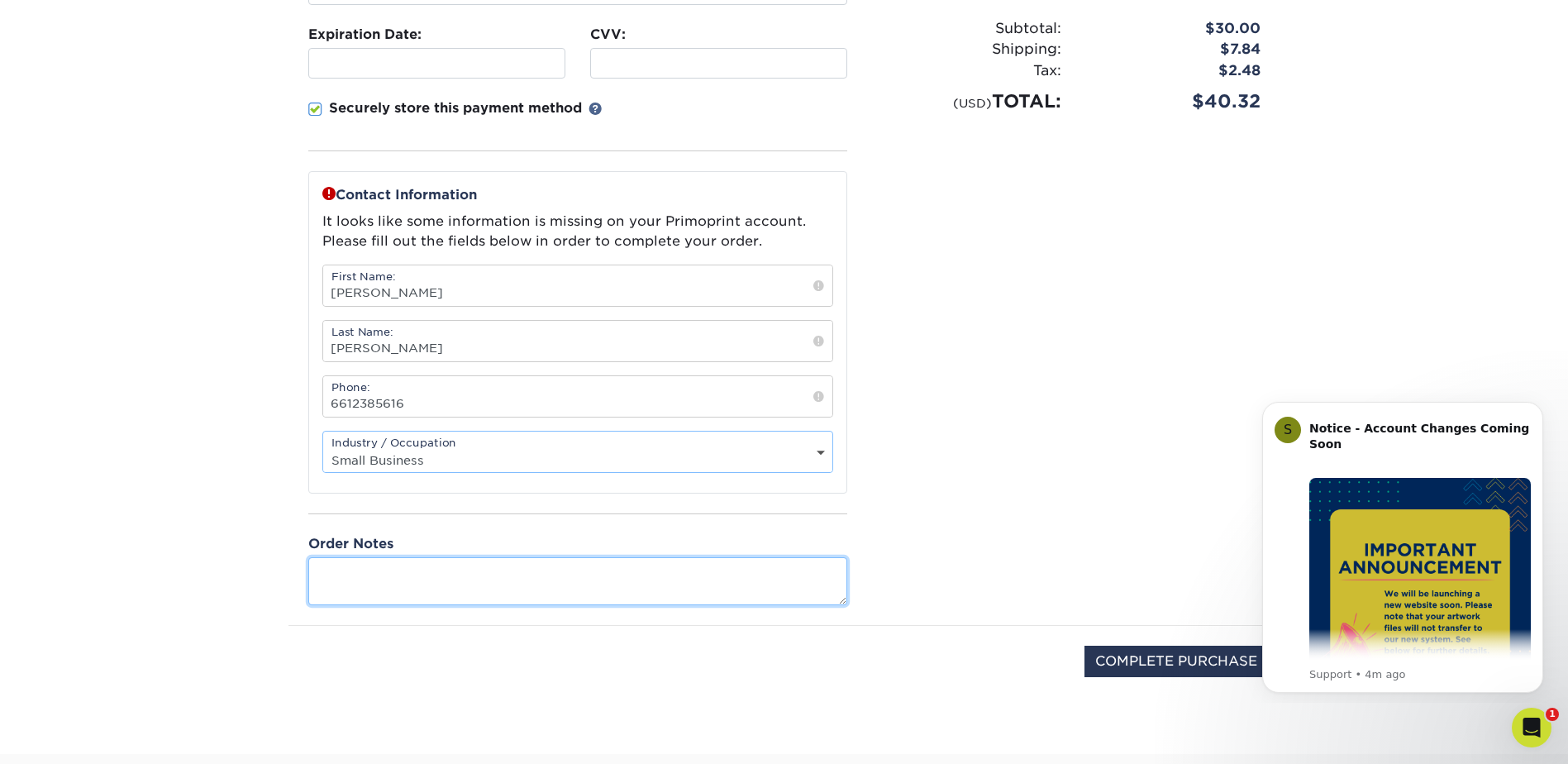
click at [511, 574] on textarea at bounding box center [577, 580] width 539 height 47
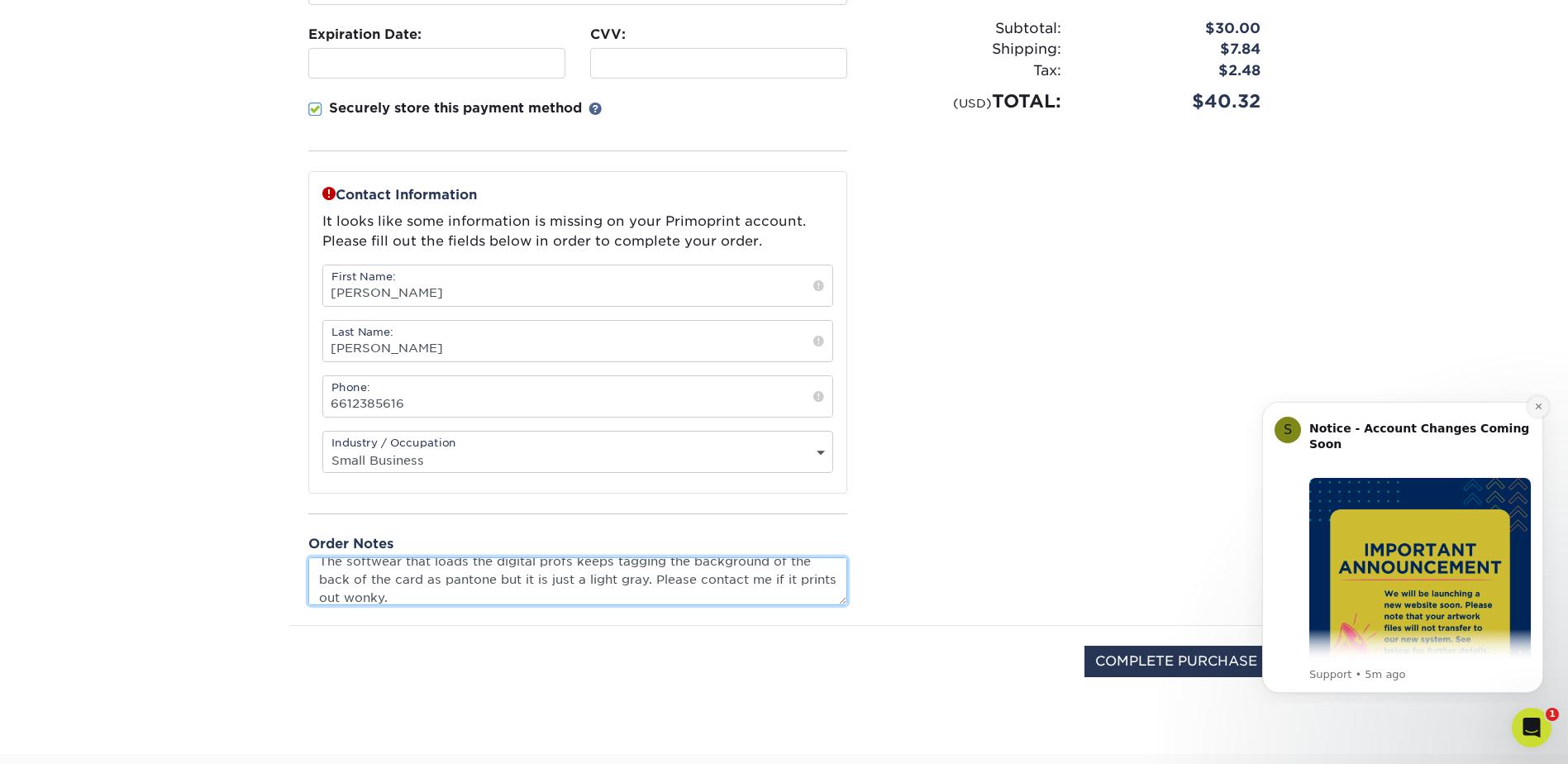
type textarea "The softwear that loads the digital profs keeps tagging the background of the b…"
click at [1540, 406] on icon "Dismiss notification" at bounding box center [1538, 405] width 9 height 9
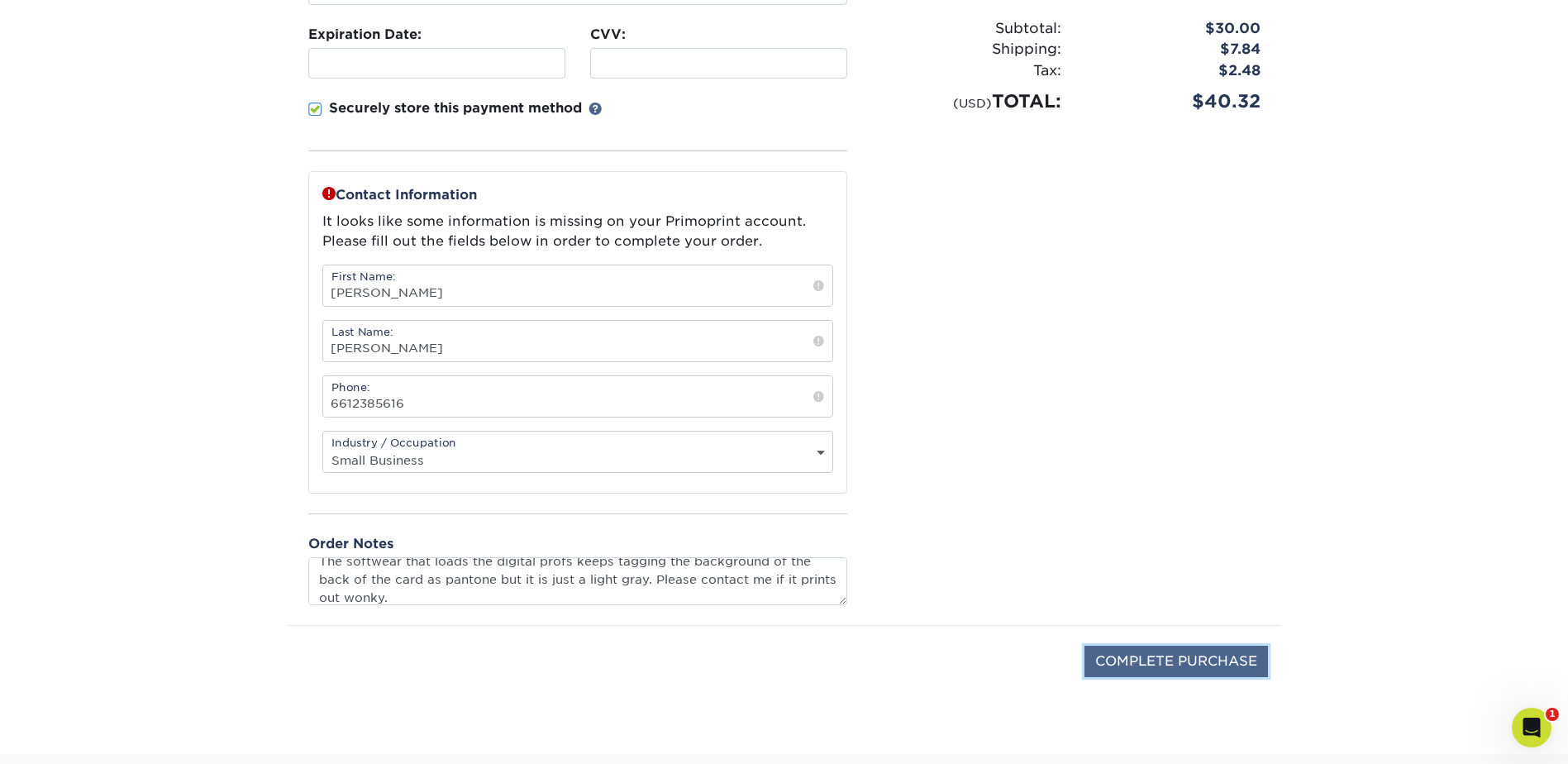
click at [1204, 654] on input "COMPLETE PURCHASE" at bounding box center [1176, 661] width 183 height 32
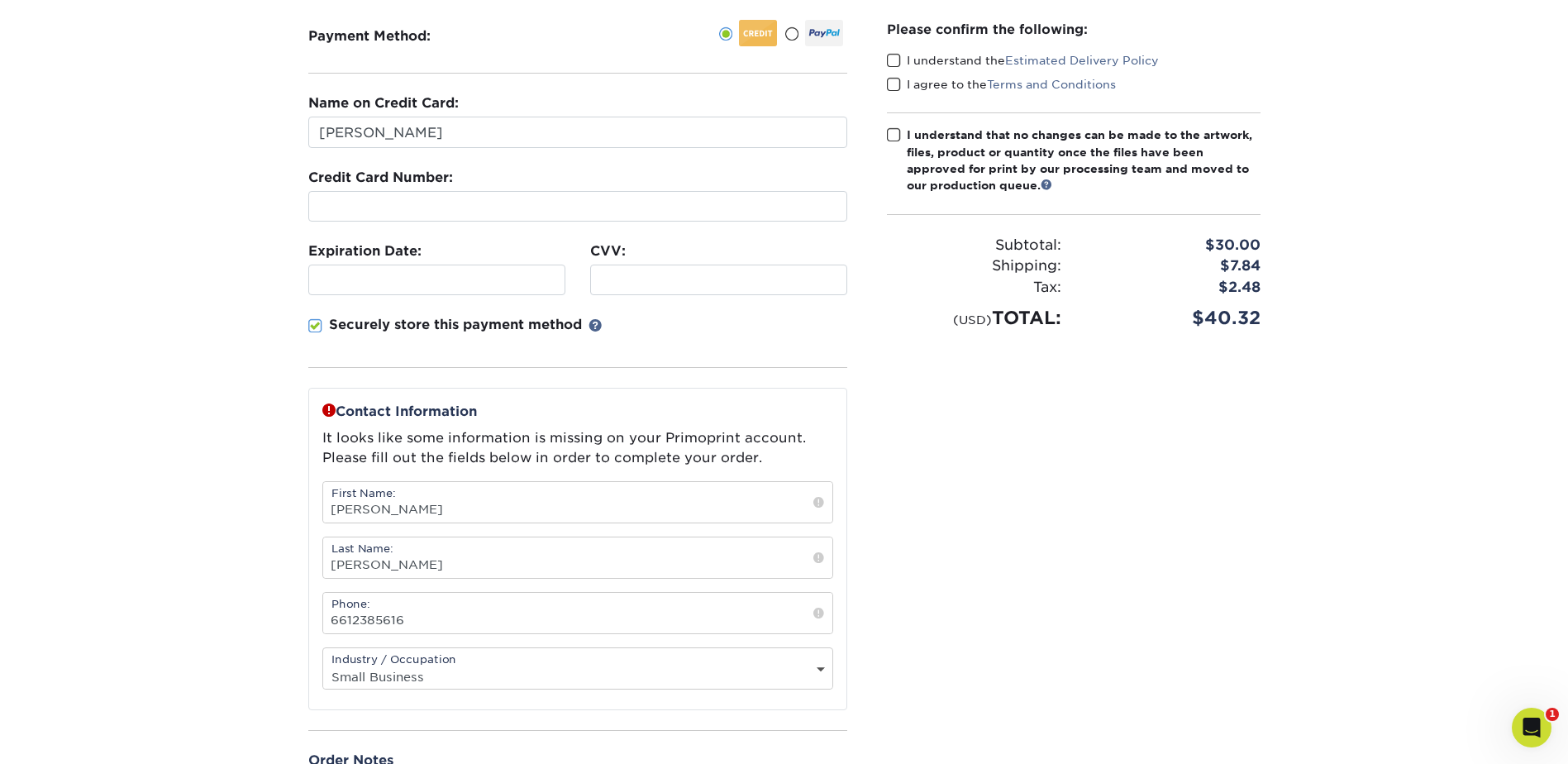
scroll to position [165, 0]
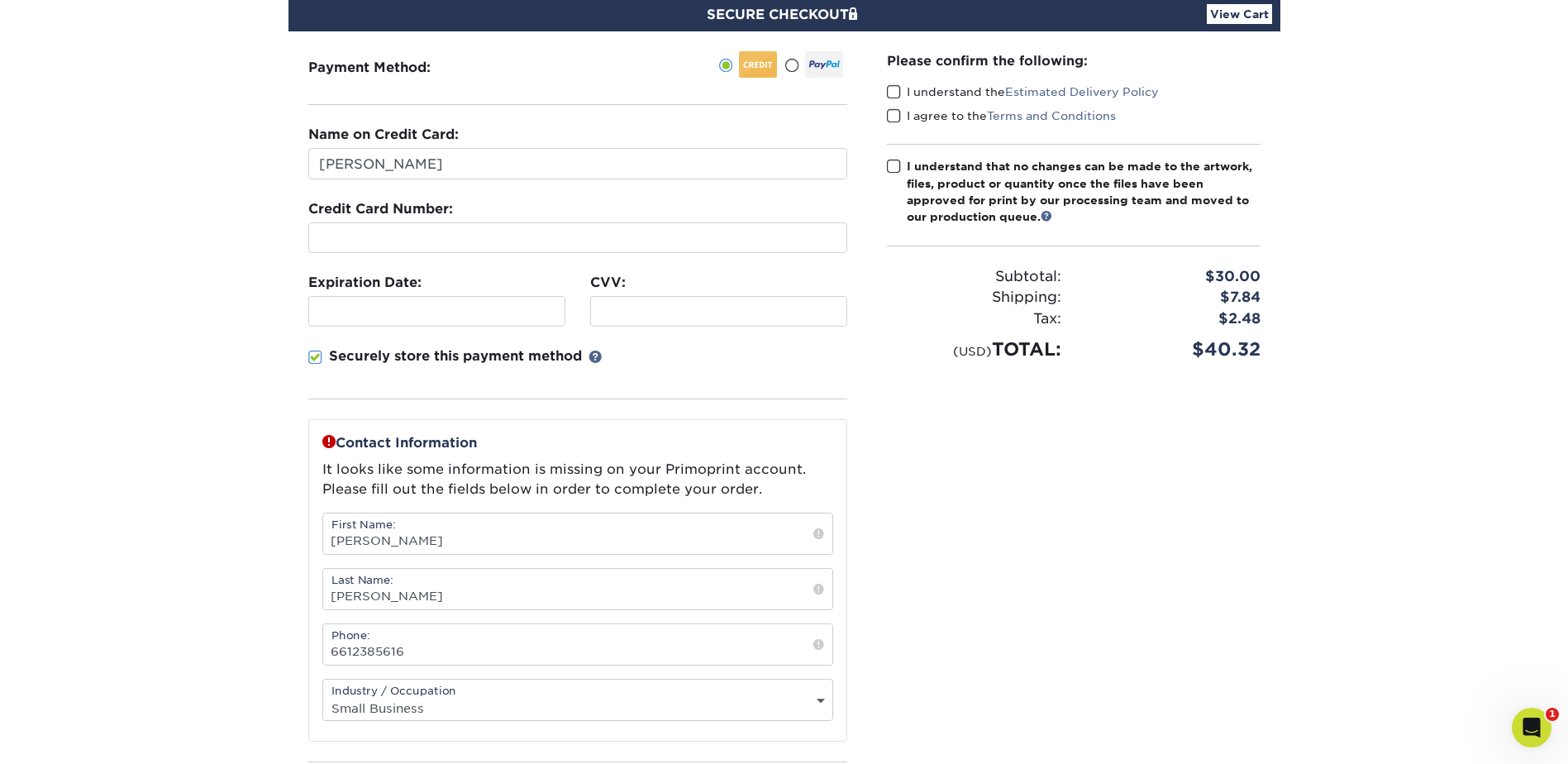
click at [891, 90] on span at bounding box center [894, 93] width 14 height 16
click at [0, 0] on input "I understand the Estimated Delivery Policy" at bounding box center [0, 0] width 0 height 0
click at [891, 116] on span at bounding box center [894, 117] width 14 height 16
click at [0, 0] on input "I agree to the Terms and Conditions" at bounding box center [0, 0] width 0 height 0
click at [890, 165] on span at bounding box center [894, 166] width 14 height 16
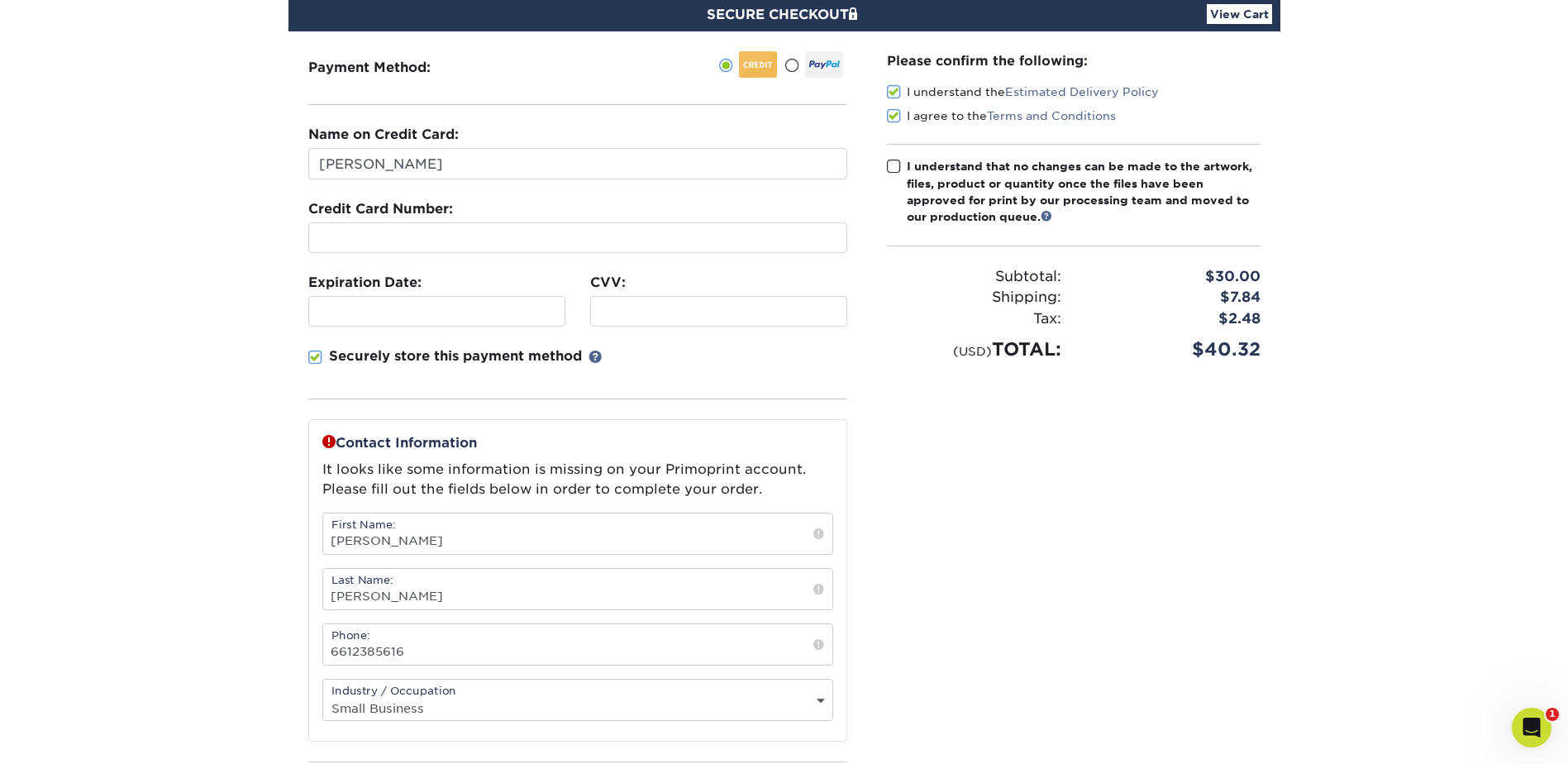
click at [0, 0] on input "I understand that no changes can be made to the artwork, files, product or quan…" at bounding box center [0, 0] width 0 height 0
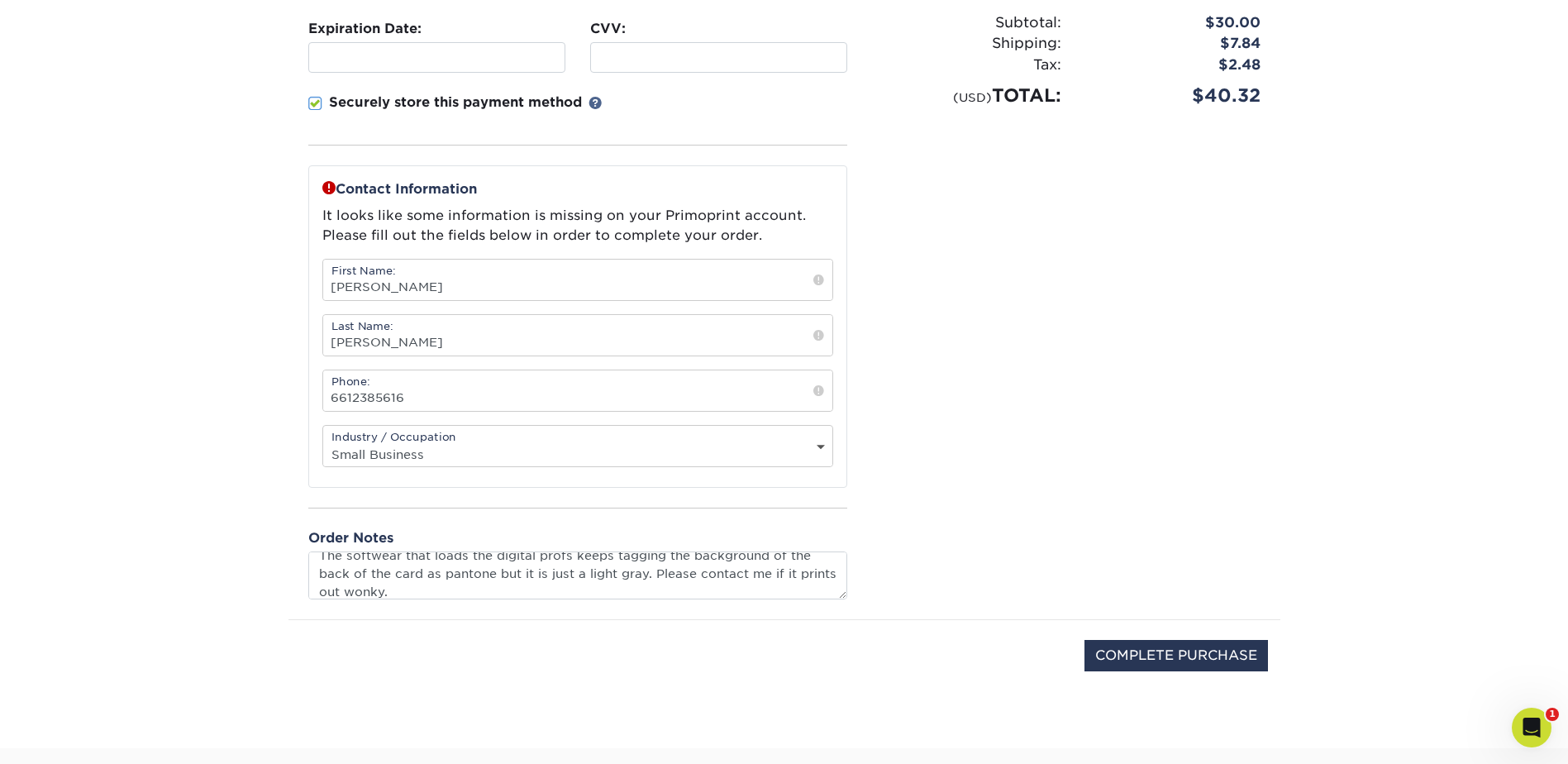
scroll to position [496, 0]
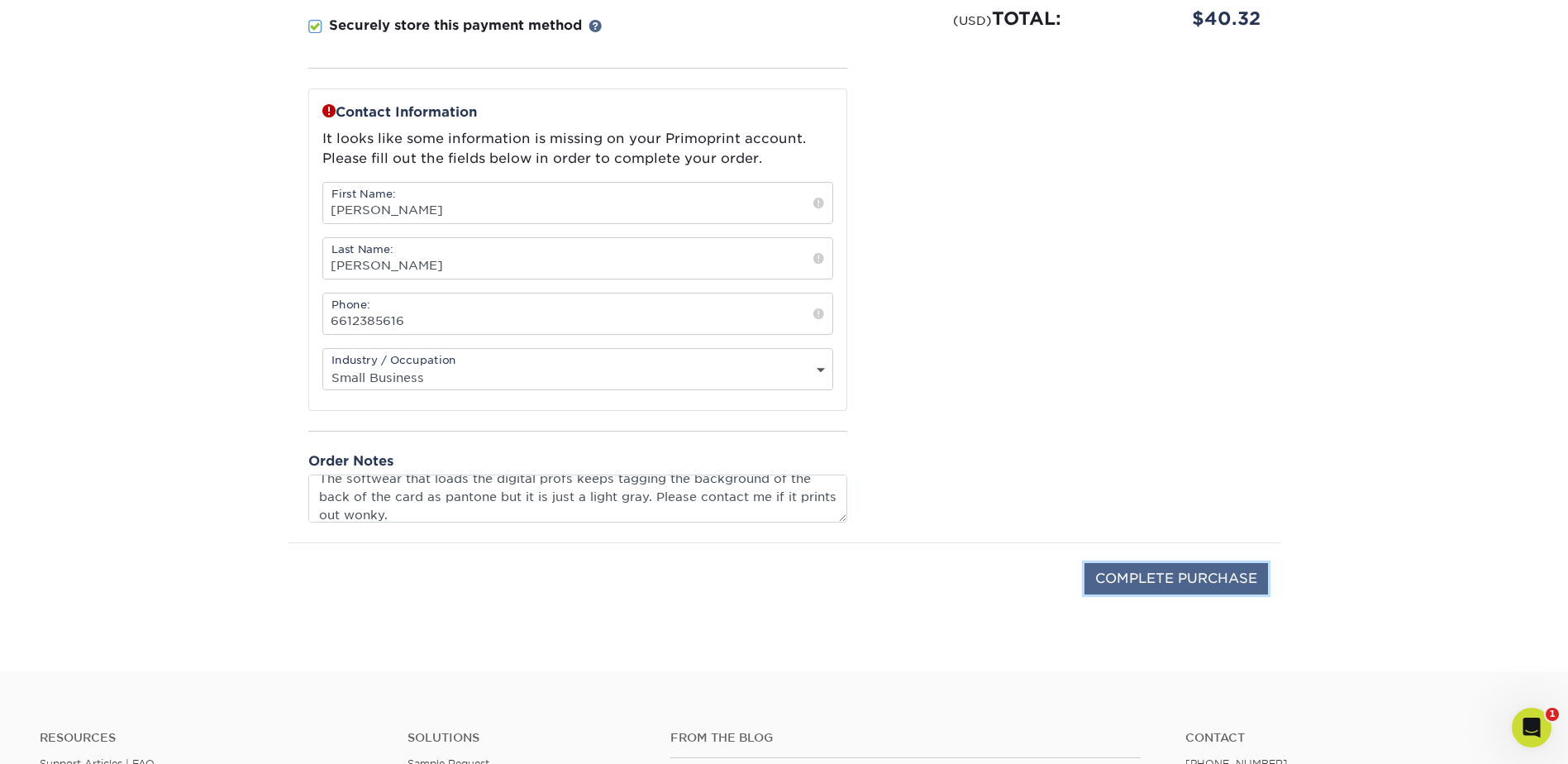
click at [1194, 581] on input "COMPLETE PURCHASE" at bounding box center [1176, 579] width 183 height 32
type input "PROCESSING, PLEASE WAIT..."
